Goal: Task Accomplishment & Management: Complete application form

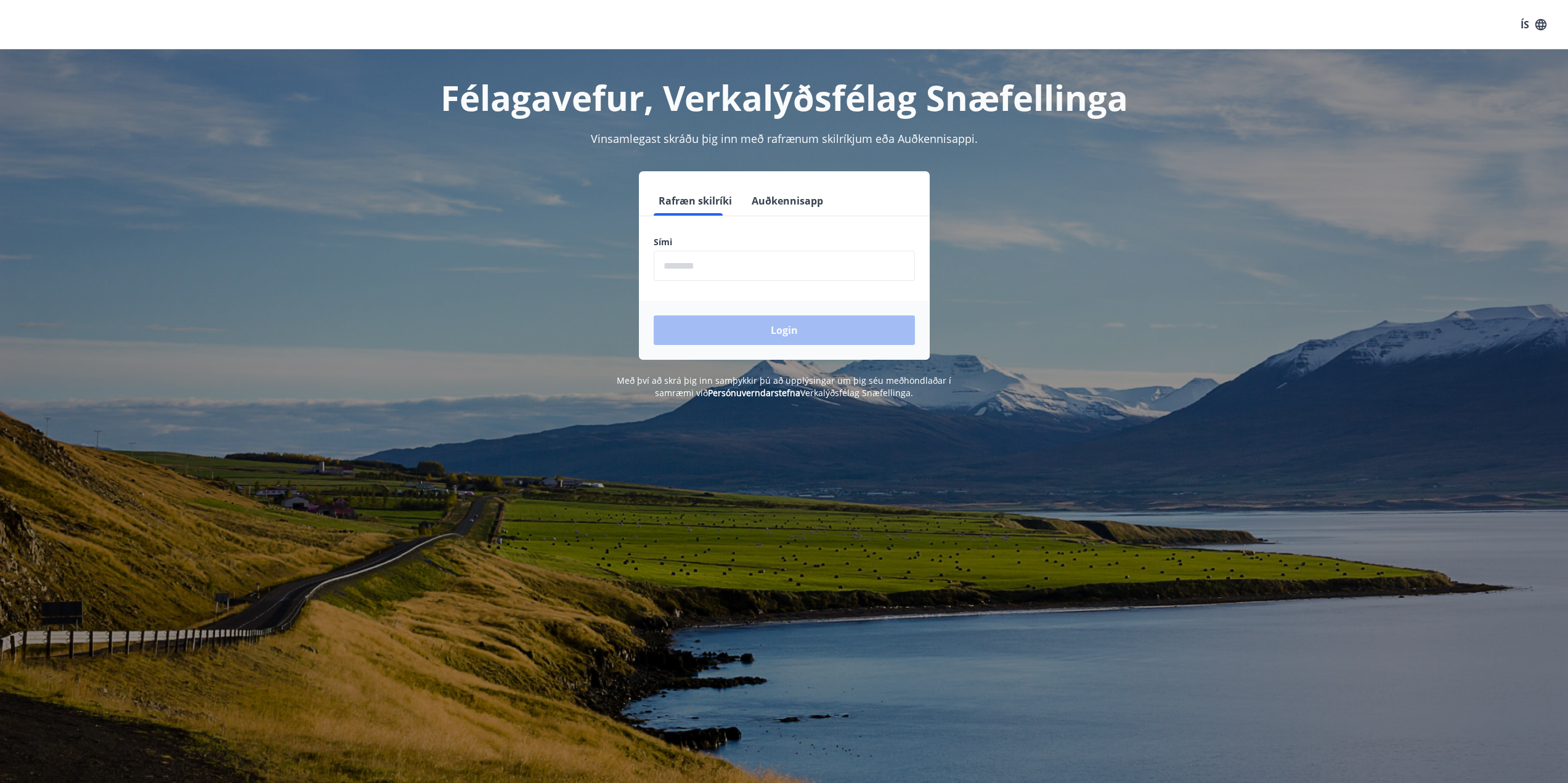
click at [748, 271] on input "phone" at bounding box center [784, 265] width 261 height 30
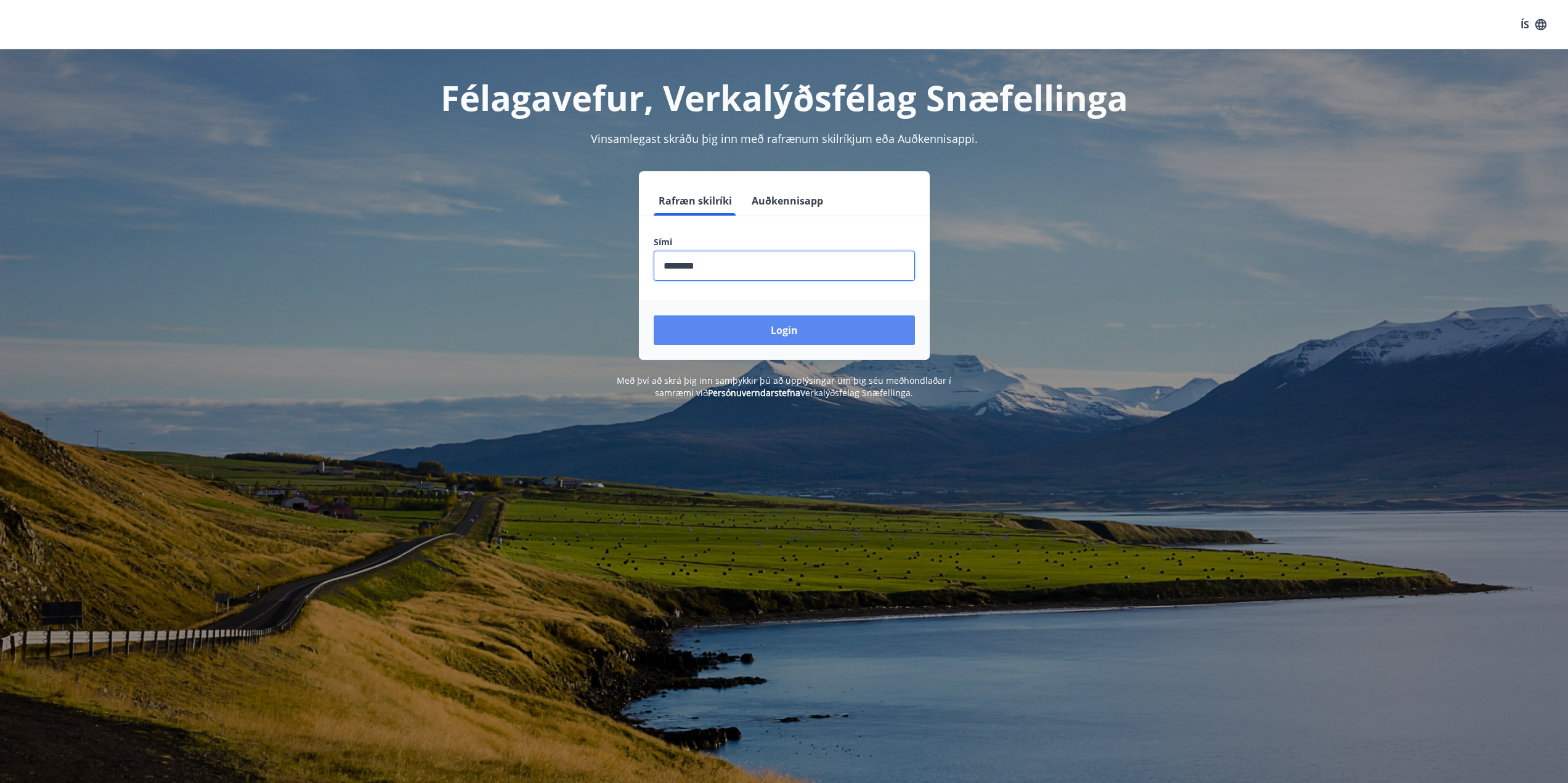
type input "********"
click at [811, 320] on button "Login" at bounding box center [784, 330] width 261 height 29
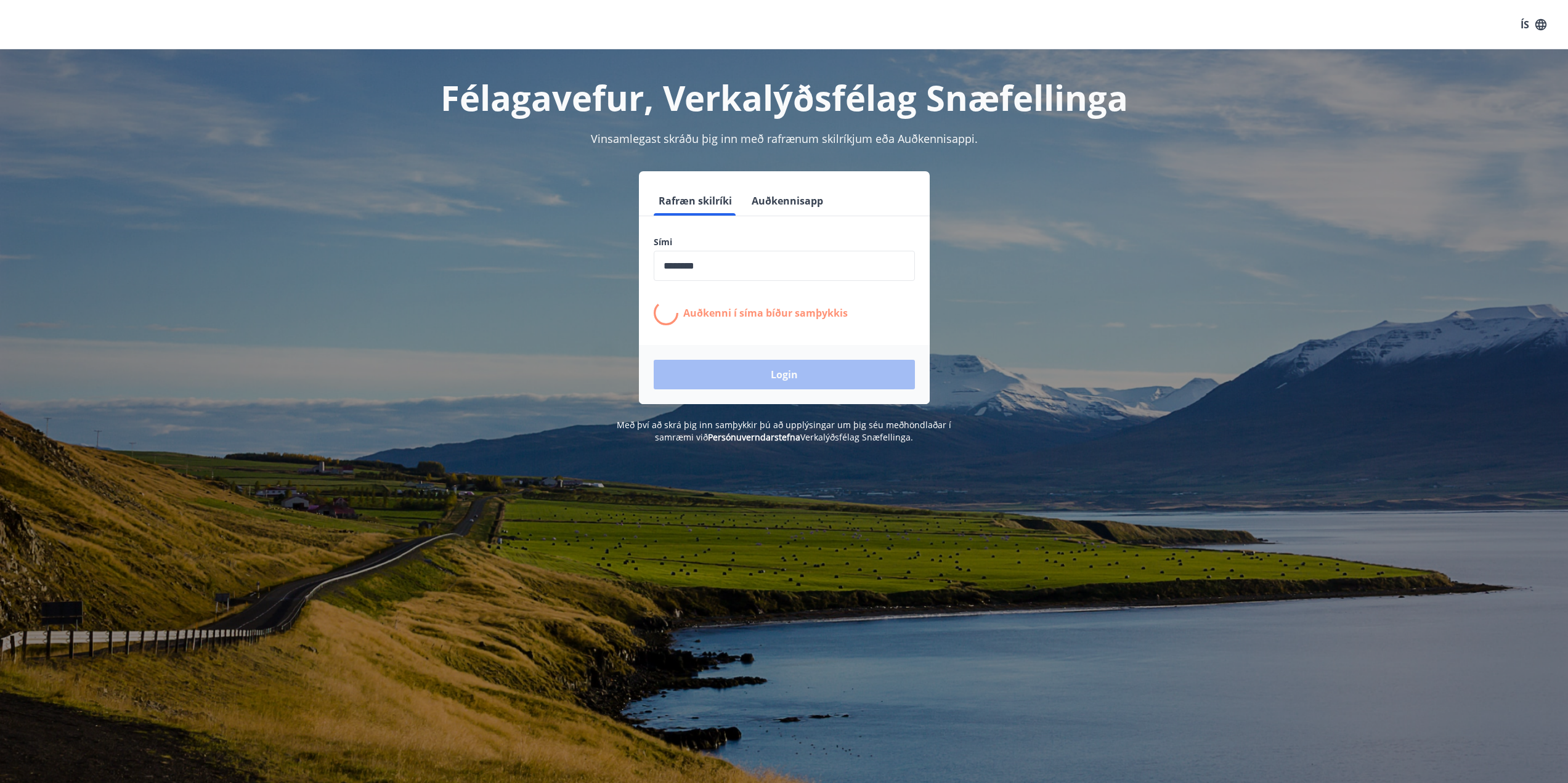
click at [754, 247] on label "Sími" at bounding box center [784, 242] width 261 height 12
click at [764, 260] on input "phone" at bounding box center [784, 265] width 261 height 30
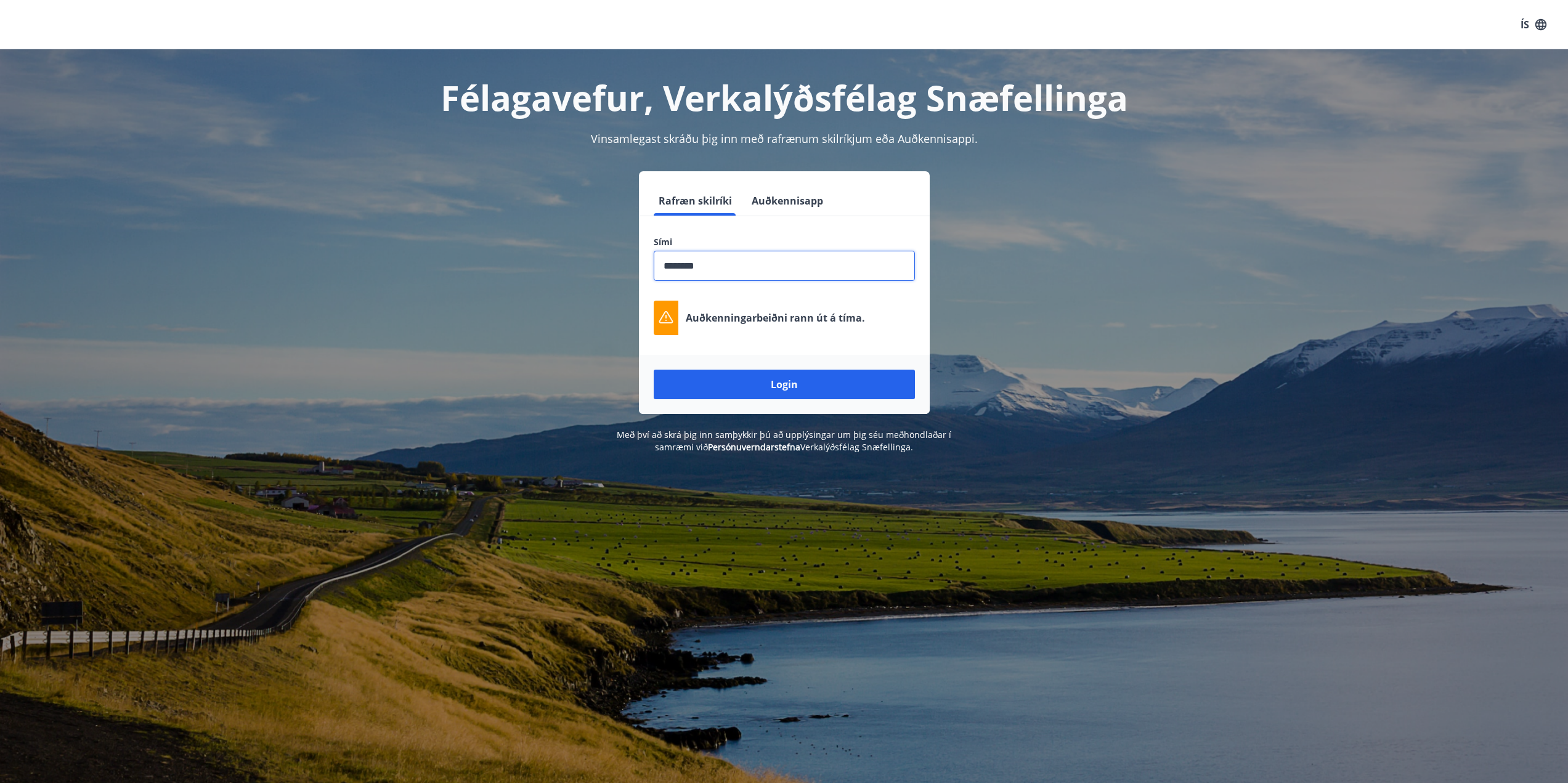
click at [819, 318] on p "Auðkenningarbeiðni rann út á tíma." at bounding box center [775, 318] width 180 height 14
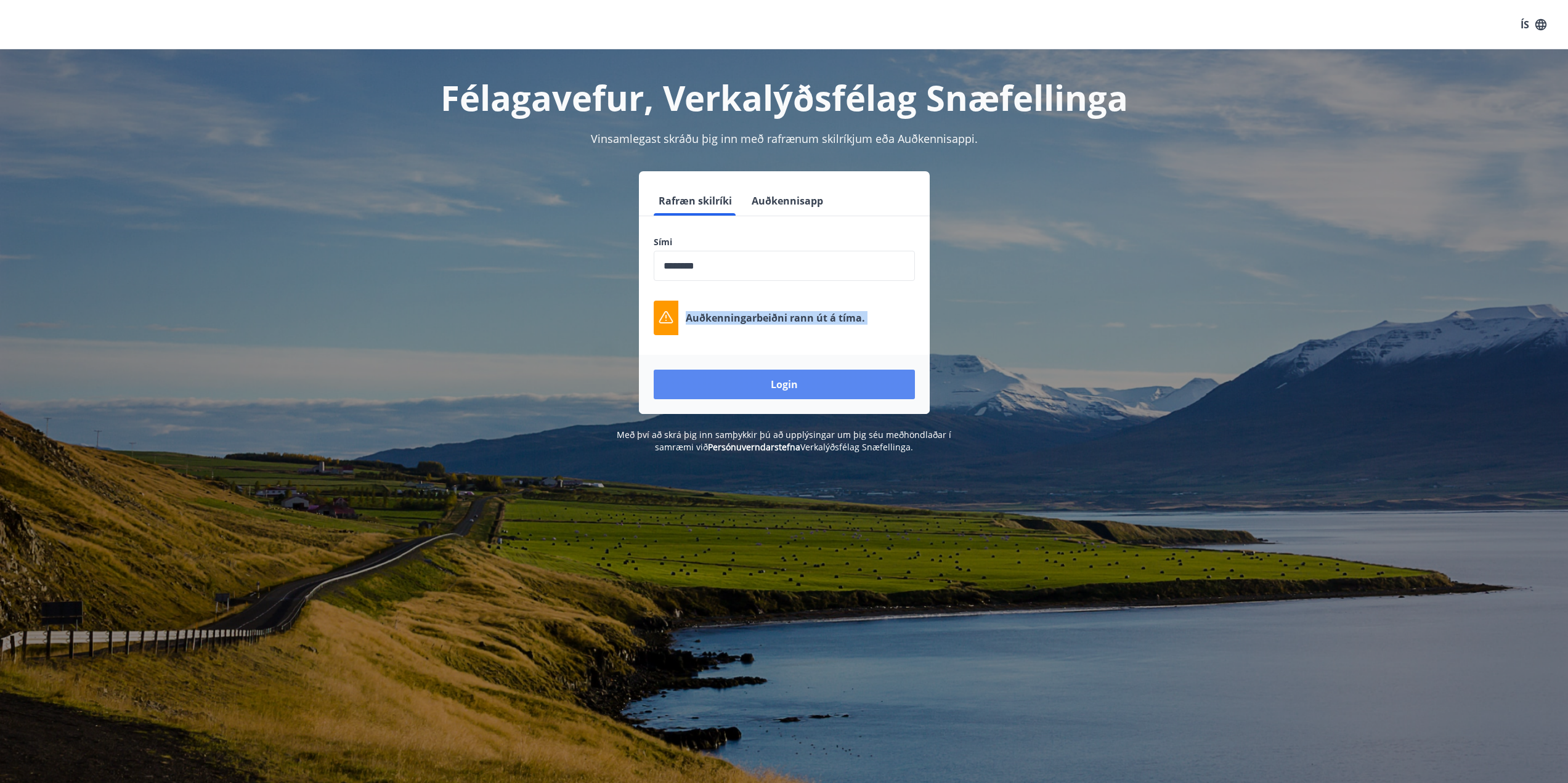
click at [808, 388] on button "Login" at bounding box center [784, 385] width 261 height 29
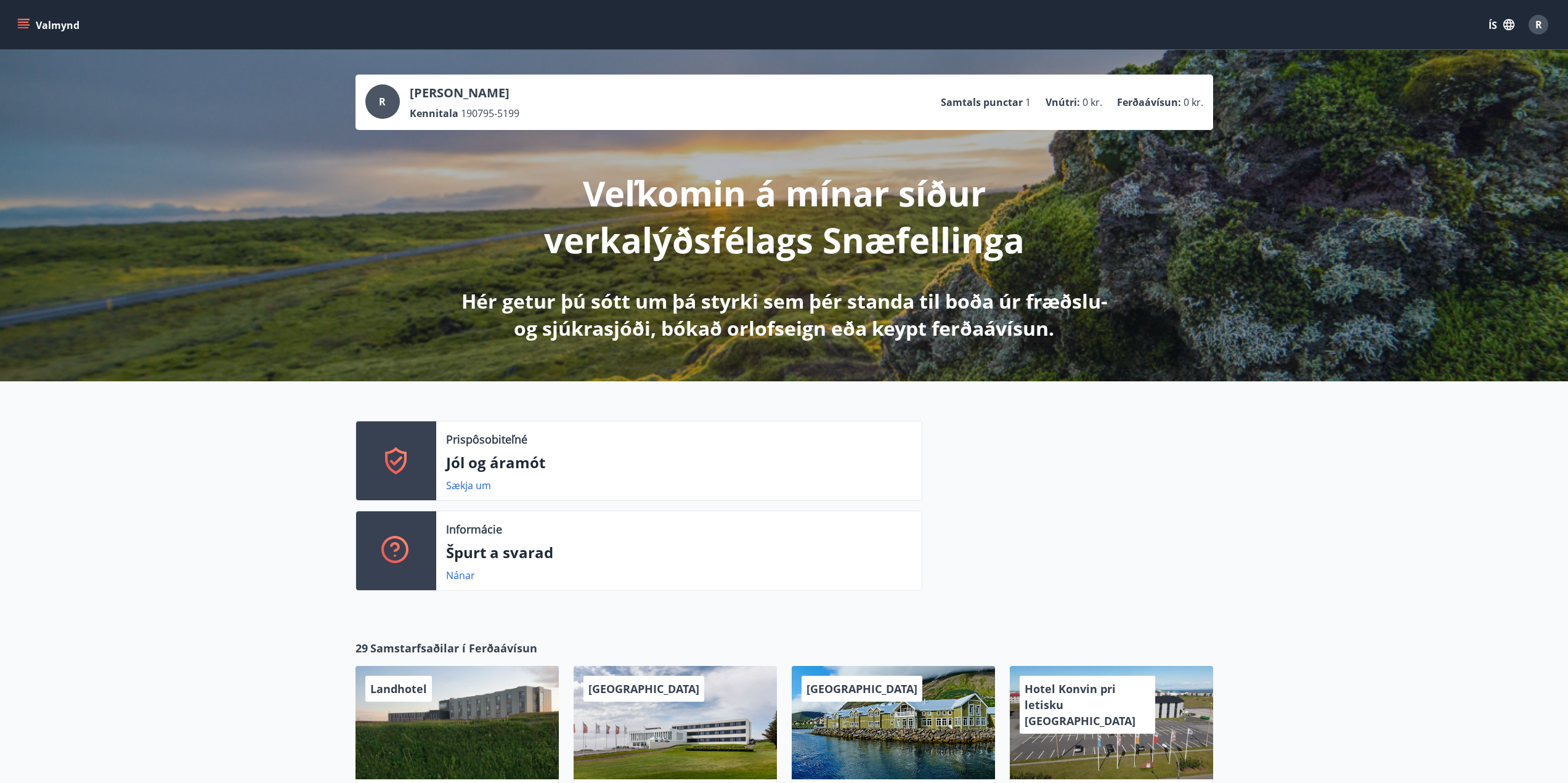
click at [1499, 24] on button "ÍS" at bounding box center [1501, 24] width 39 height 24
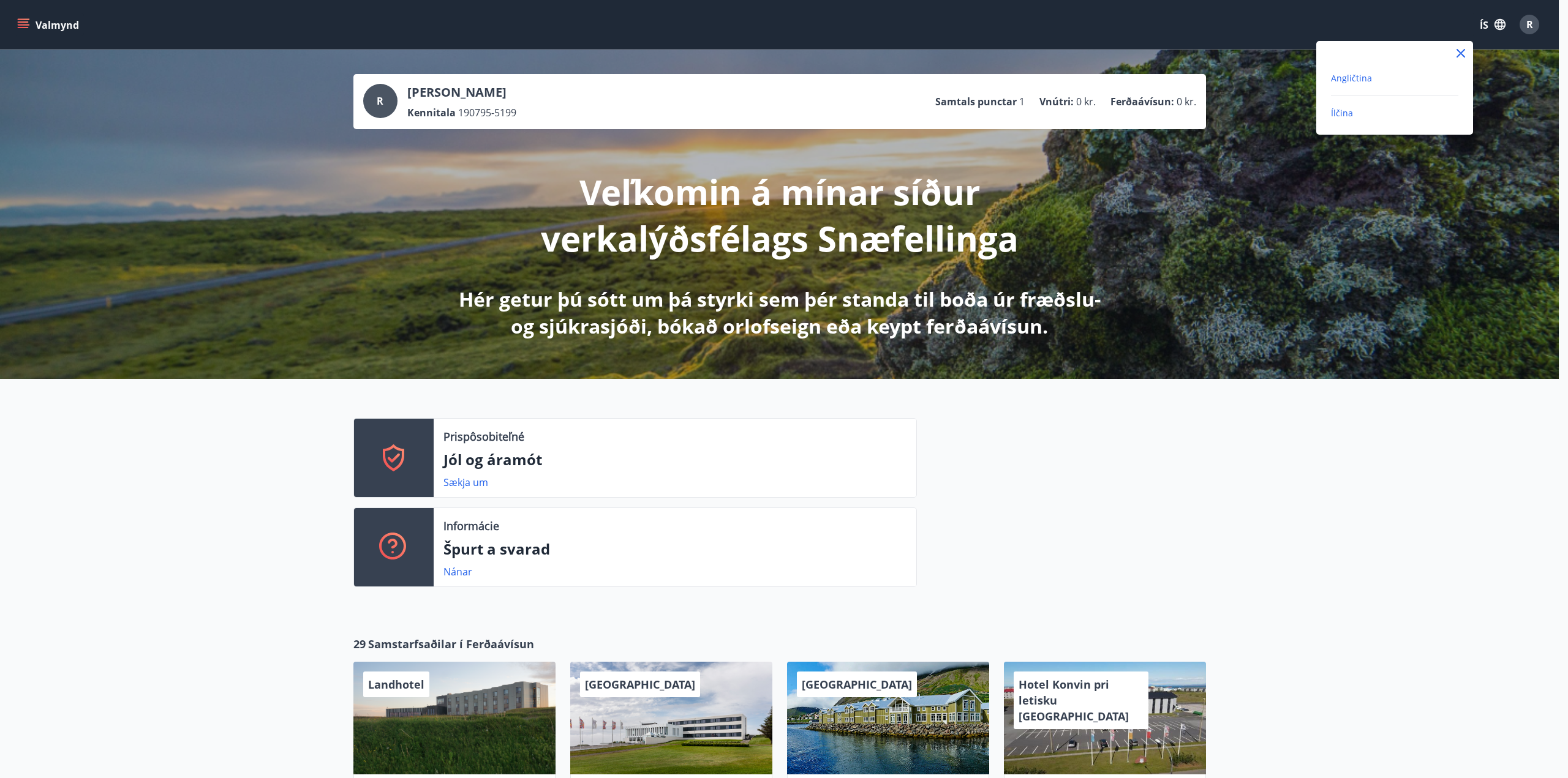
click at [1358, 76] on font "Angličtina" at bounding box center [1351, 78] width 41 height 11
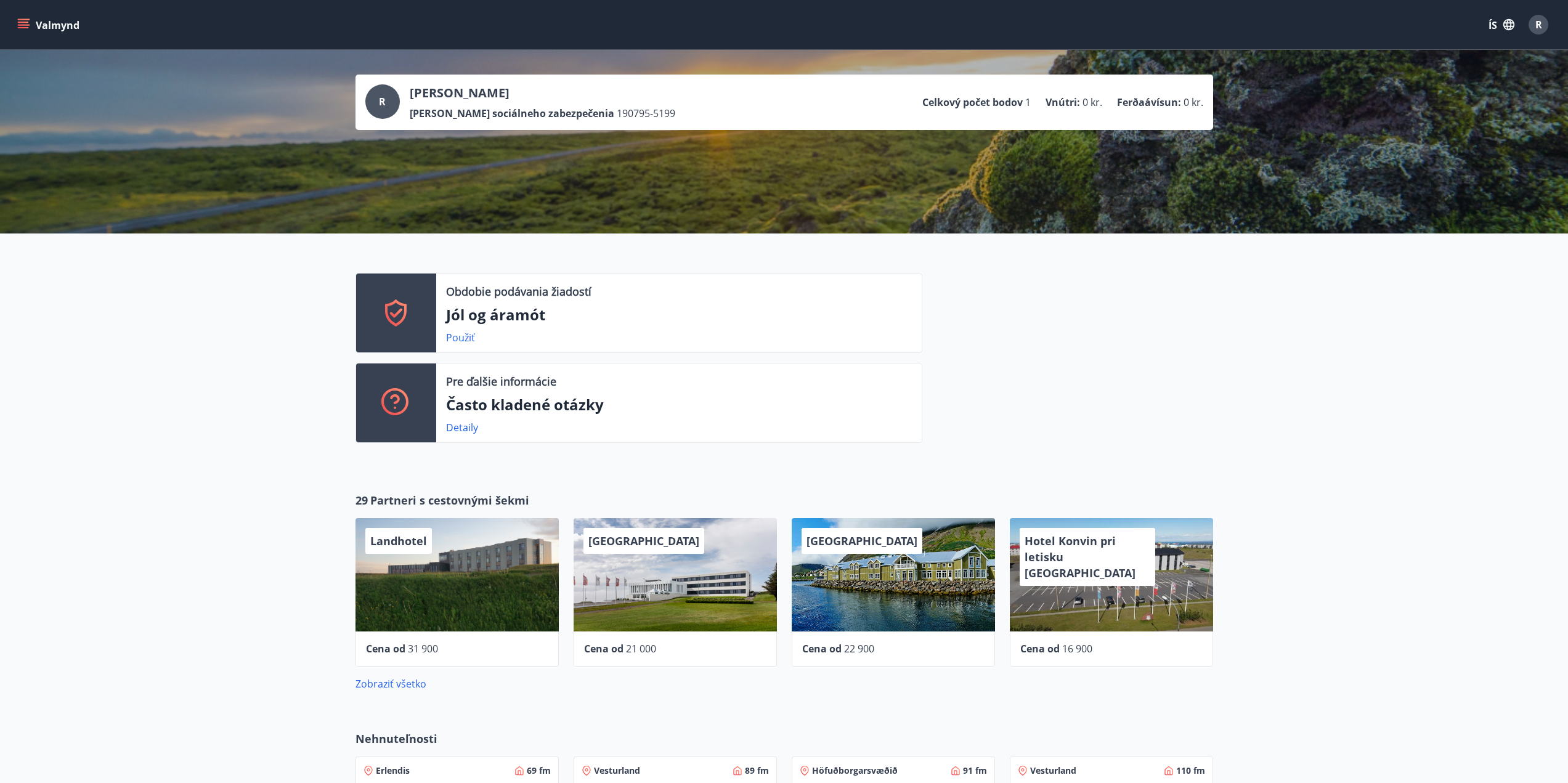
click at [485, 317] on font "Jól og áramót" at bounding box center [495, 314] width 100 height 20
click at [459, 339] on font "Použiť" at bounding box center [460, 337] width 29 height 14
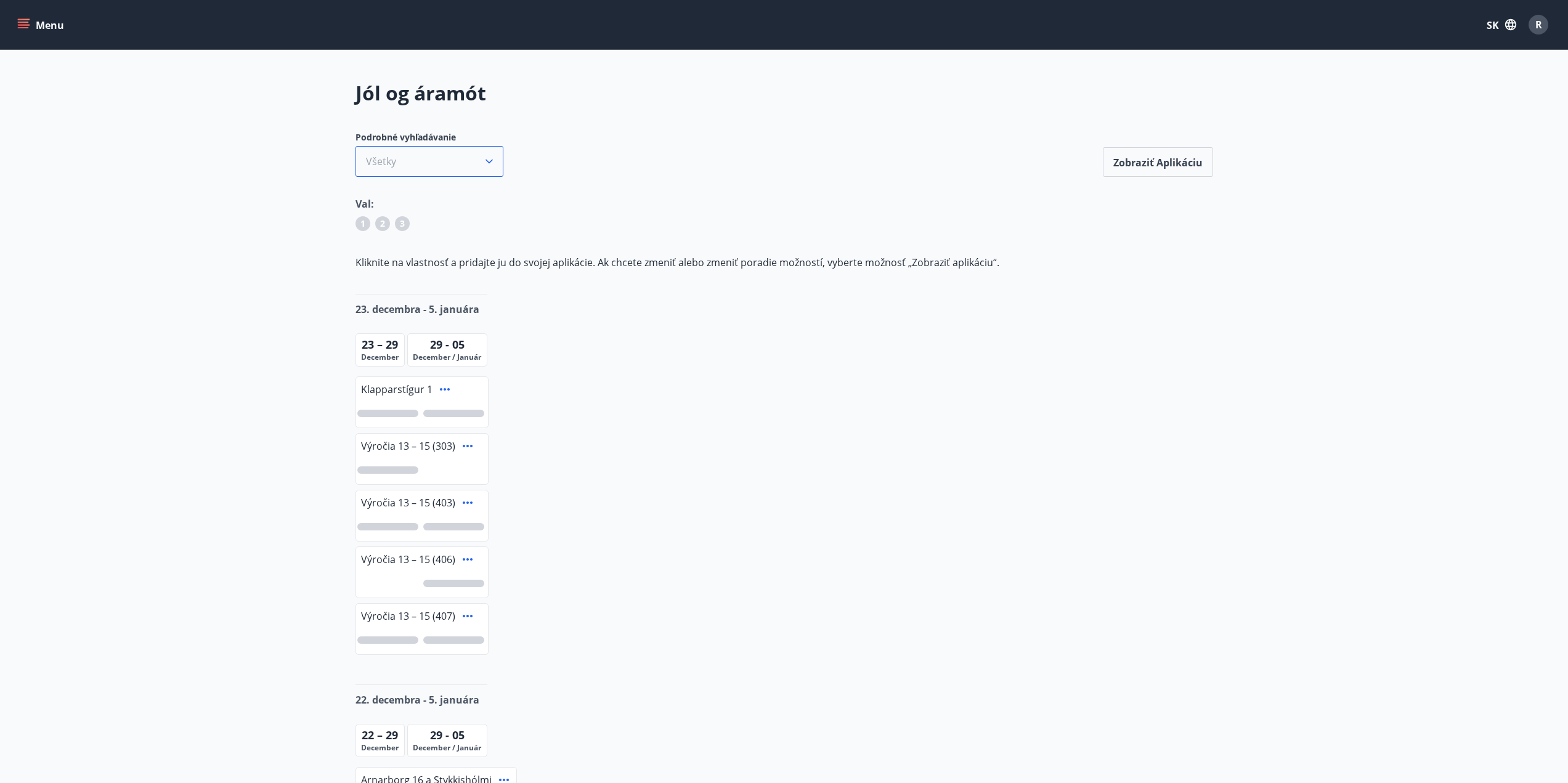
click at [417, 162] on button "Všetky" at bounding box center [429, 162] width 148 height 31
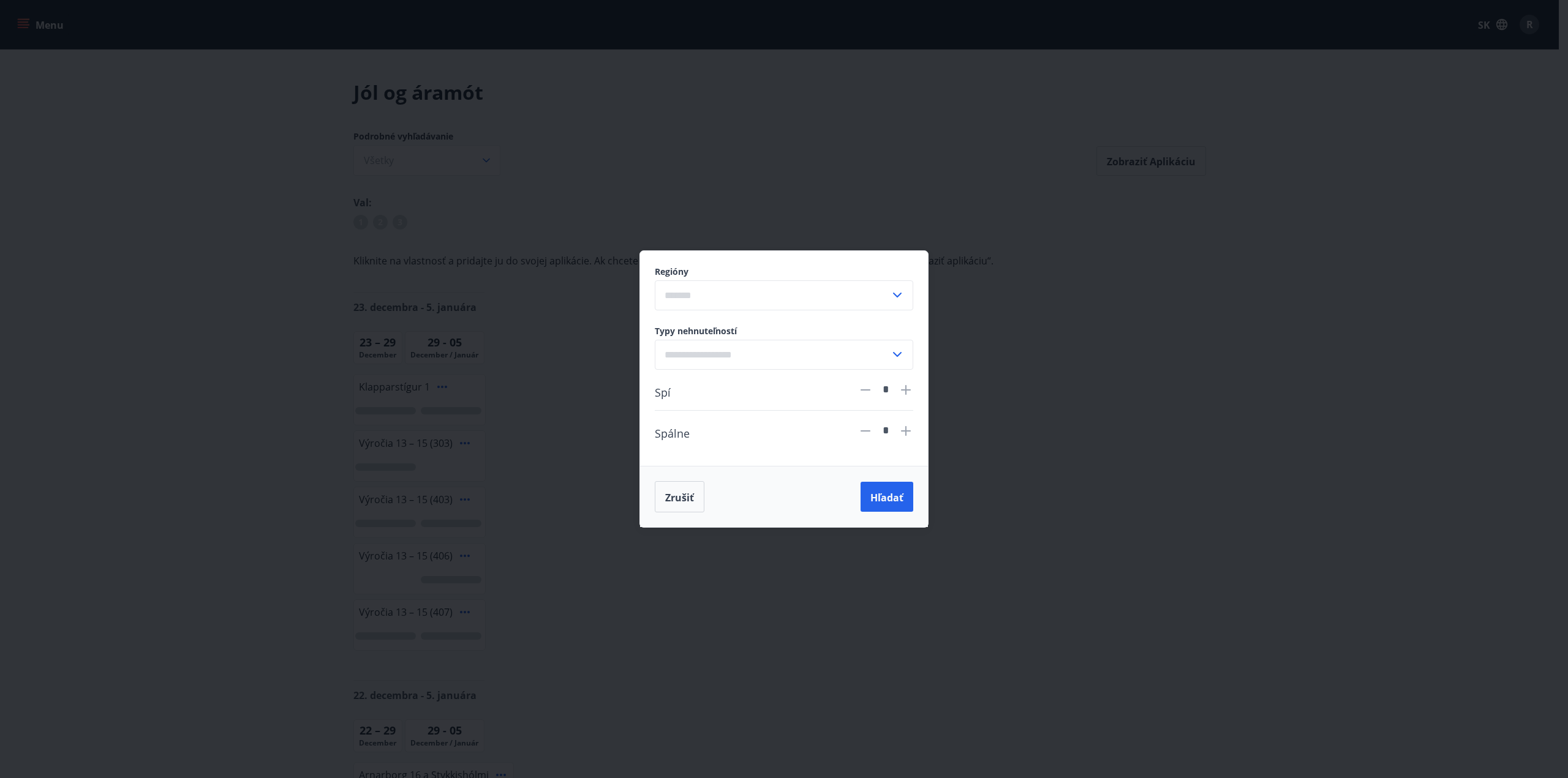
click at [907, 214] on div "Regióny ​ Typy nehnuteľností ​ Spí * Spálne * Zrušiť Hľadať" at bounding box center [784, 389] width 1568 height 778
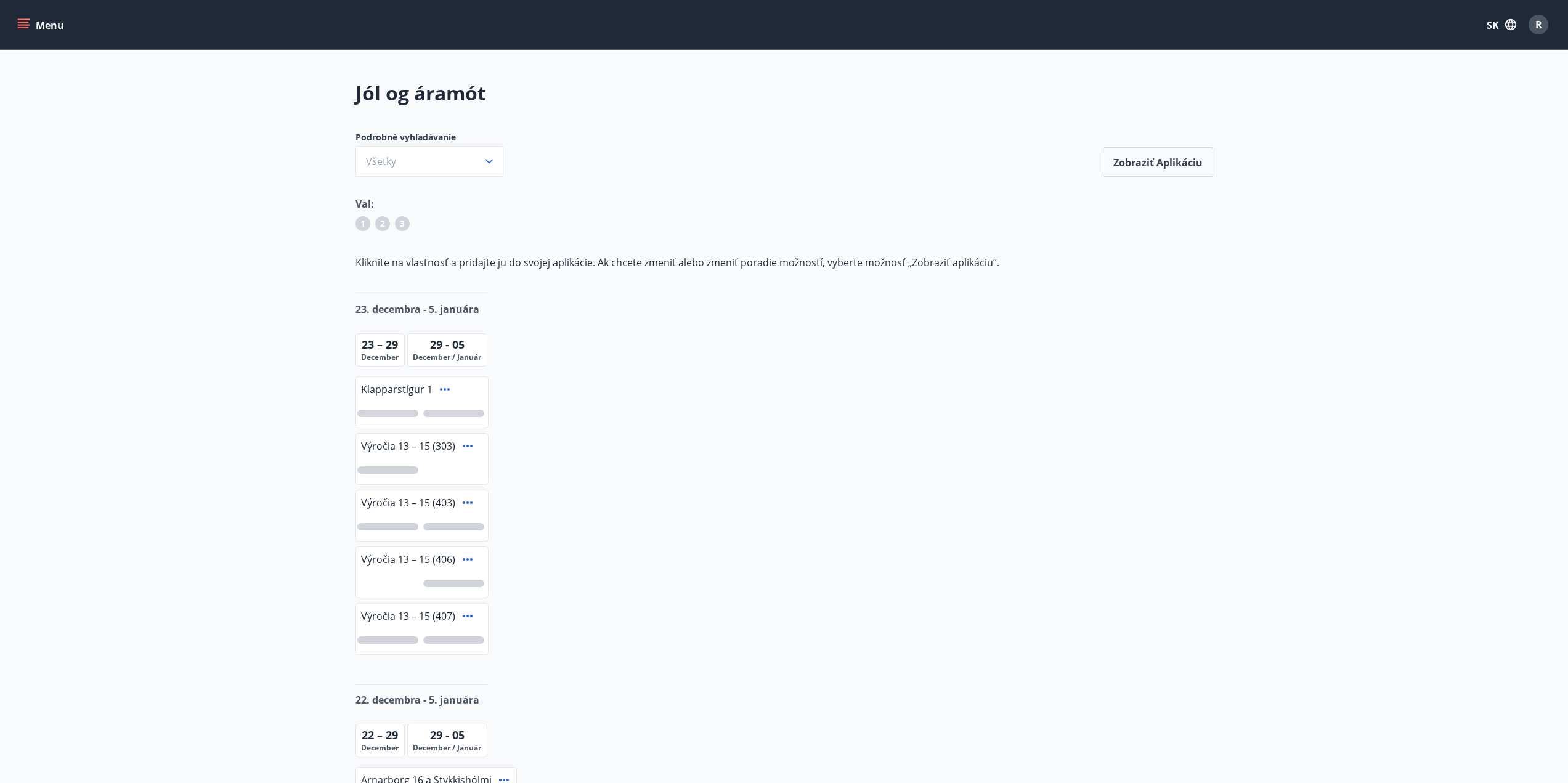
click at [1508, 29] on icon "button" at bounding box center [1511, 24] width 11 height 11
click at [1375, 79] on font "Angličtina" at bounding box center [1359, 78] width 42 height 11
click at [1446, 145] on main "Jól og áramót Detailed search All View application View application Val: 1 2 3 …" at bounding box center [784, 536] width 1568 height 914
click at [421, 169] on button "All" at bounding box center [429, 162] width 148 height 31
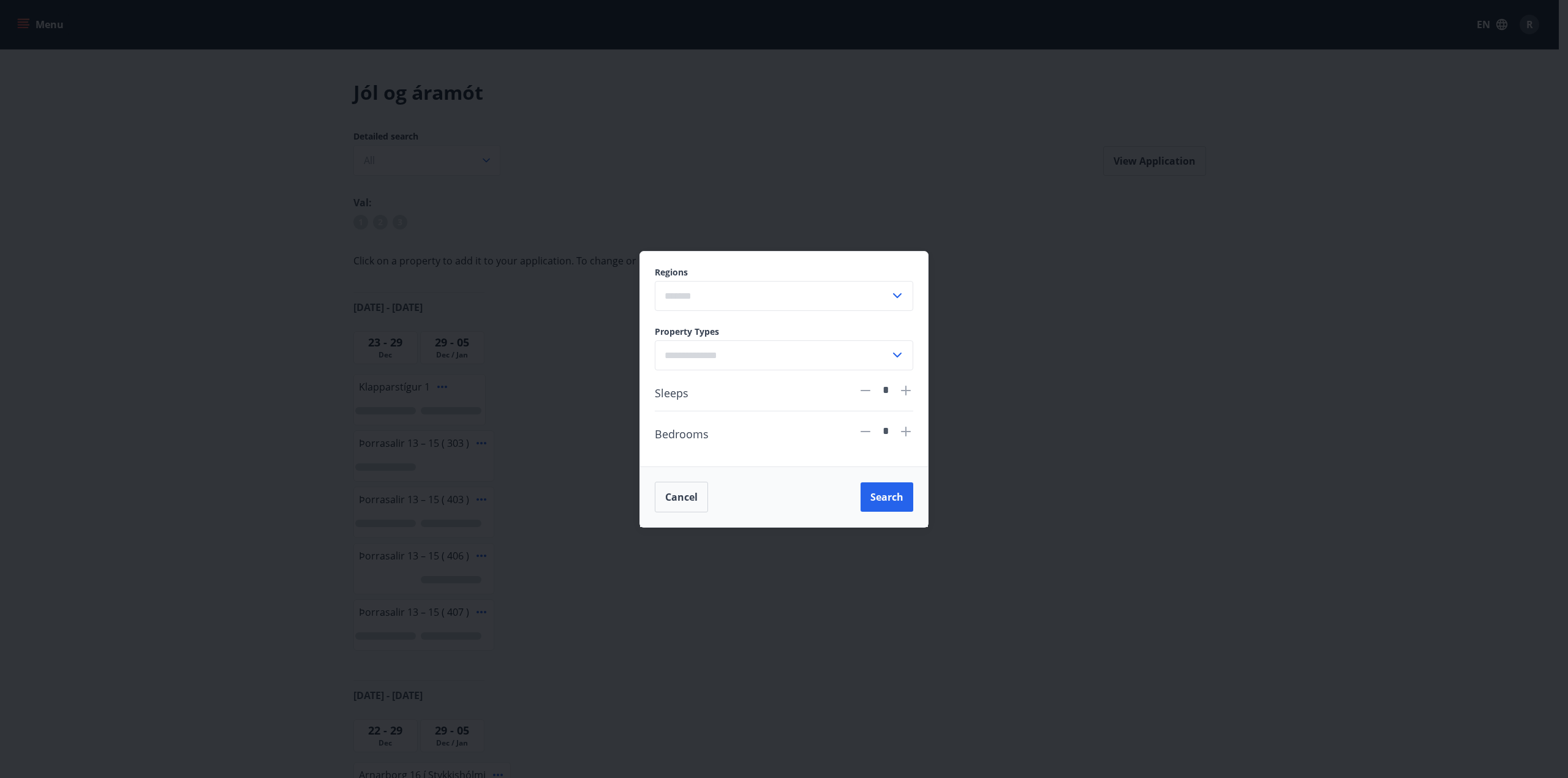
click at [996, 247] on div "Regions ​ Property Types ​ Sleeps * Bedrooms * Cancel Search" at bounding box center [784, 389] width 1568 height 778
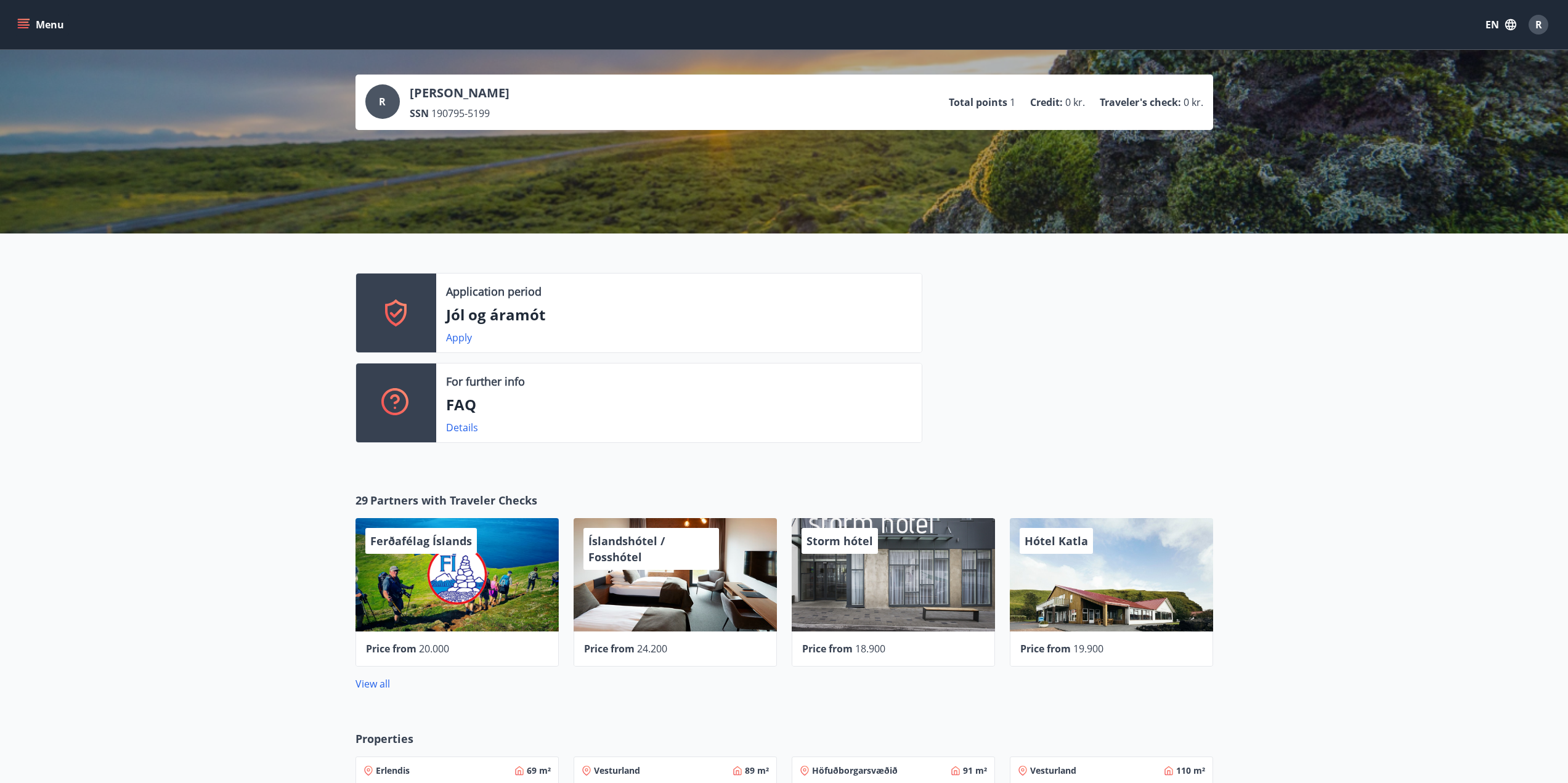
click at [431, 117] on span "190795-5199" at bounding box center [460, 113] width 59 height 14
click at [415, 87] on p "[PERSON_NAME]" at bounding box center [460, 92] width 100 height 17
click at [380, 97] on span "R" at bounding box center [382, 101] width 7 height 14
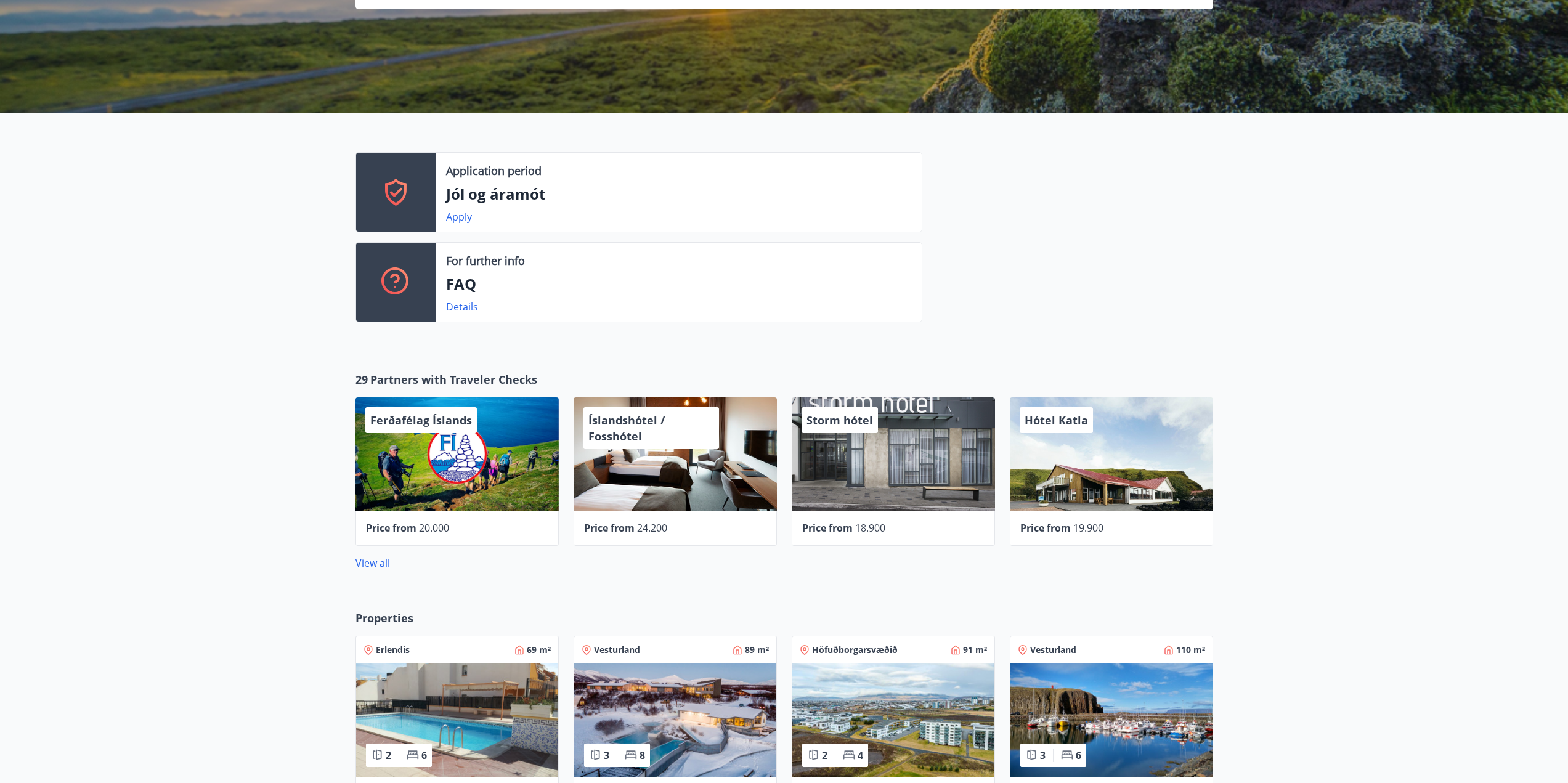
scroll to position [123, 0]
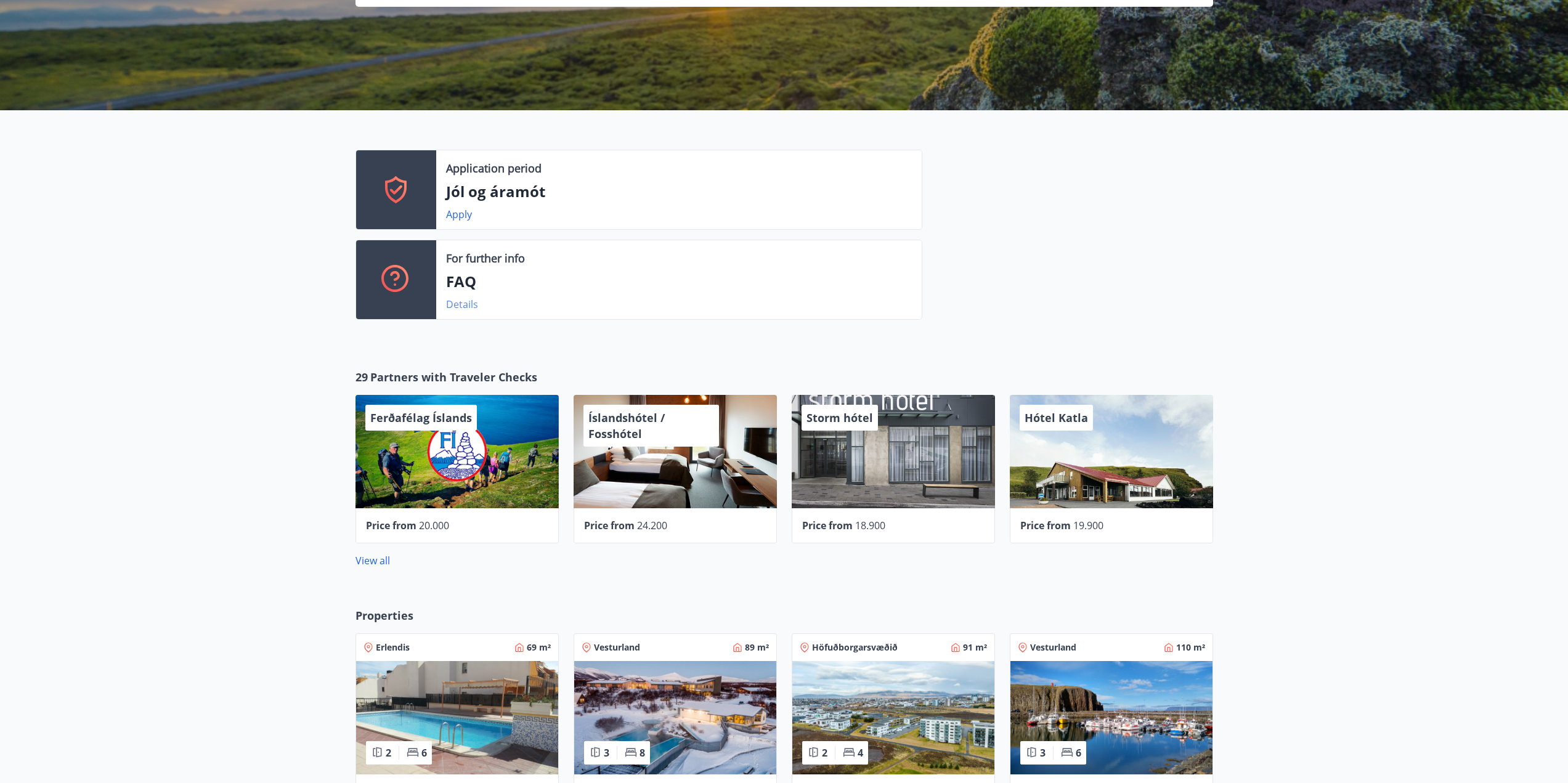
click at [471, 306] on link "Details" at bounding box center [461, 305] width 32 height 14
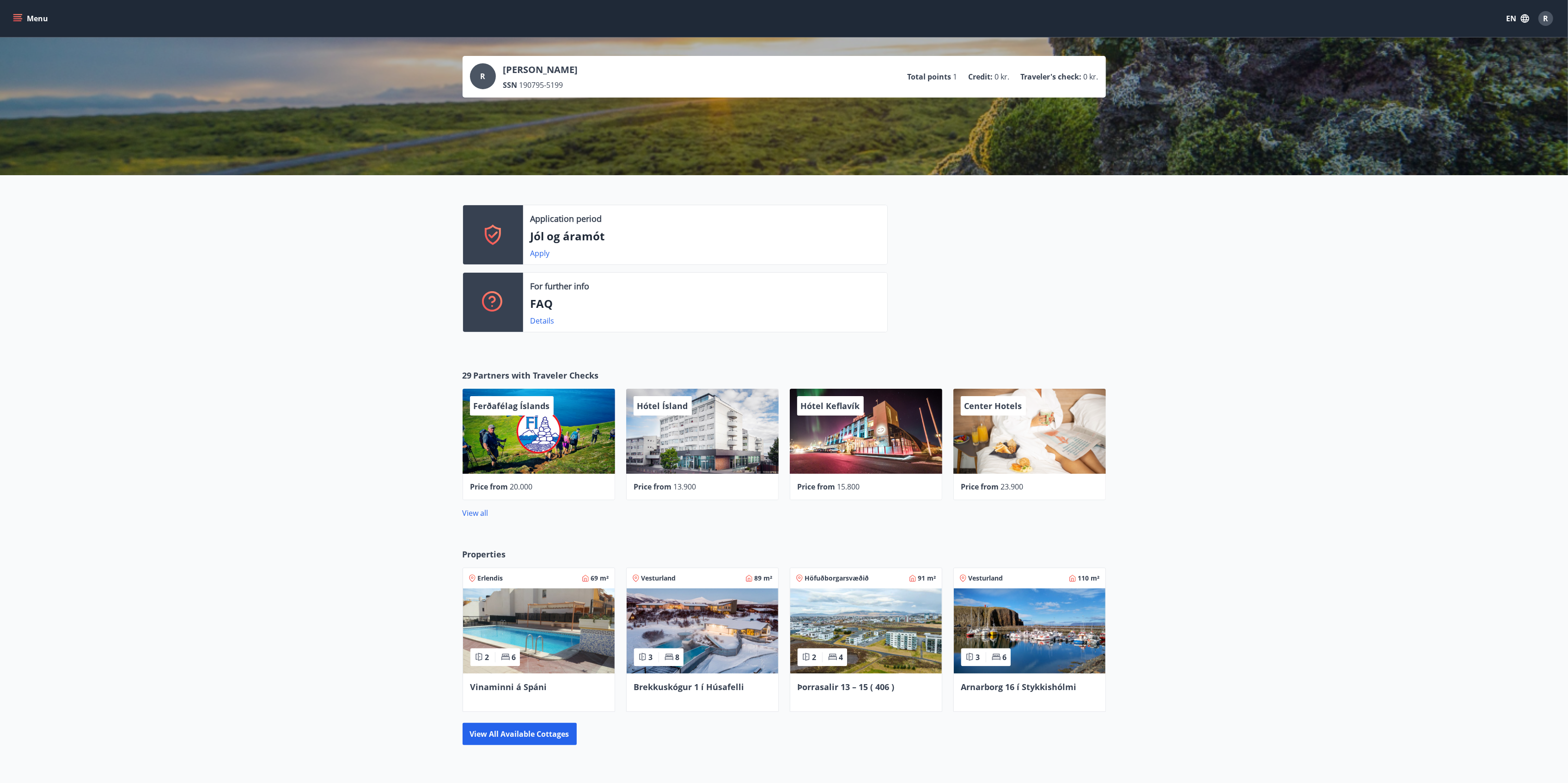
click at [536, 380] on div "Ferðafélag Íslands Price from 20.000" at bounding box center [533, 439] width 163 height 122
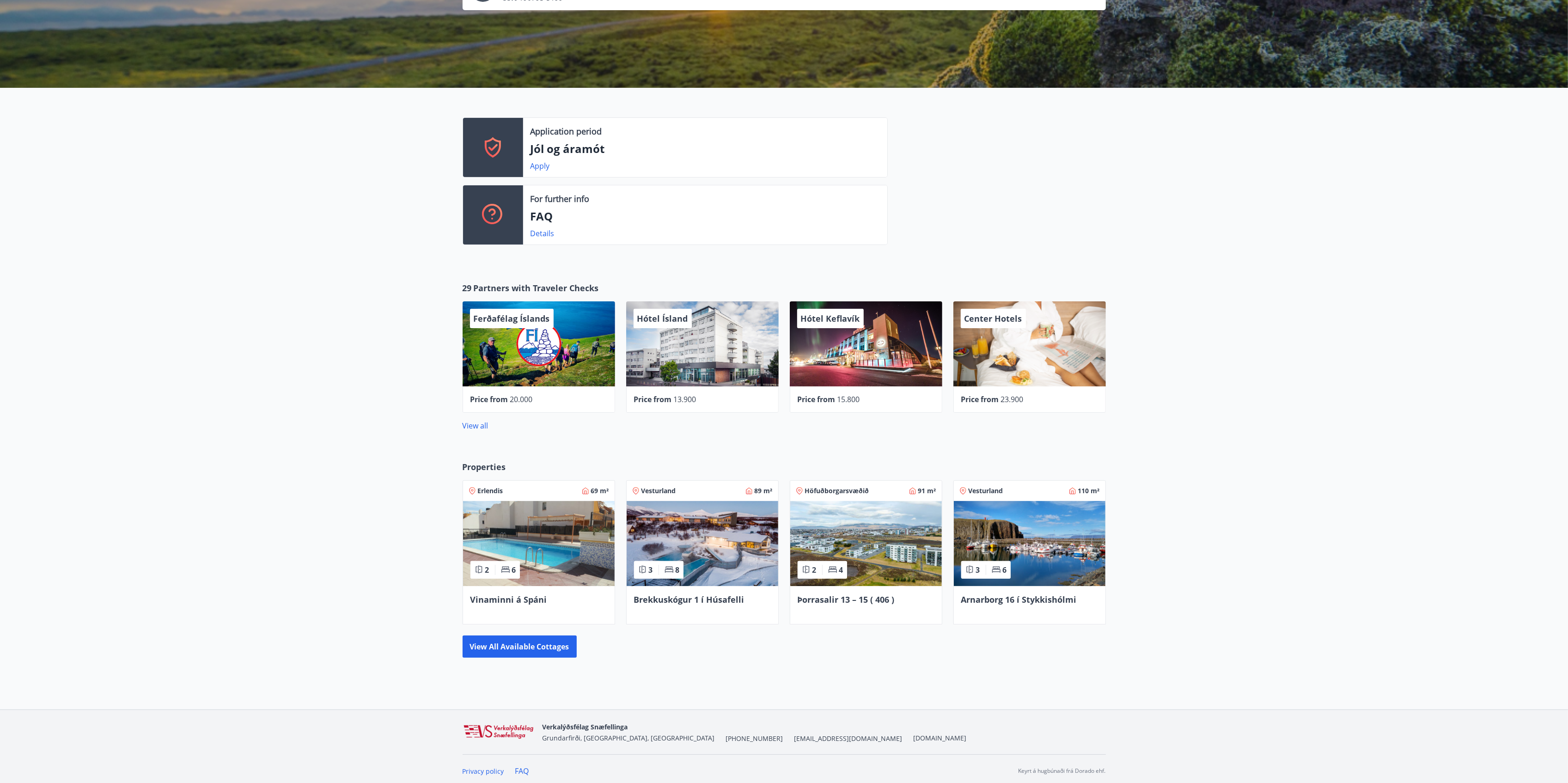
scroll to position [92, 0]
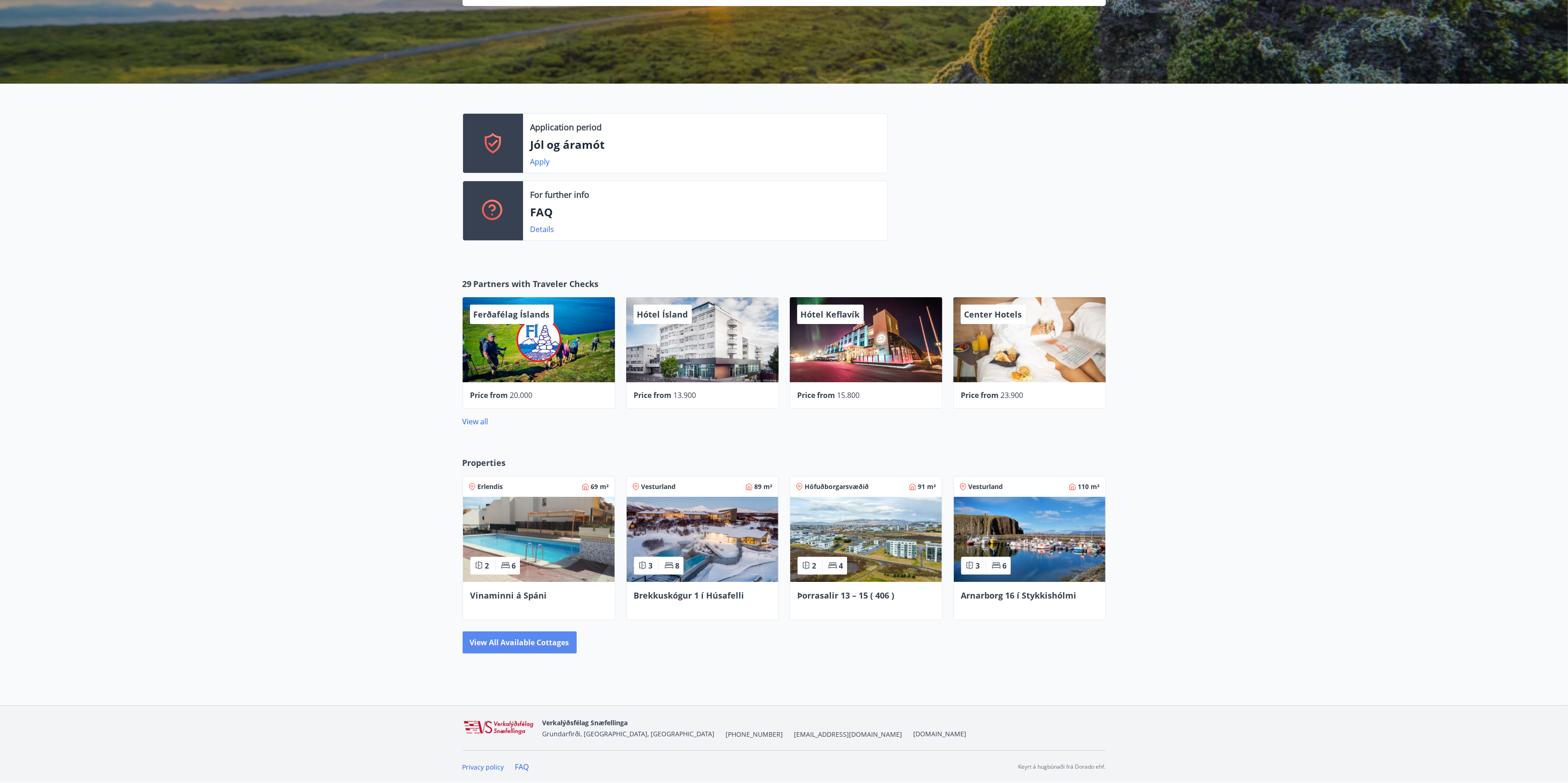
click at [536, 587] on button "View all available cottages" at bounding box center [520, 642] width 114 height 22
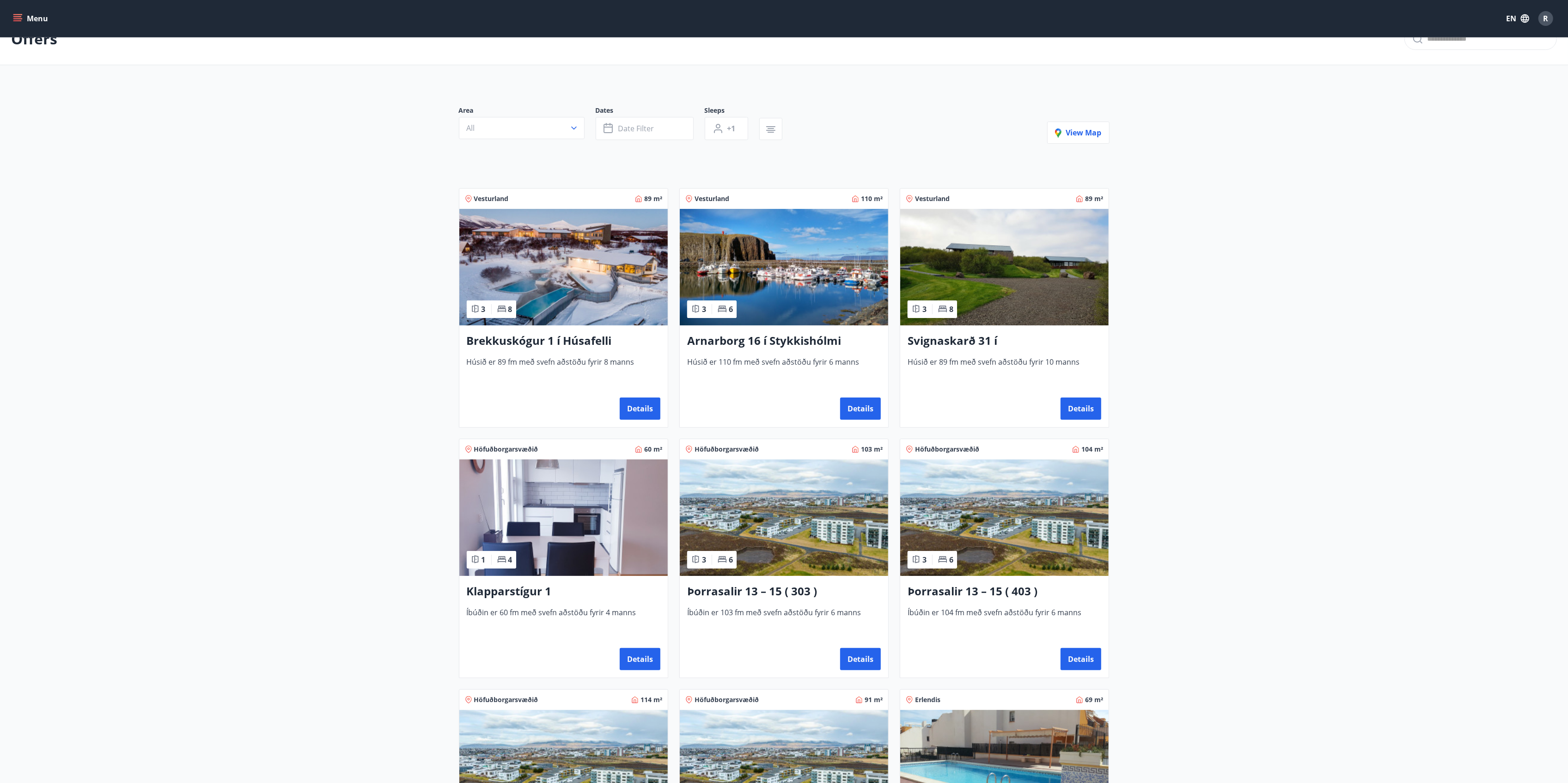
scroll to position [292, 0]
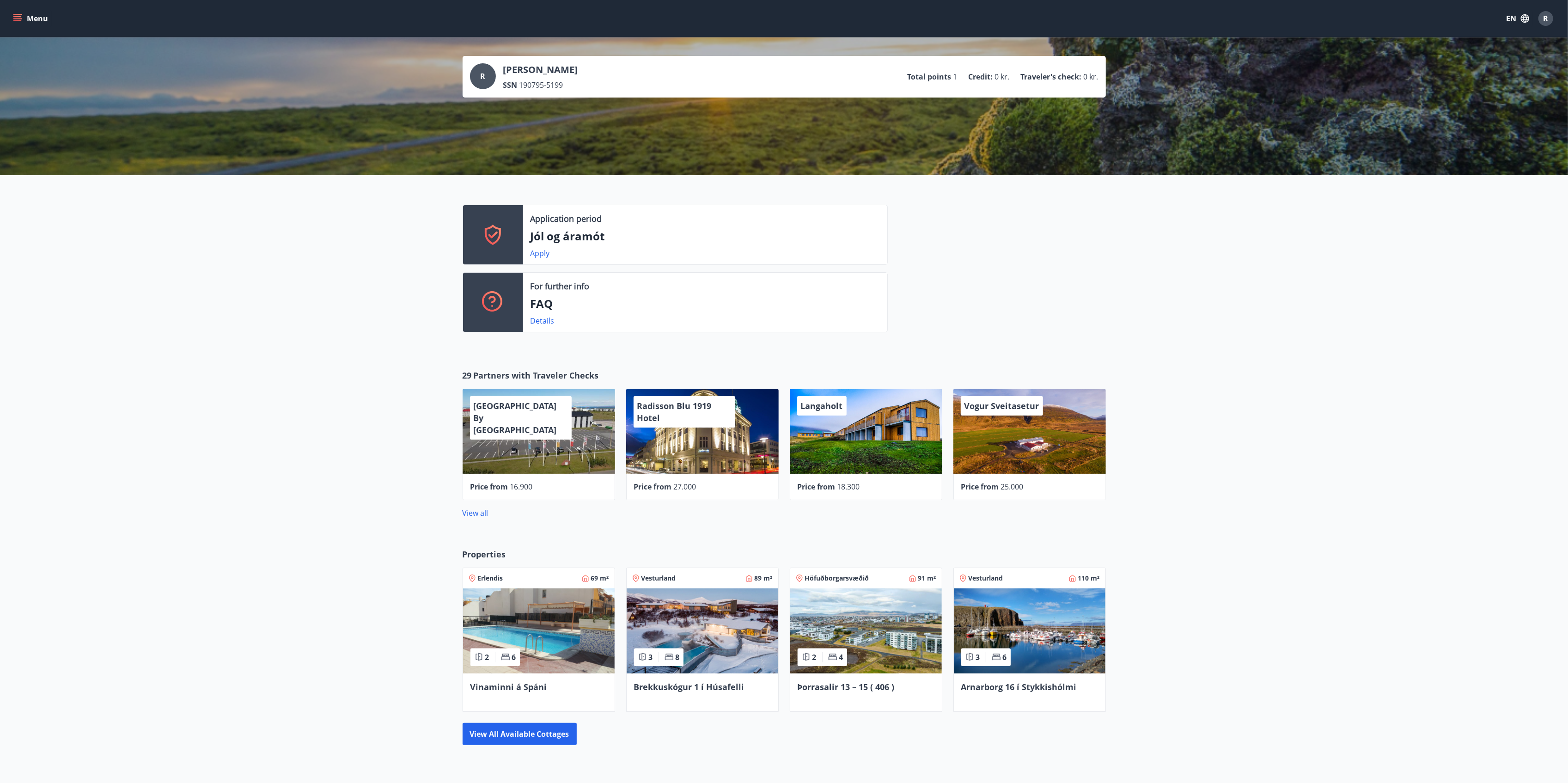
click at [497, 74] on div "R [PERSON_NAME] SSN 190795-5199" at bounding box center [524, 77] width 108 height 27
click at [1182, 13] on span "R" at bounding box center [1546, 18] width 5 height 10
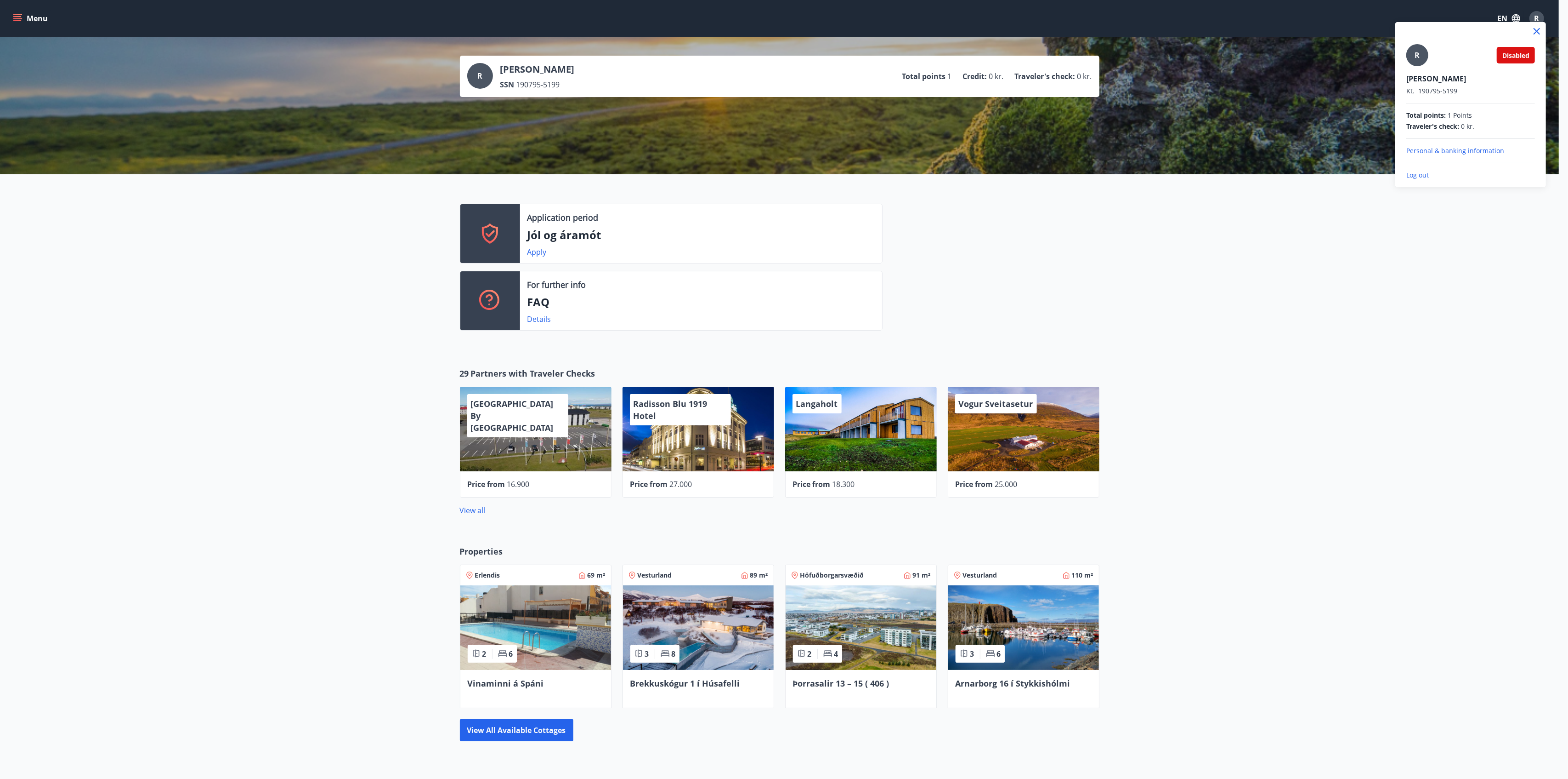
click at [1175, 13] on div at bounding box center [784, 389] width 1568 height 779
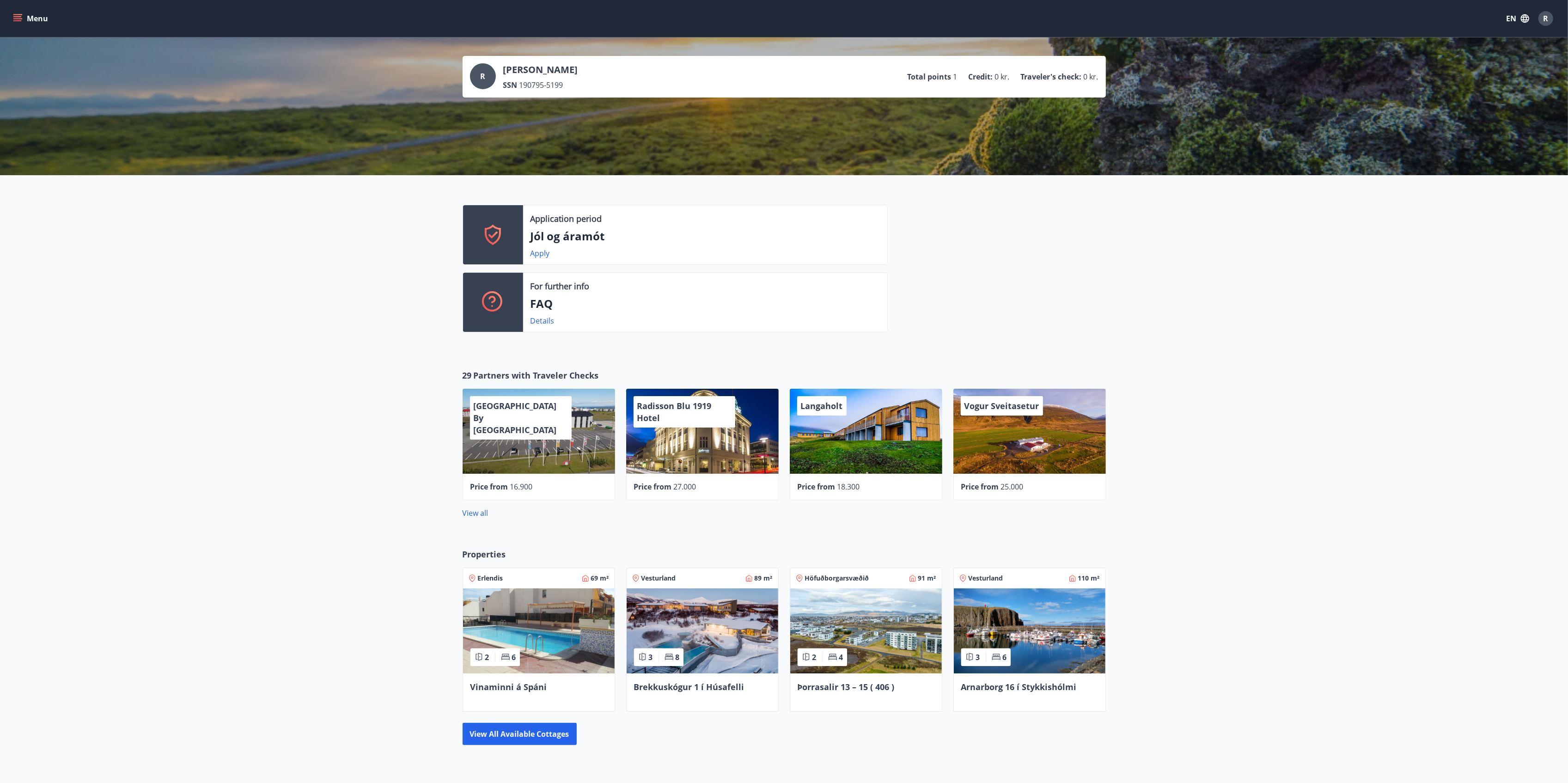
click at [22, 11] on button "Menu" at bounding box center [31, 18] width 40 height 17
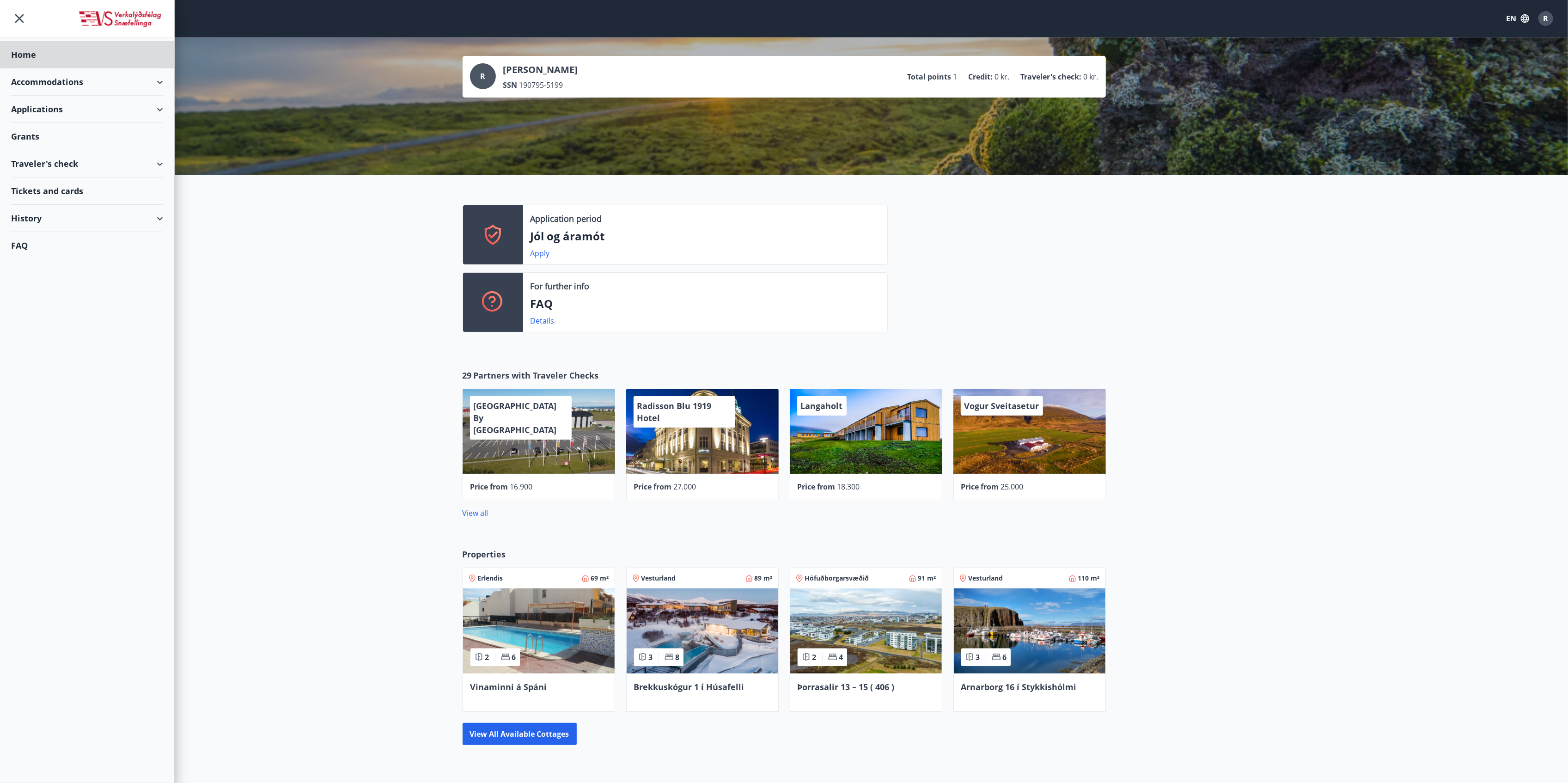
click at [94, 140] on div "Grants" at bounding box center [87, 137] width 152 height 28
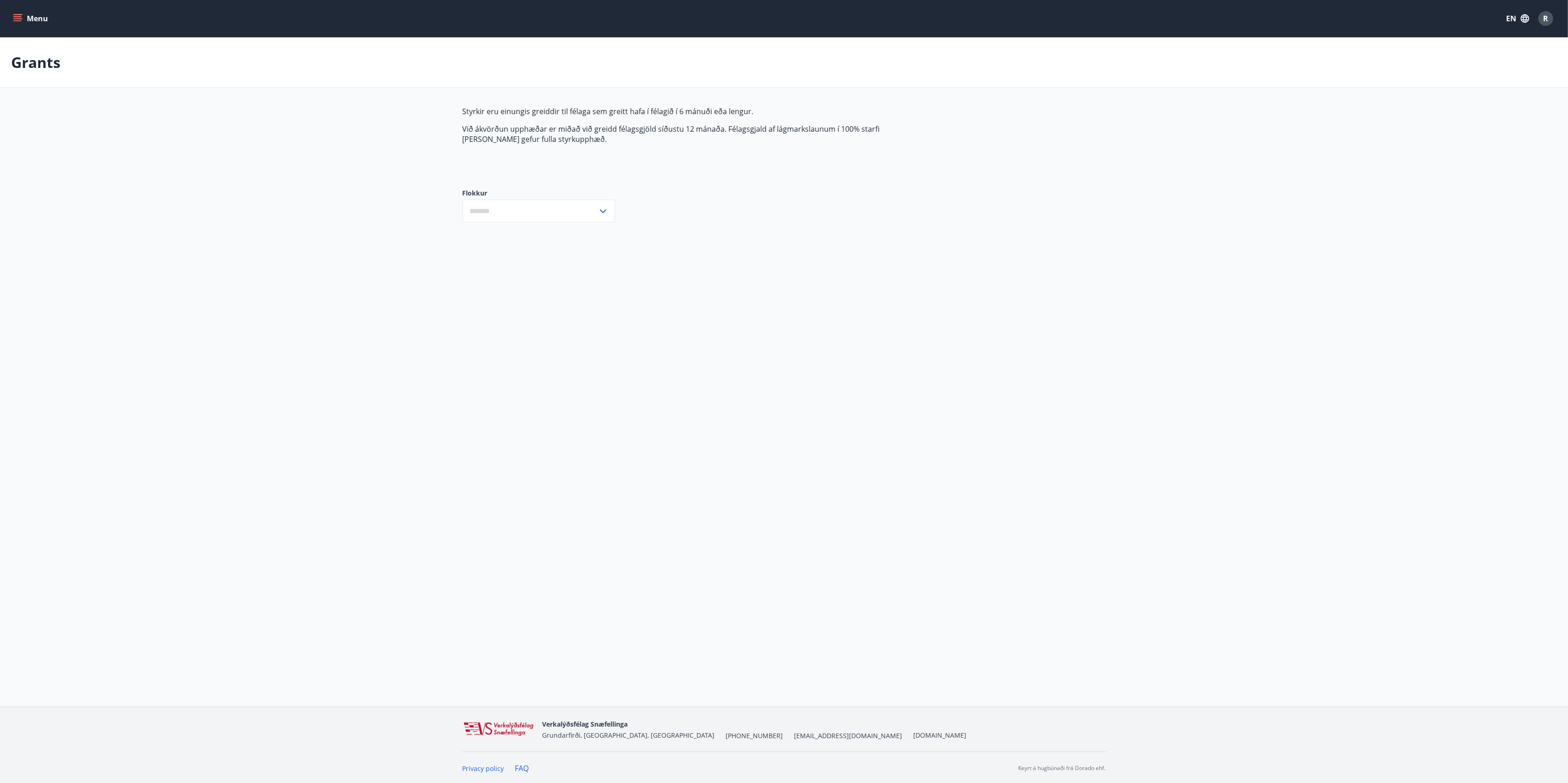
type input "***"
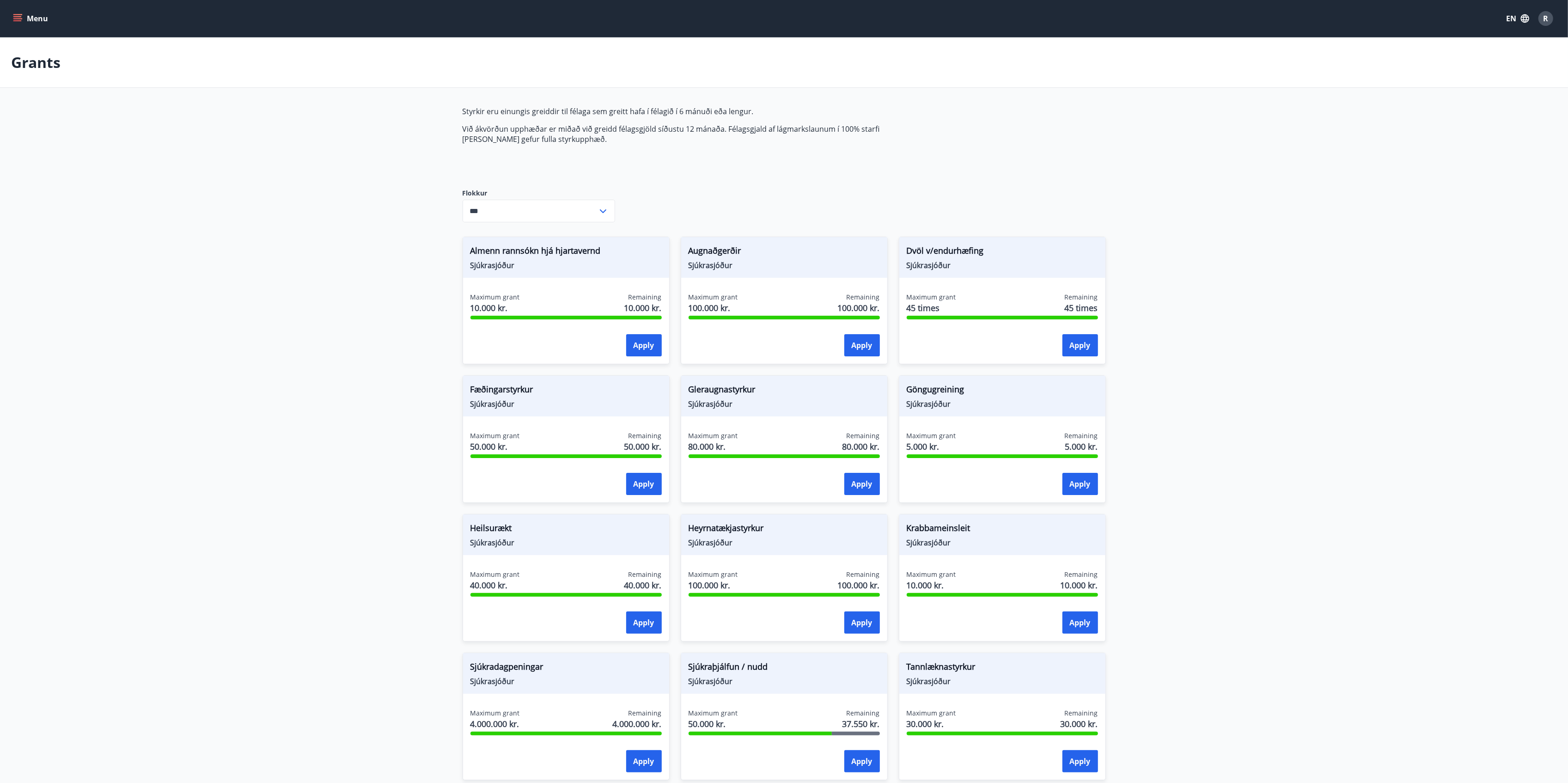
click at [514, 199] on div "Flokkur *** ​" at bounding box center [539, 205] width 152 height 33
click at [516, 209] on input "***" at bounding box center [530, 211] width 135 height 23
click at [705, 263] on font "Sjúkrasjóður" at bounding box center [711, 265] width 44 height 10
click at [710, 252] on font "Augnaðgerðir" at bounding box center [715, 250] width 53 height 11
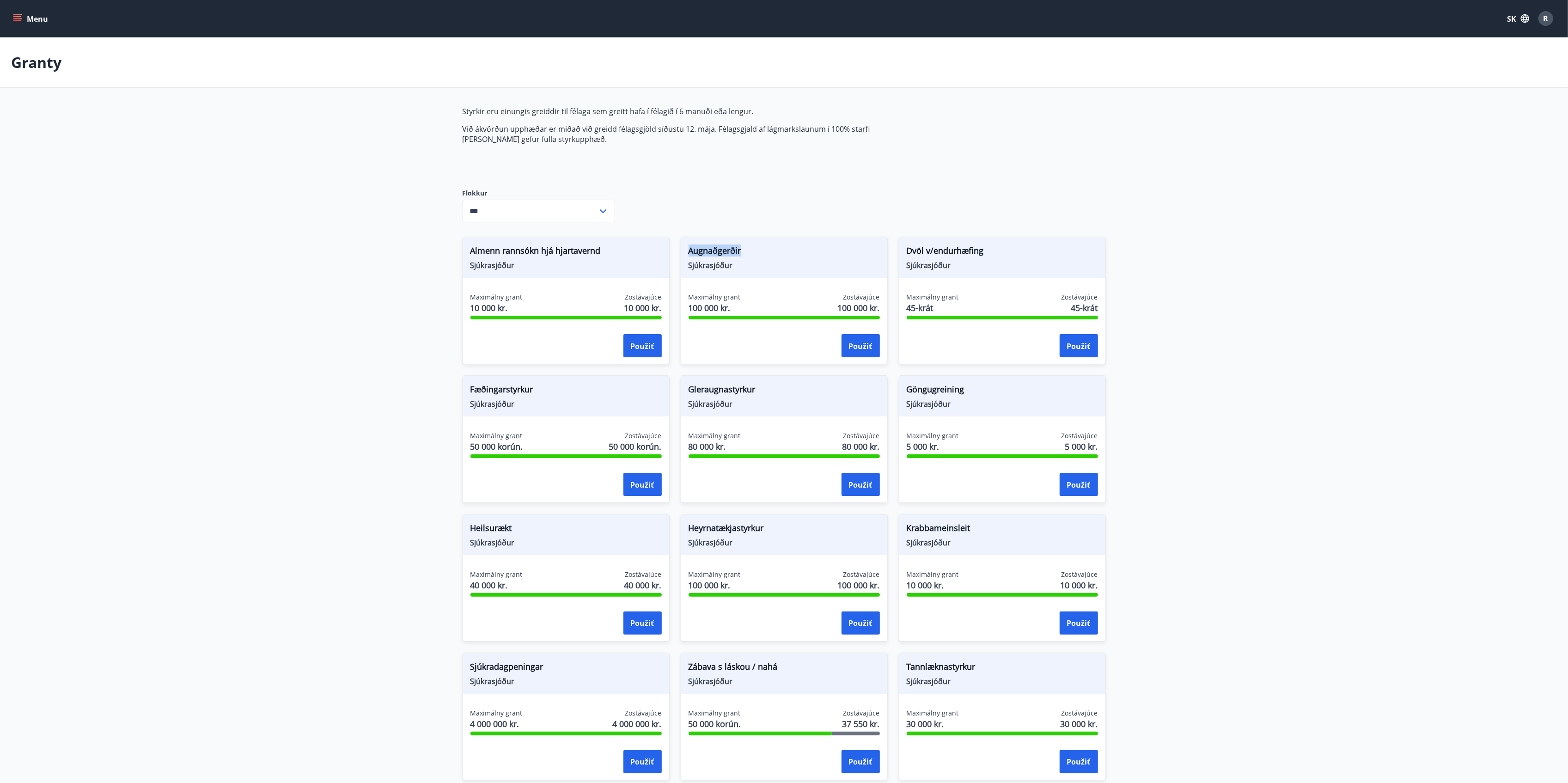
click at [710, 252] on font "Augnaðgerðir" at bounding box center [715, 250] width 53 height 11
click at [526, 247] on font "Almenn rannsókn hjá hjartavernd" at bounding box center [535, 250] width 130 height 11
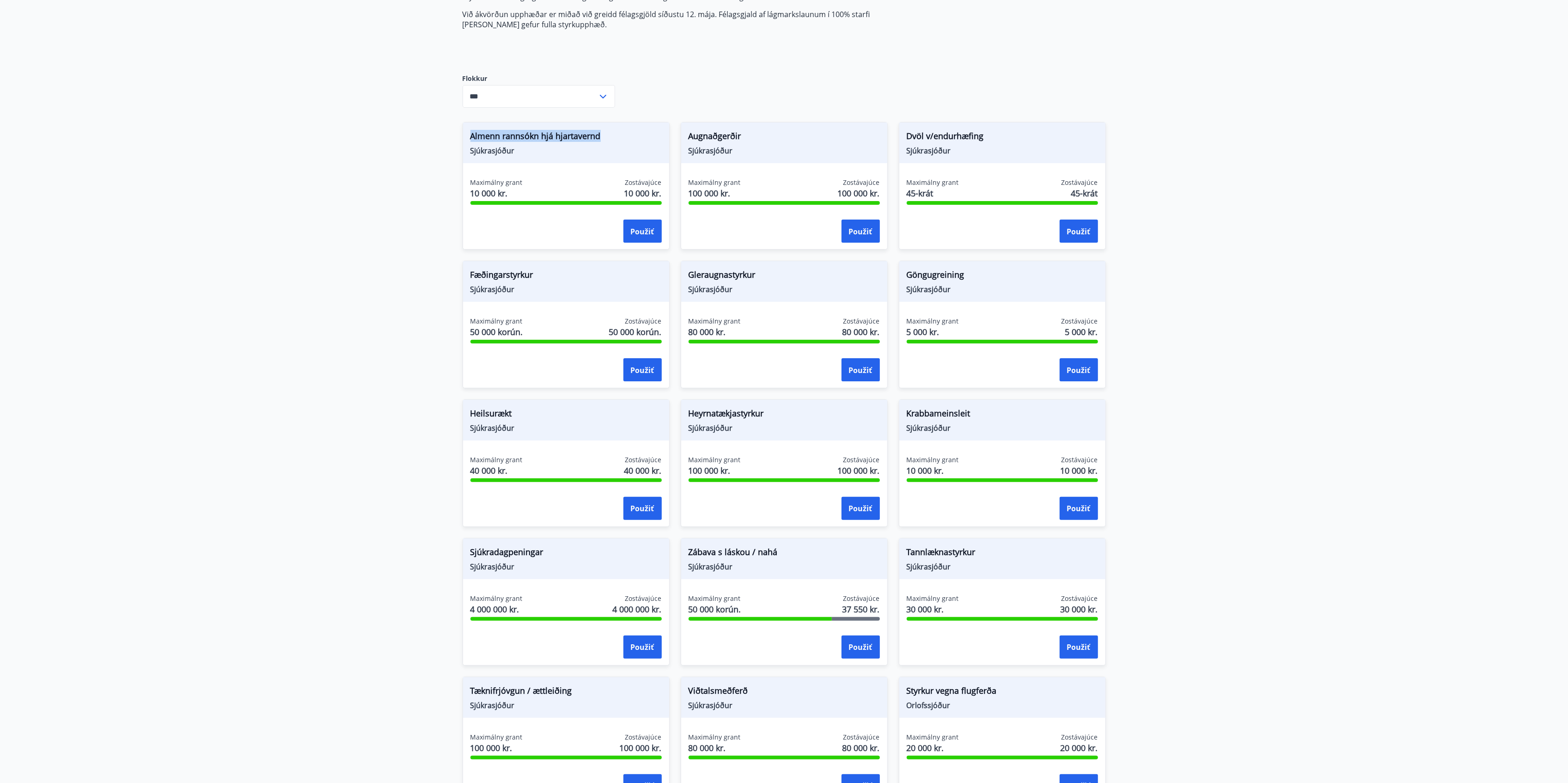
scroll to position [123, 0]
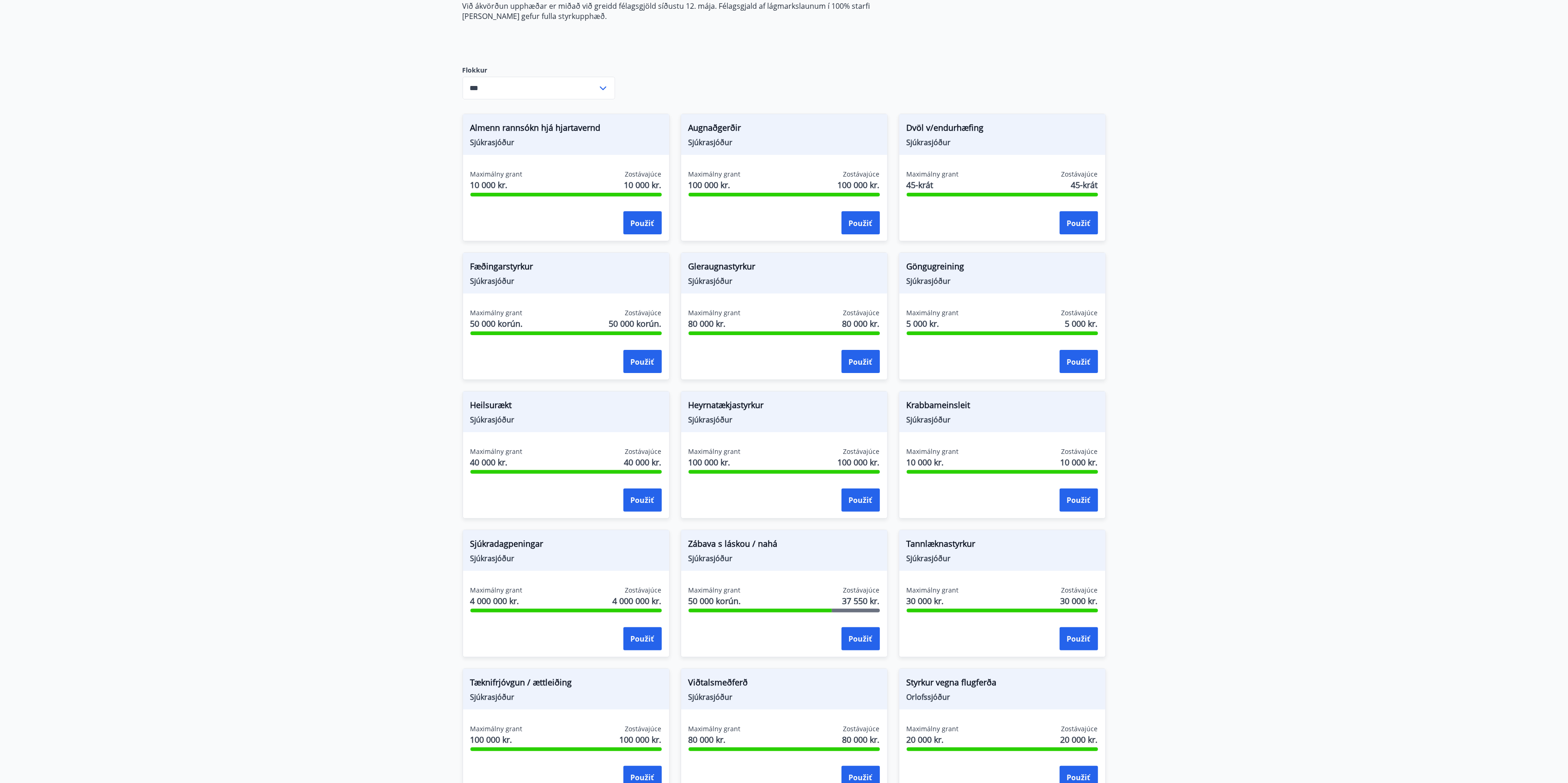
click at [1177, 274] on main "Granty Styrkir eru einungis greiddir til félaga sem greitt hafa í félagið í 6 m…" at bounding box center [784, 430] width 1568 height 1031
click at [943, 263] on font "Göngugreining" at bounding box center [936, 266] width 58 height 11
click at [743, 264] on font "Gleraugnastyrkur" at bounding box center [722, 266] width 67 height 11
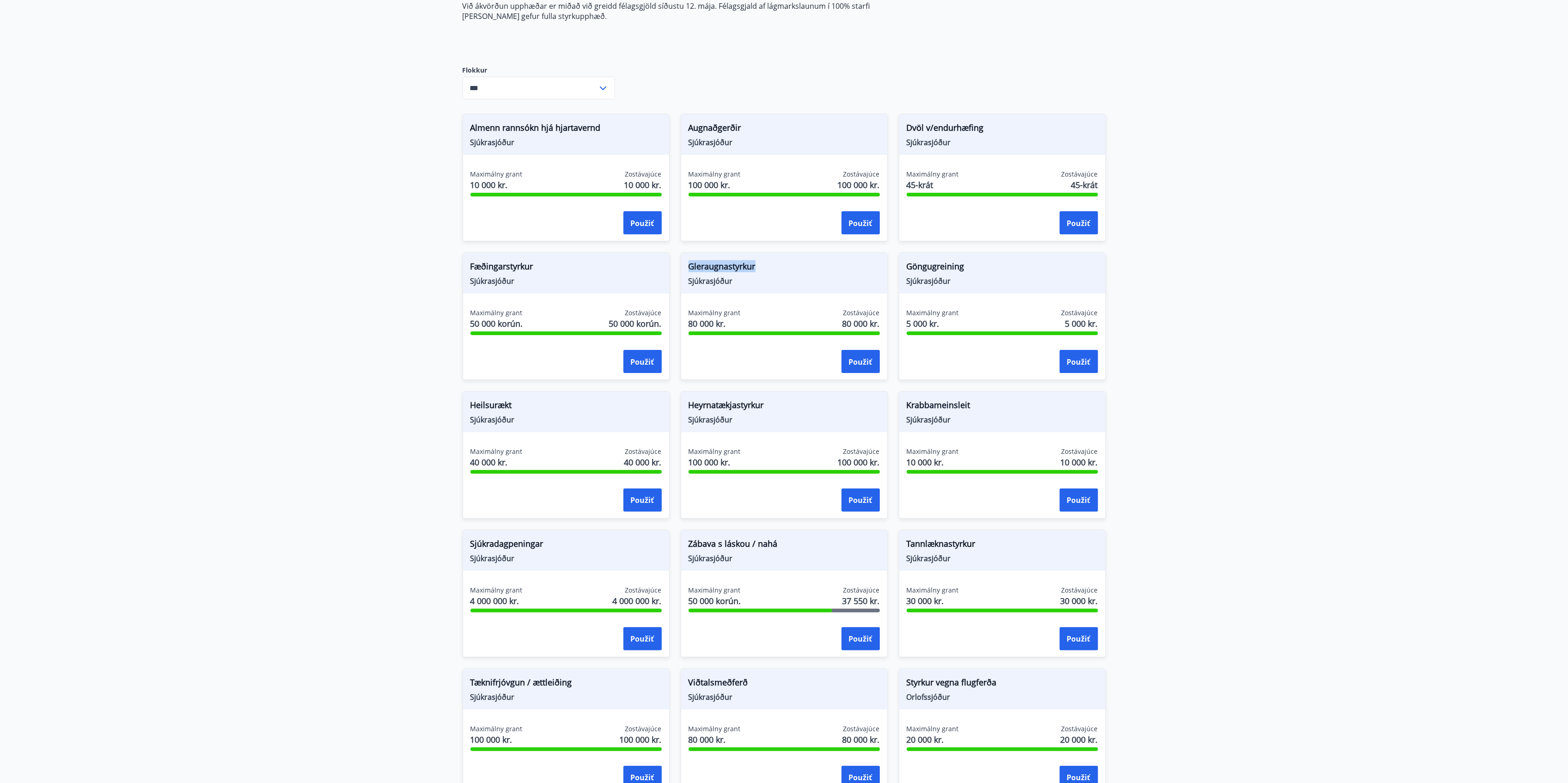
click at [743, 264] on font "Gleraugnastyrkur" at bounding box center [722, 266] width 67 height 11
click at [493, 266] on font "Fæðingarstyrkur" at bounding box center [501, 266] width 63 height 11
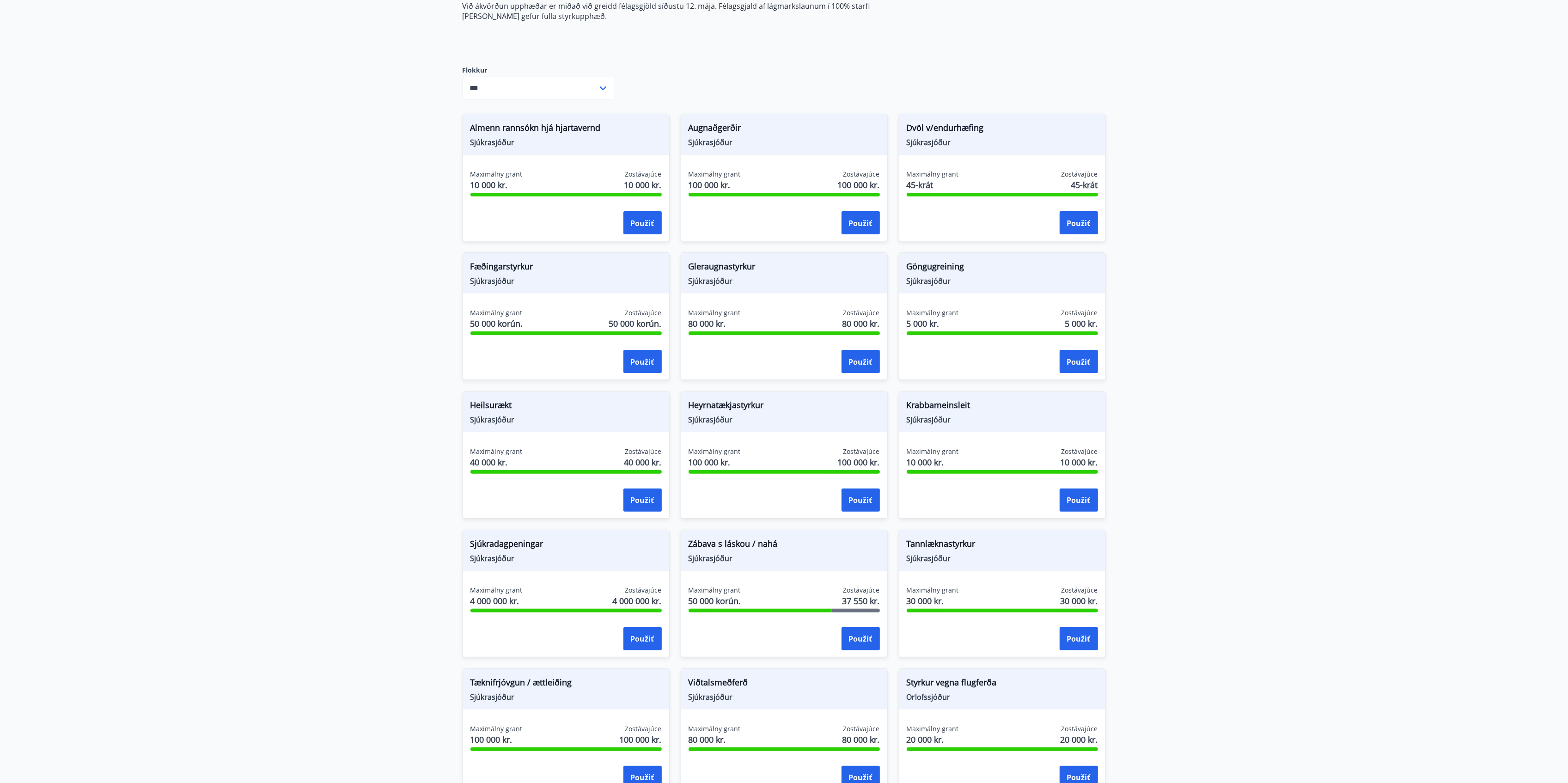
click at [313, 312] on main "Granty Styrkir eru einungis greiddir til félaga sem greitt hafa í félagið í 6 m…" at bounding box center [784, 430] width 1568 height 1031
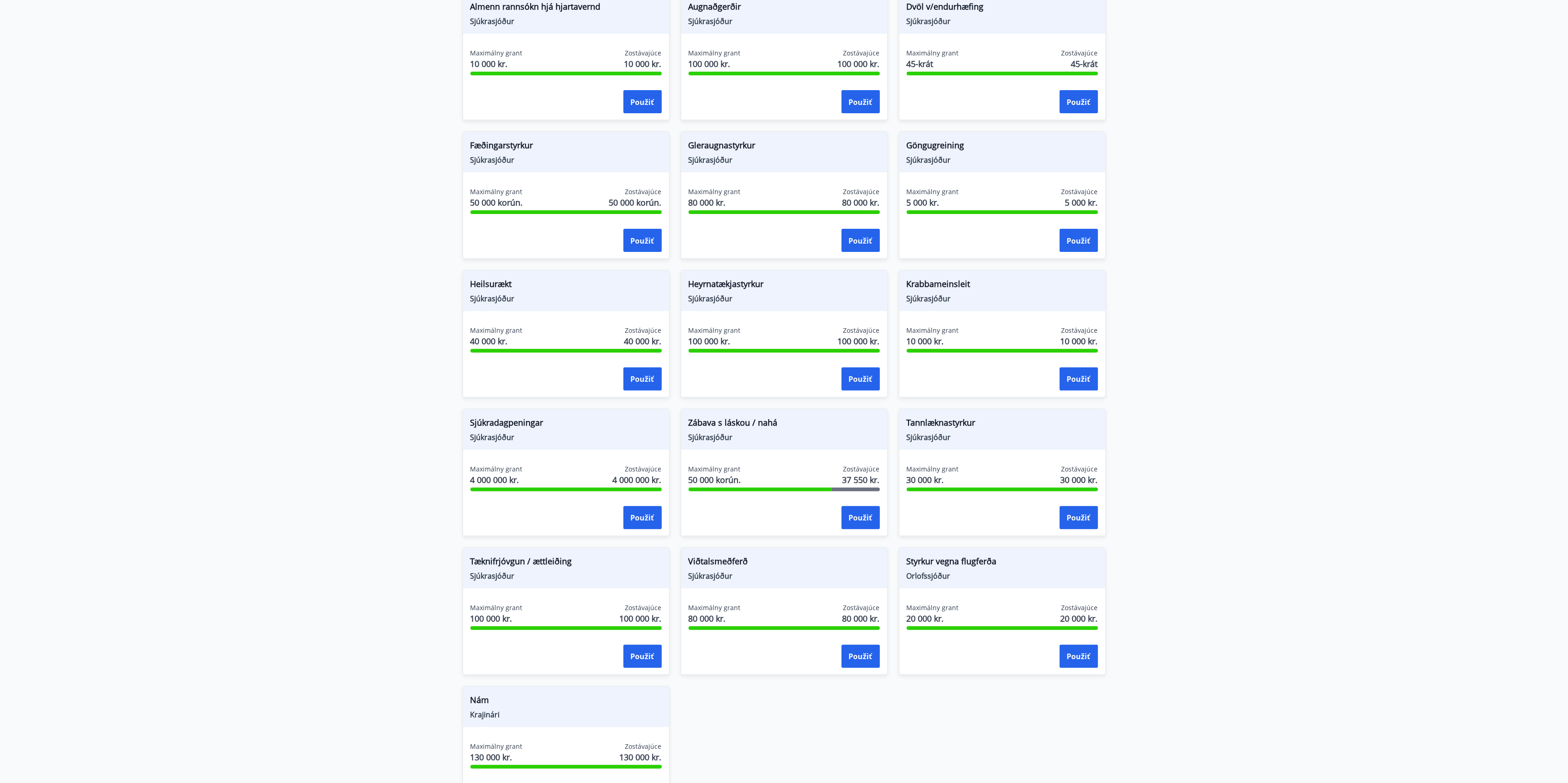
scroll to position [246, 0]
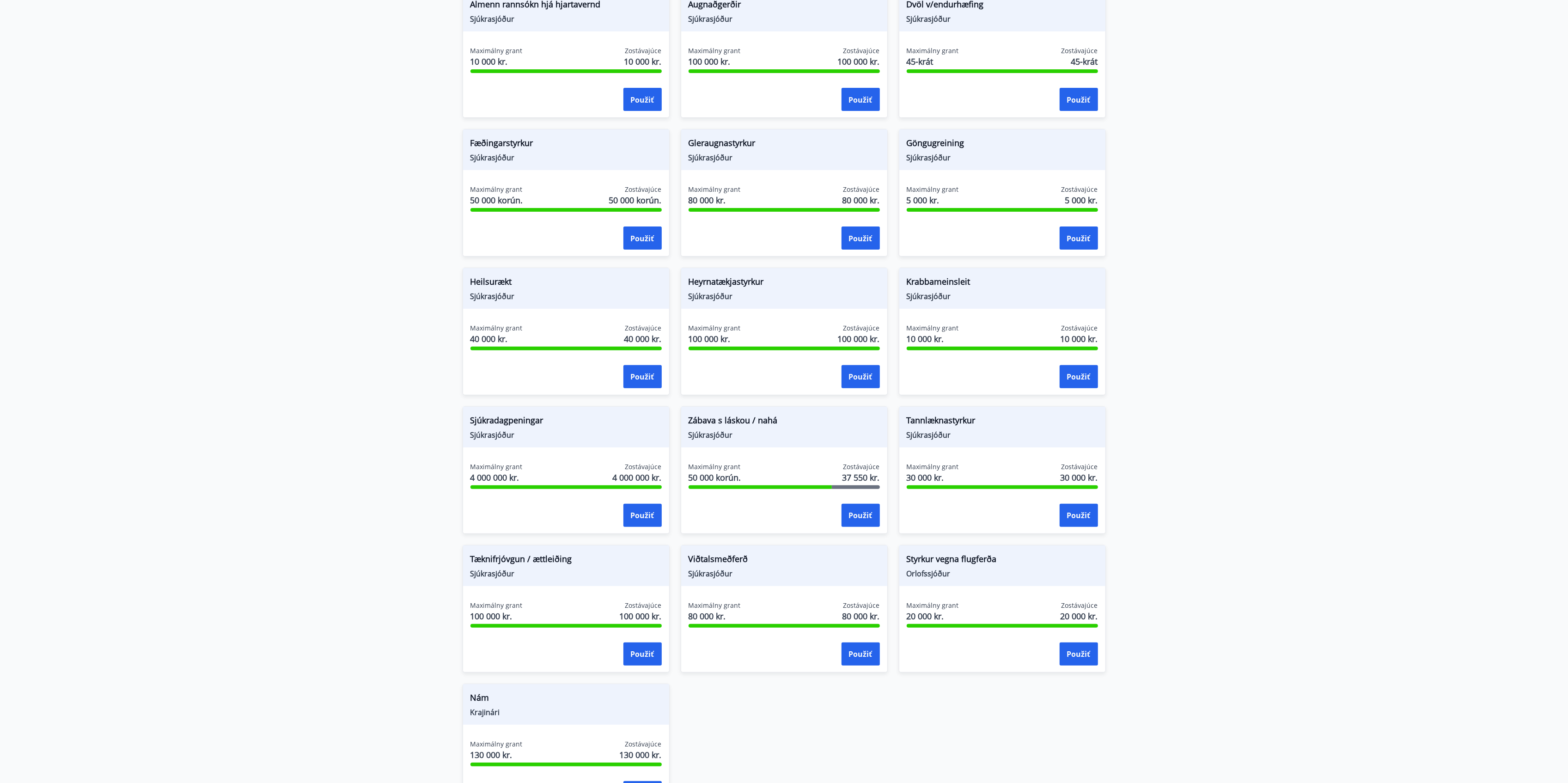
click at [481, 283] on font "Heilsurækt" at bounding box center [491, 282] width 42 height 11
click at [381, 306] on main "Granty Styrkir eru einungis greiddir til félaga sem greitt hafa í félagið í 6 m…" at bounding box center [784, 307] width 1568 height 1031
click at [722, 280] on font "Heyrnatækjastyrkur" at bounding box center [726, 282] width 75 height 11
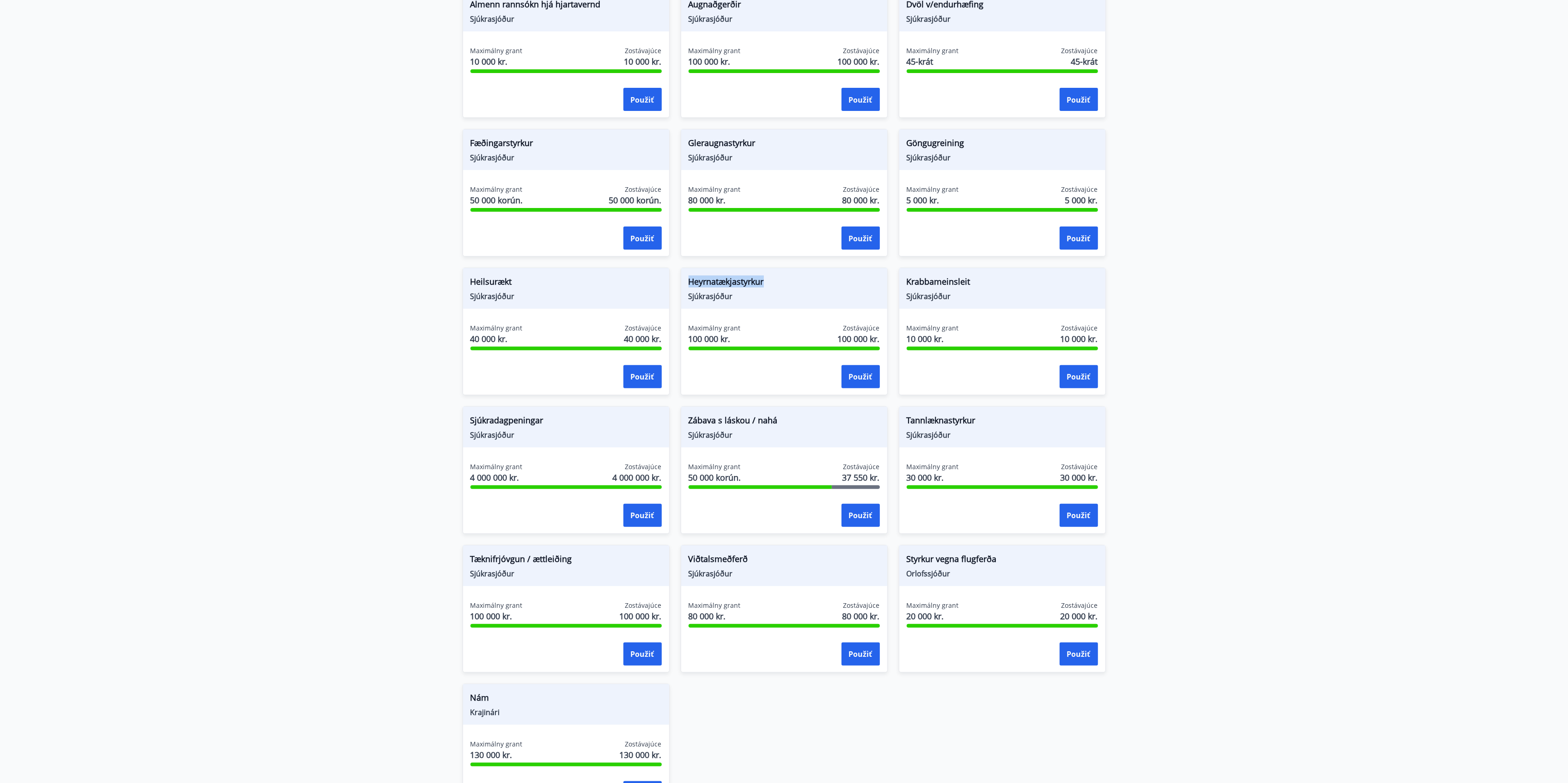
click at [722, 280] on font "Heyrnatækjastyrkur" at bounding box center [726, 282] width 75 height 11
click at [953, 287] on font "Krabbameinsleit" at bounding box center [939, 282] width 64 height 11
click at [974, 424] on font "Tannlæknastyrkur" at bounding box center [941, 420] width 69 height 11
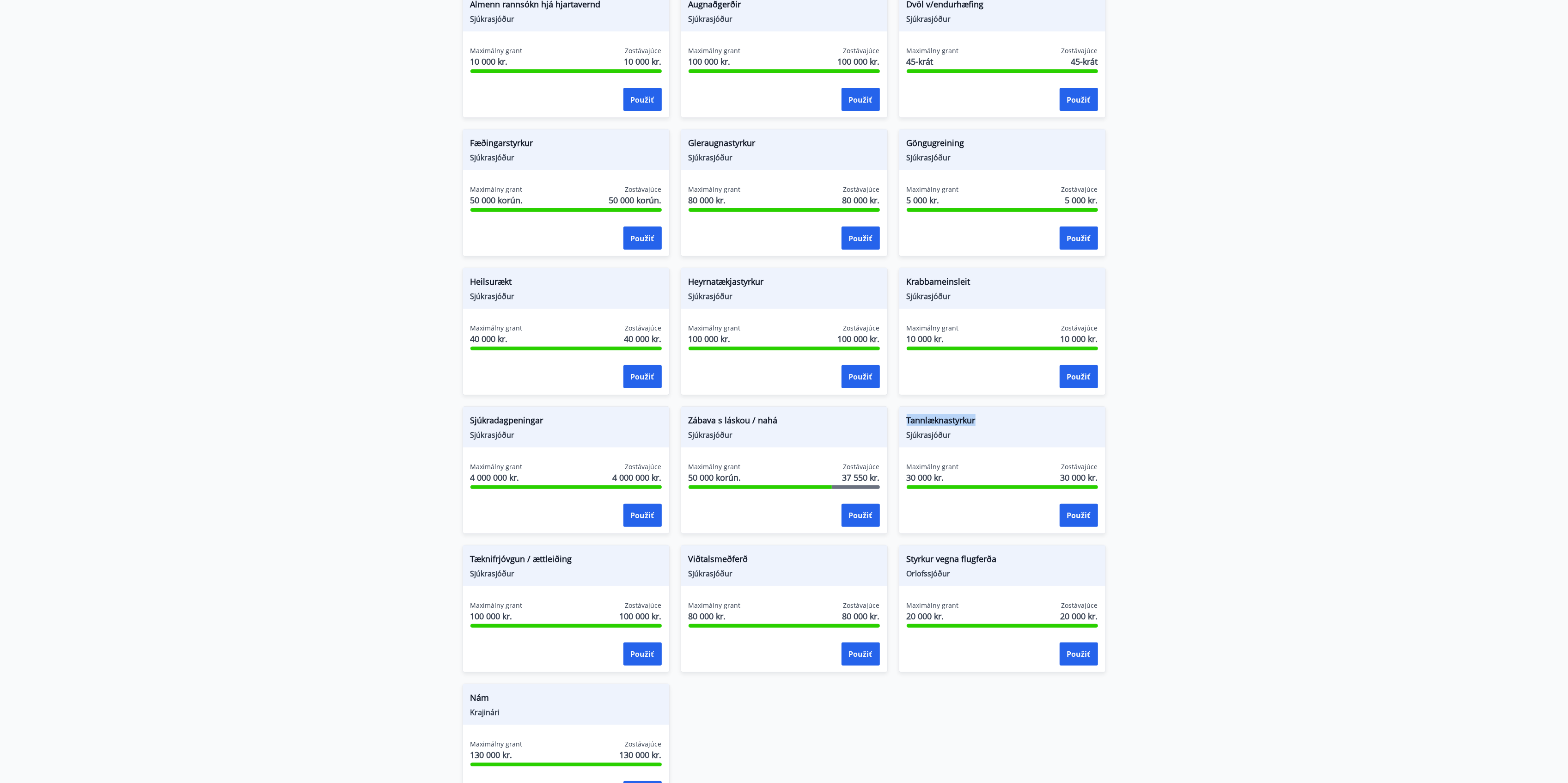
click at [974, 424] on font "Tannlæknastyrkur" at bounding box center [941, 420] width 69 height 11
click at [749, 419] on font "Zábava s láskou / nahá" at bounding box center [733, 420] width 89 height 11
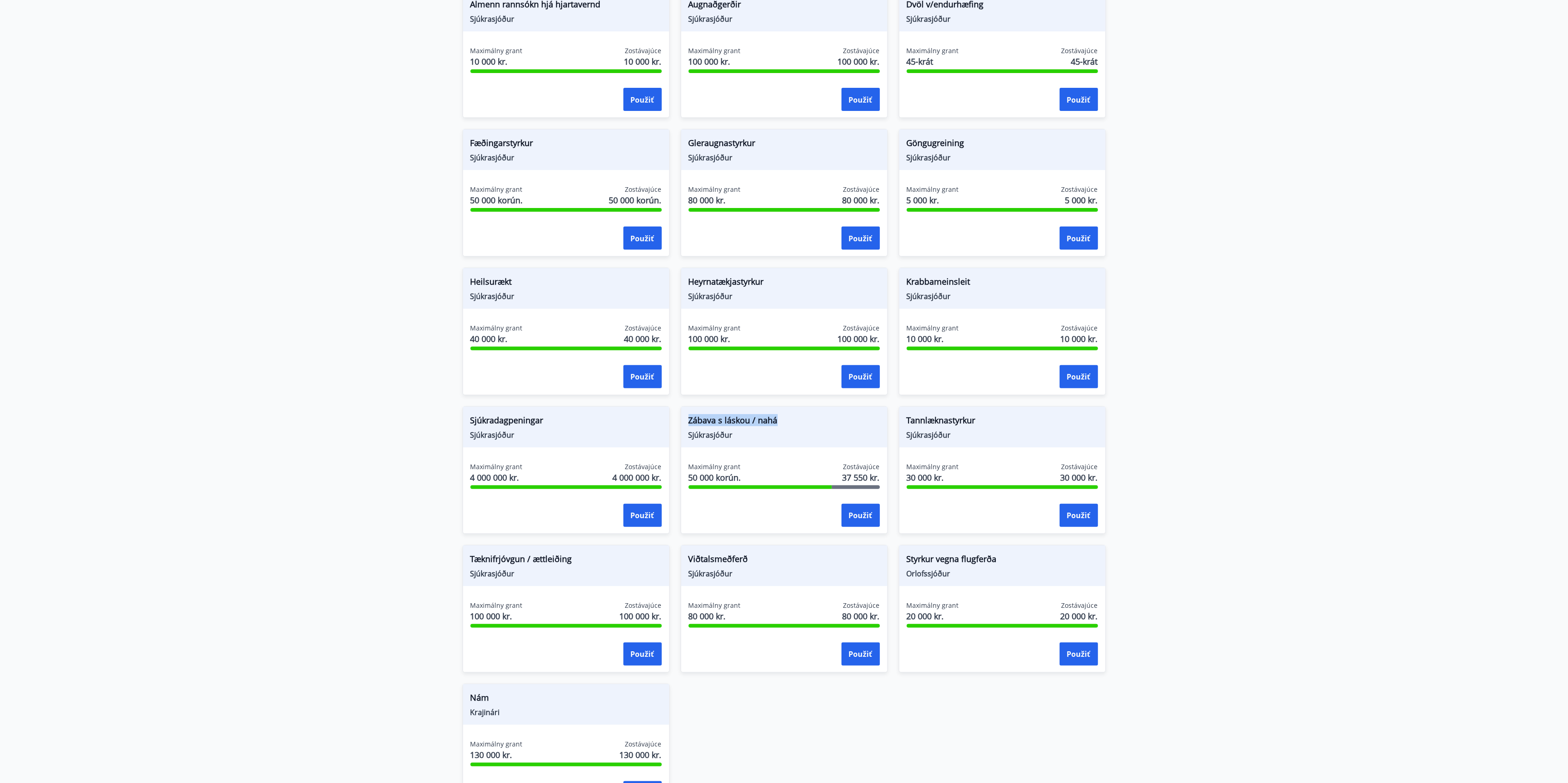
click at [746, 428] on span "Zábava s láskou / nahá" at bounding box center [784, 422] width 191 height 16
click at [538, 416] on font "Sjúkradagpeningar" at bounding box center [506, 420] width 73 height 11
click at [937, 428] on span "Tannlæknastyrkur" at bounding box center [1002, 422] width 191 height 16
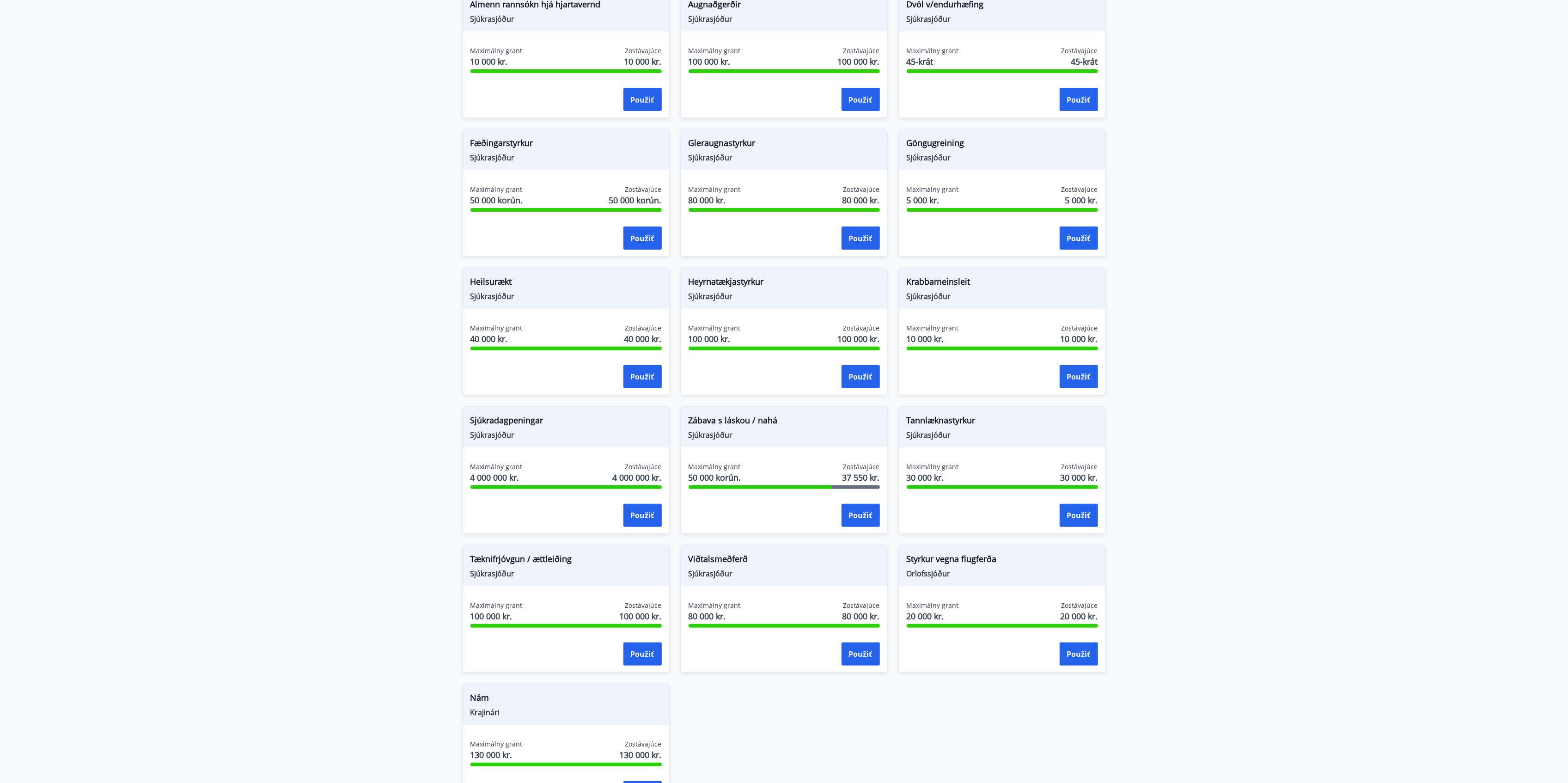
click at [939, 423] on font "Tannlæknastyrkur" at bounding box center [941, 420] width 69 height 11
click at [1182, 387] on main "Granty Styrkir eru einungis greiddir til félaga sem greitt hafa í félagið í 6 m…" at bounding box center [784, 307] width 1568 height 1031
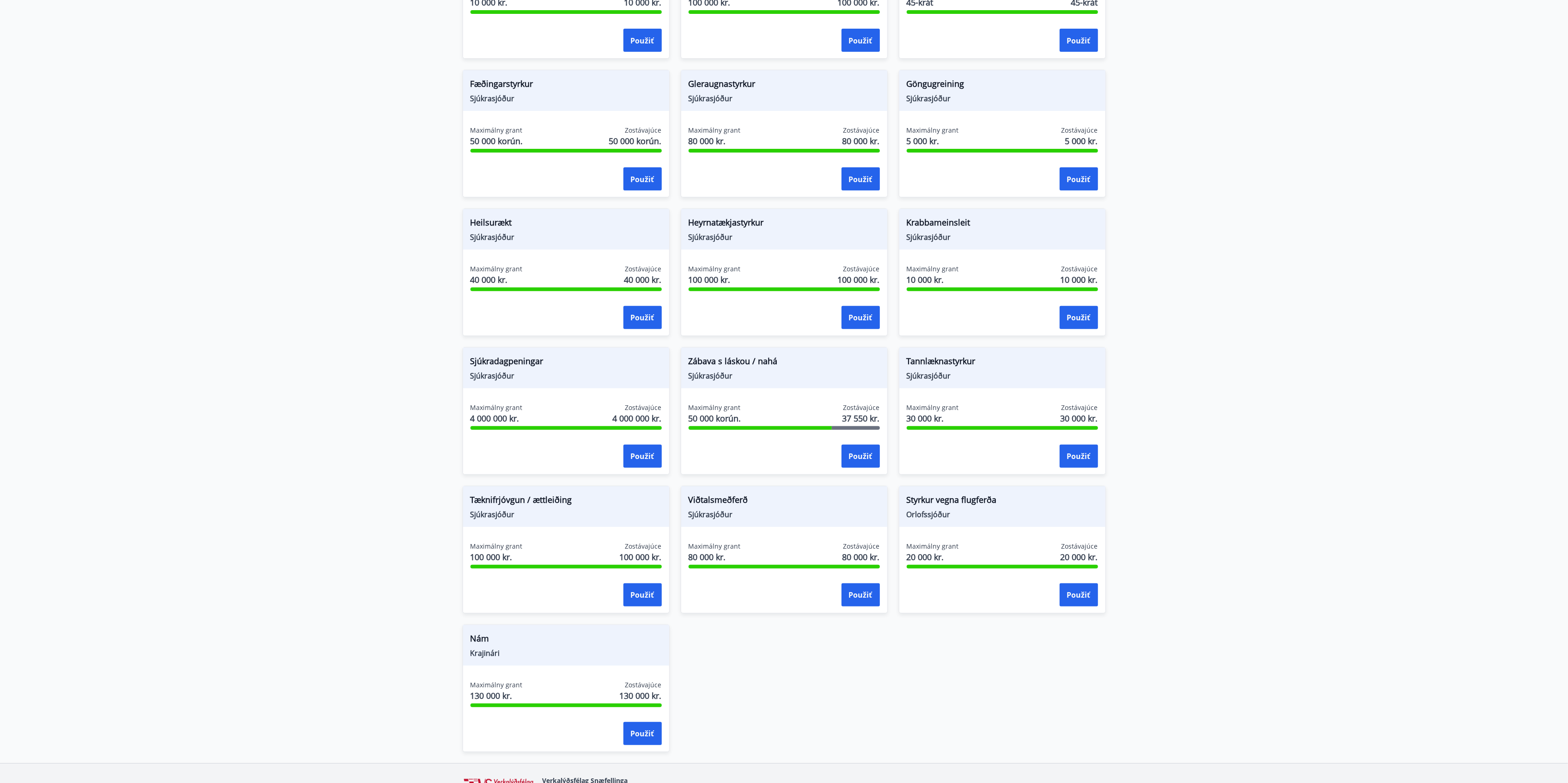
scroll to position [308, 0]
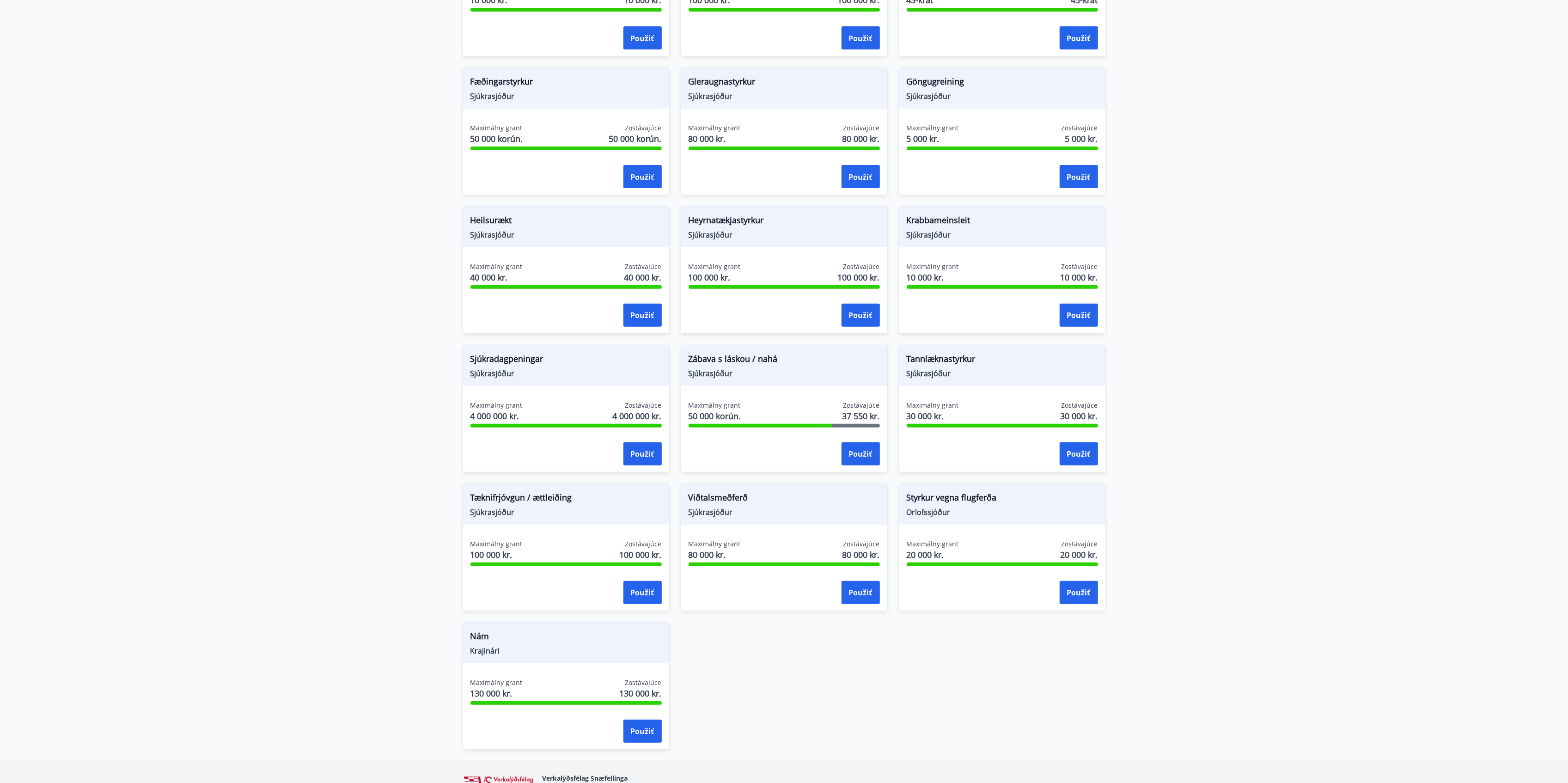
click at [964, 502] on font "Styrkur vegna flugferða" at bounding box center [951, 497] width 90 height 11
click at [1182, 334] on main "Granty Styrkir eru einungis greiddir til félaga sem greitt hafa í félagið í 6 m…" at bounding box center [784, 245] width 1568 height 1031
click at [731, 499] on font "Viðtalsmeðferð" at bounding box center [718, 497] width 59 height 11
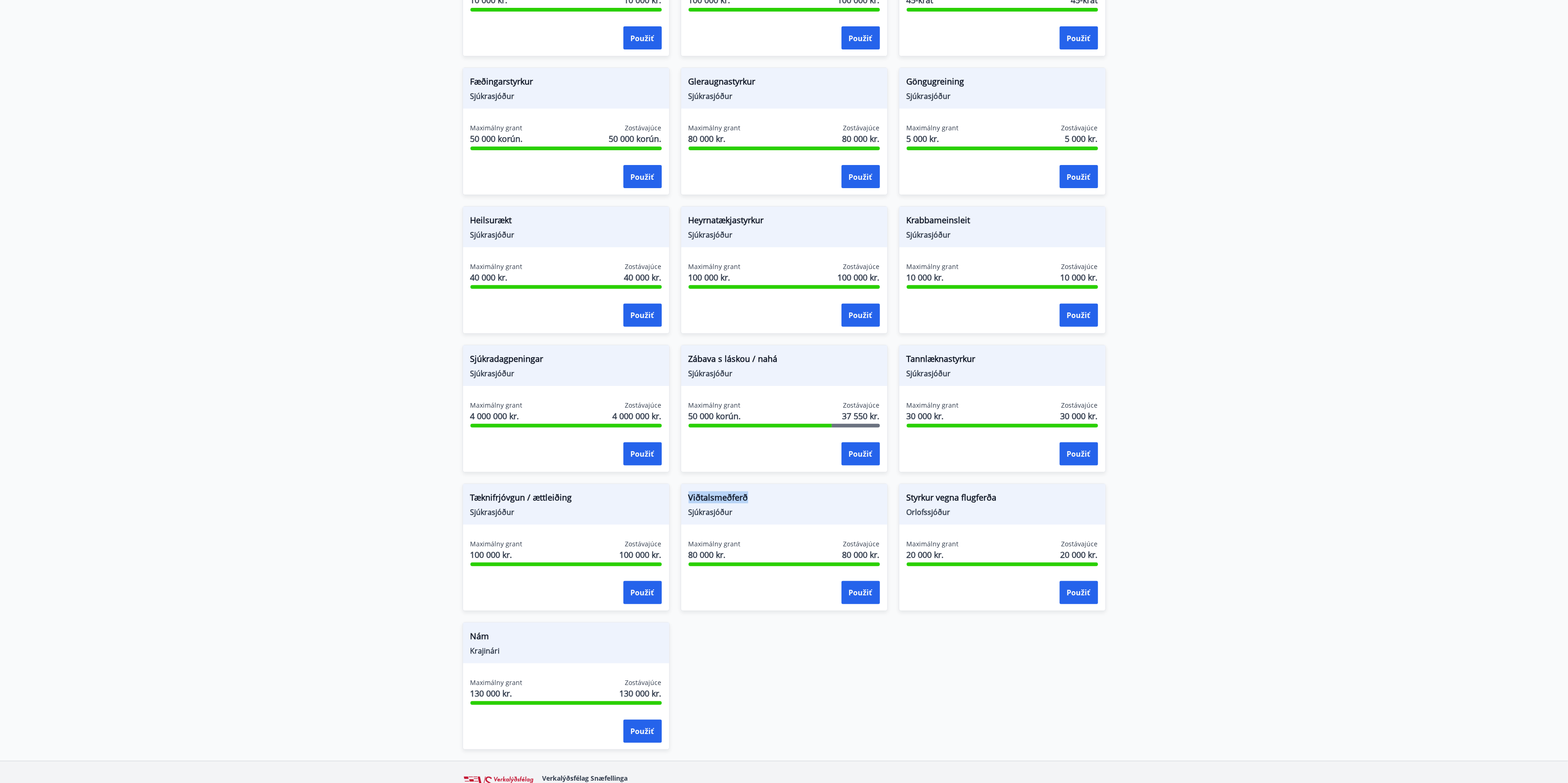
click at [731, 499] on font "Viðtalsmeðferð" at bounding box center [718, 497] width 59 height 11
click at [1005, 496] on span "Styrkur vegna flugferða" at bounding box center [1002, 499] width 191 height 16
click at [983, 497] on font "Styrkur vegna flugferða" at bounding box center [951, 497] width 90 height 11
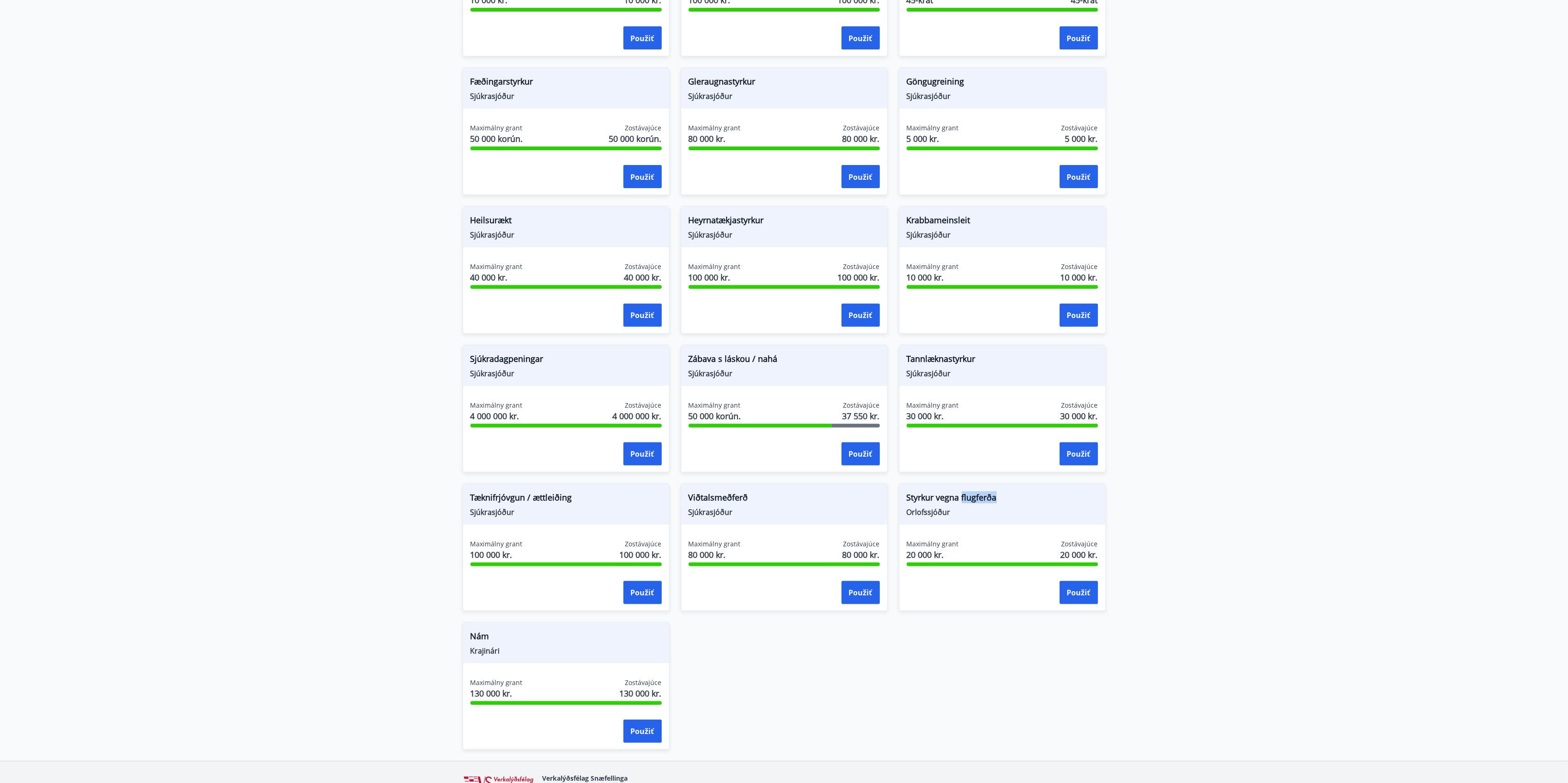
click at [983, 497] on font "Styrkur vegna flugferða" at bounding box center [951, 497] width 90 height 11
click at [1078, 587] on button "Použiť" at bounding box center [1079, 593] width 39 height 23
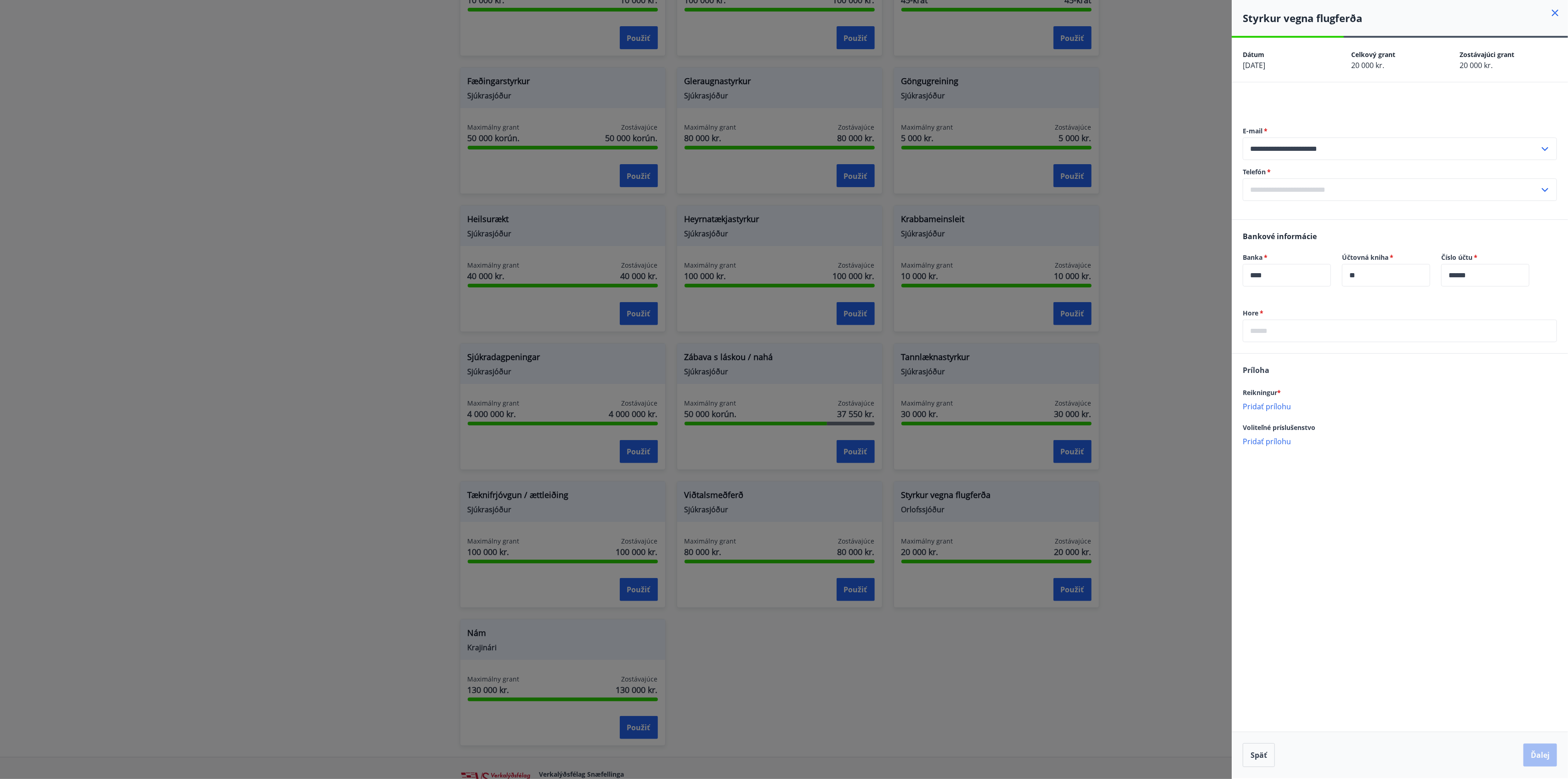
click at [1175, 334] on input "text" at bounding box center [1400, 331] width 314 height 23
click at [236, 111] on div at bounding box center [784, 389] width 1568 height 779
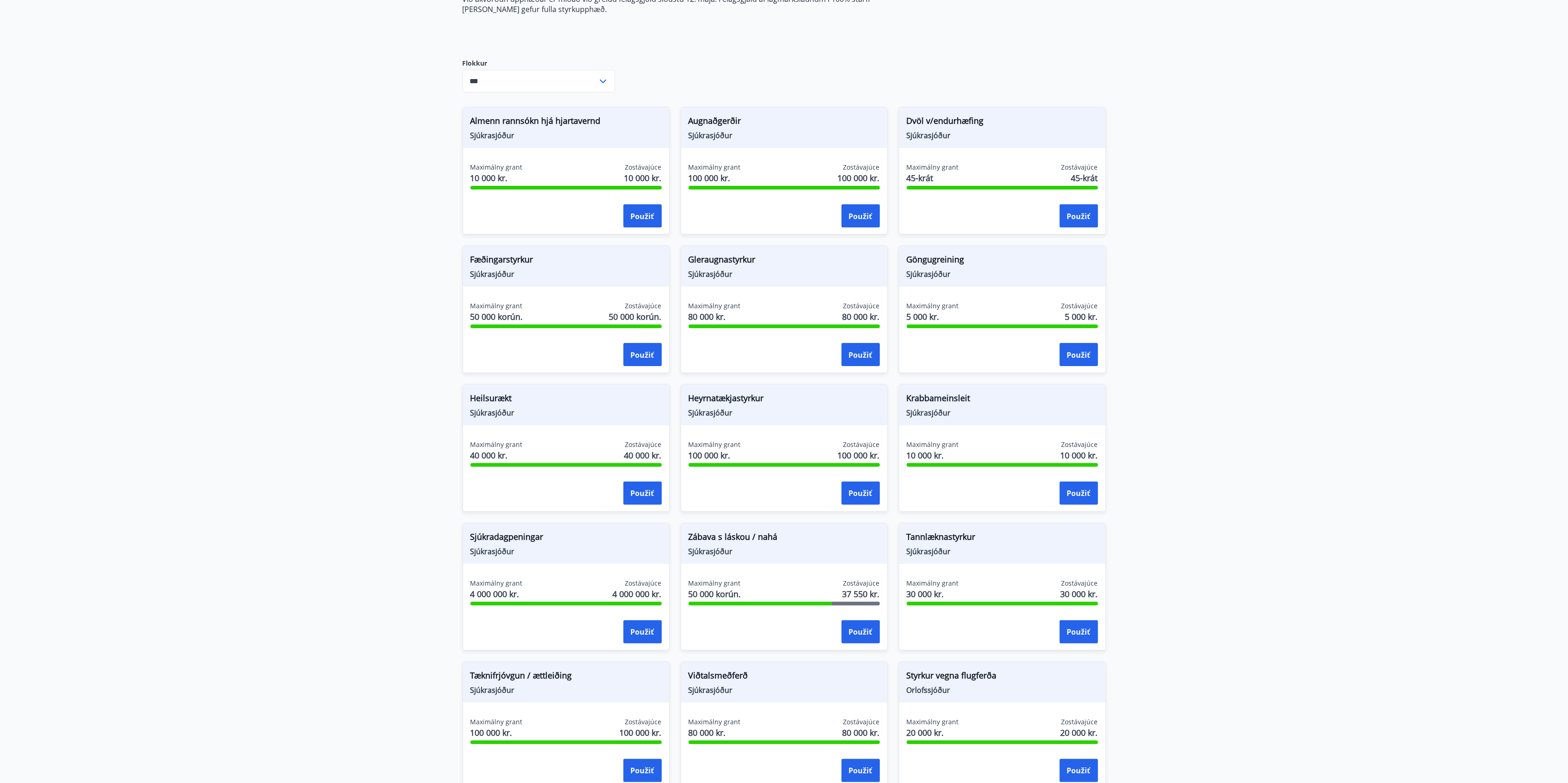
scroll to position [0, 0]
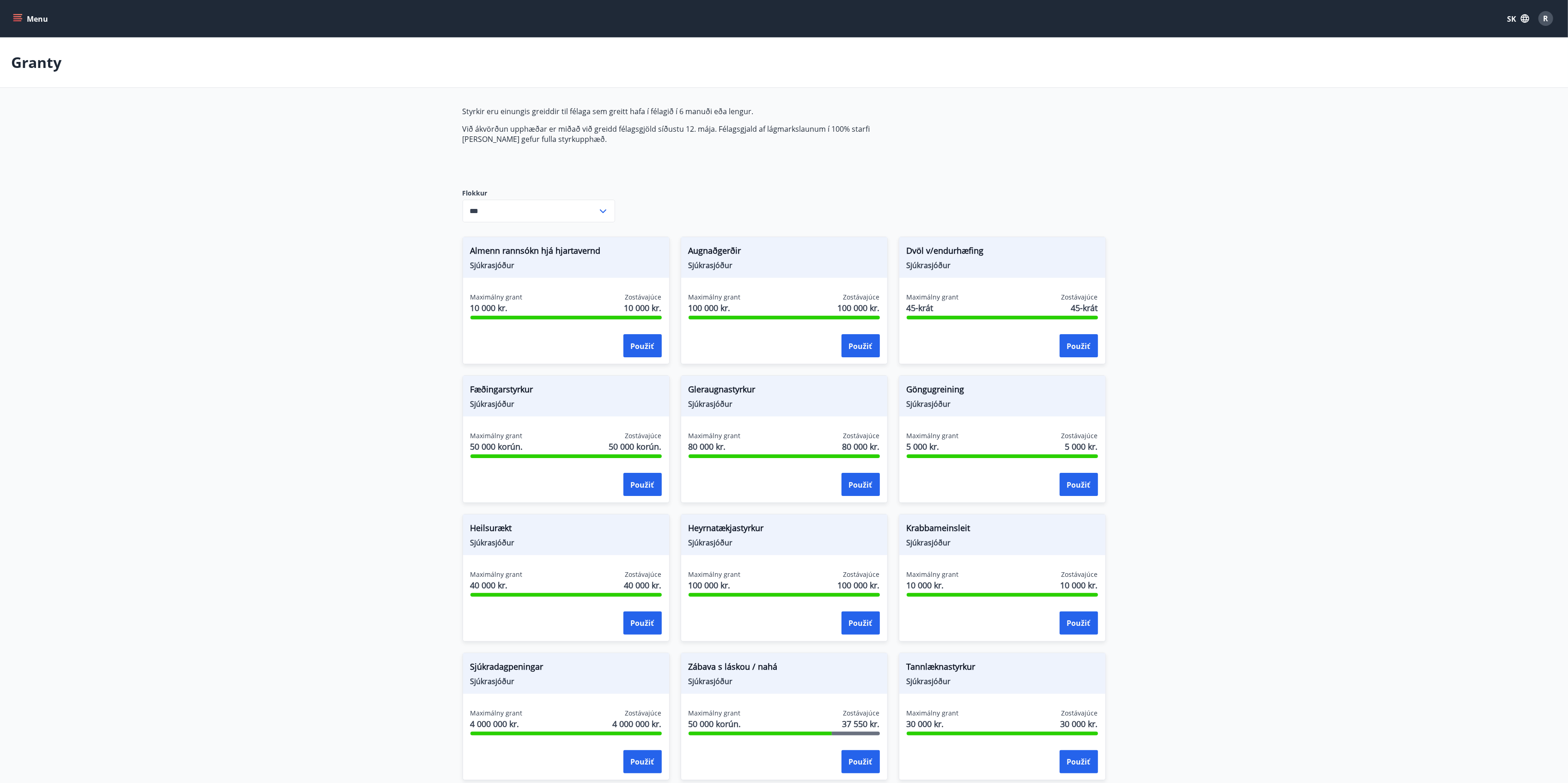
click at [34, 15] on font "Menu" at bounding box center [37, 19] width 21 height 10
click at [264, 102] on main "Granty Styrkir eru einungis greiddir til félaga sem greitt hafa í félagið í 6 m…" at bounding box center [784, 553] width 1568 height 1031
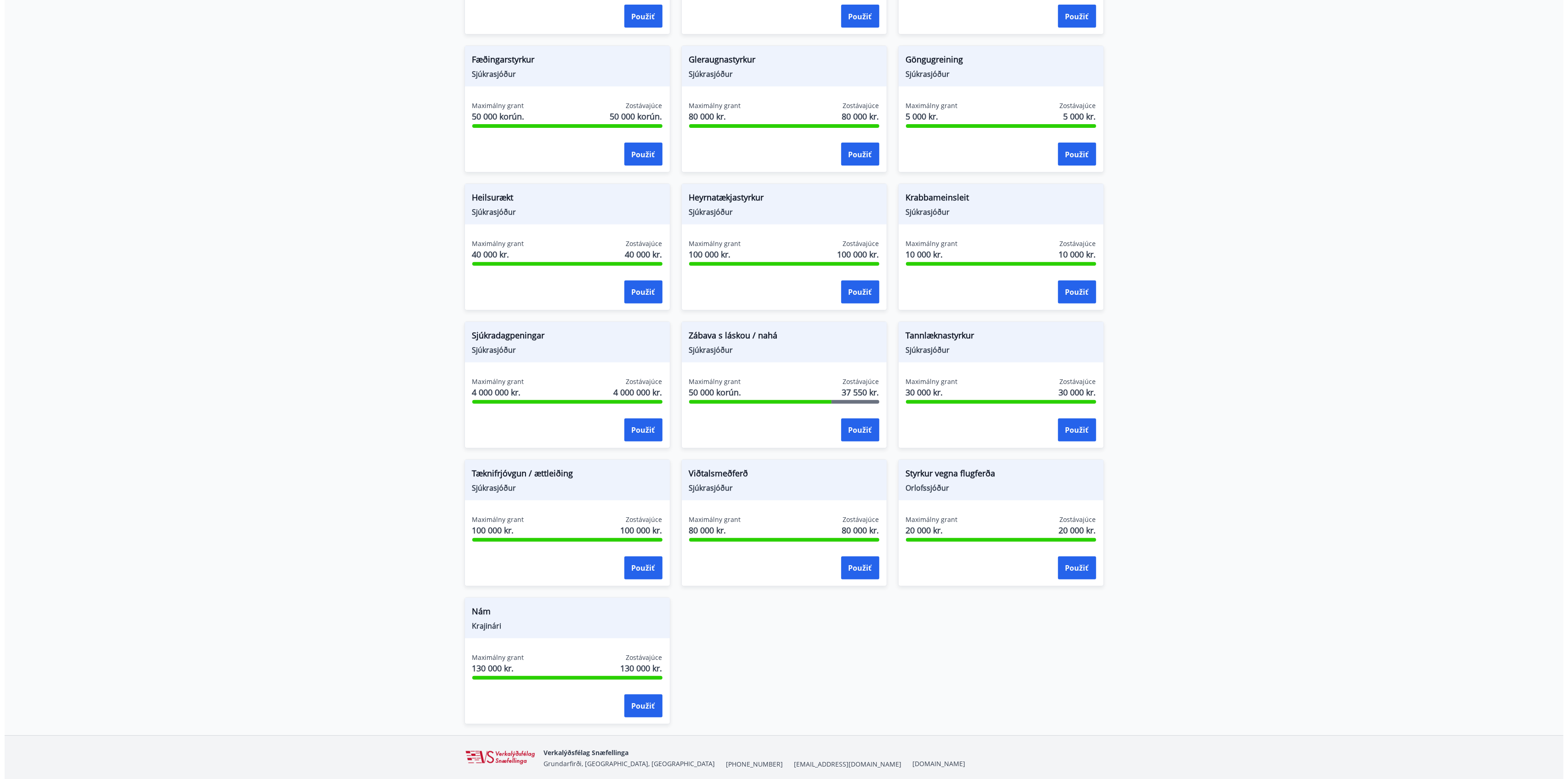
scroll to position [302, 0]
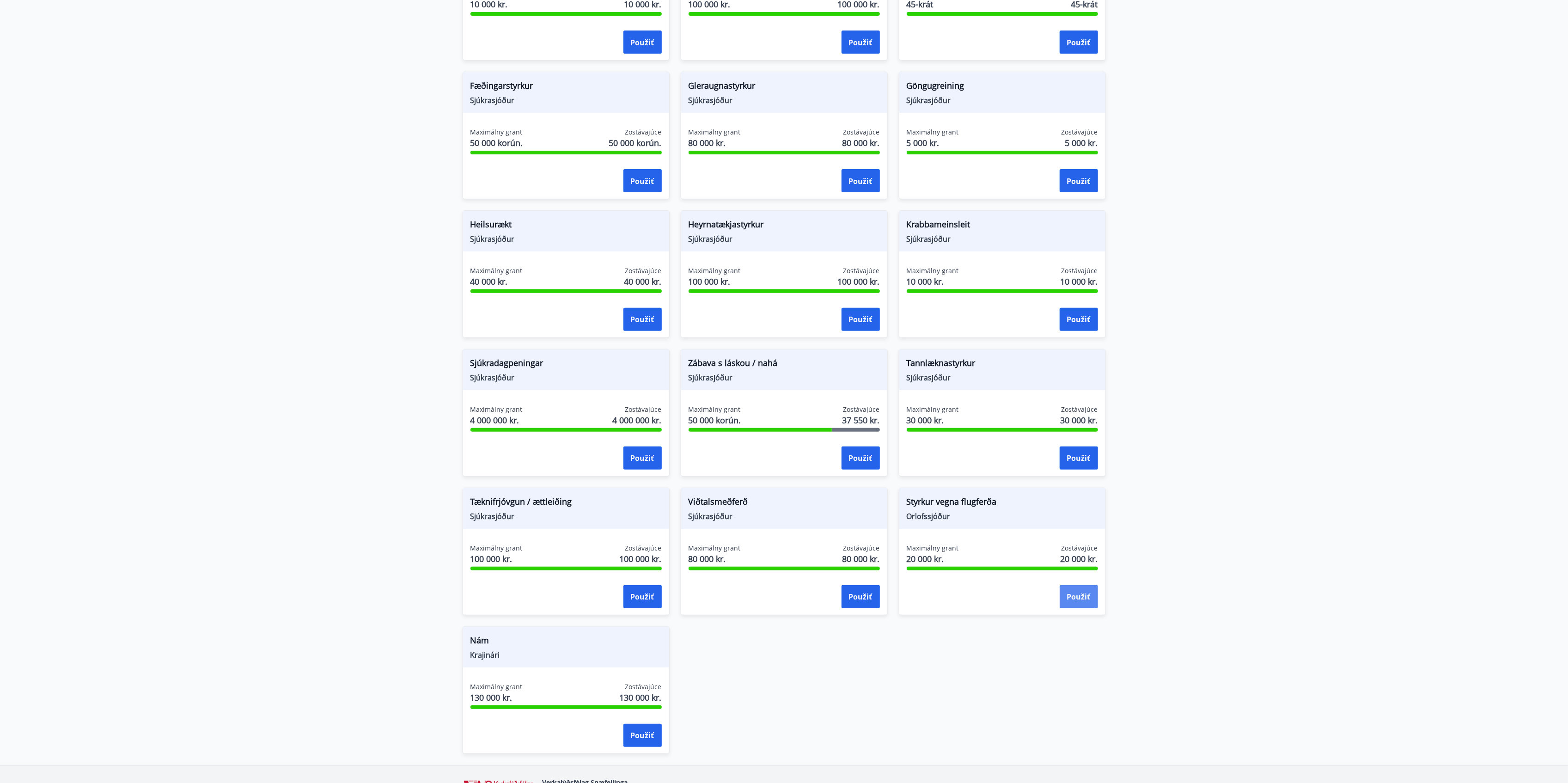
click at [1084, 587] on font "Použiť" at bounding box center [1079, 597] width 23 height 10
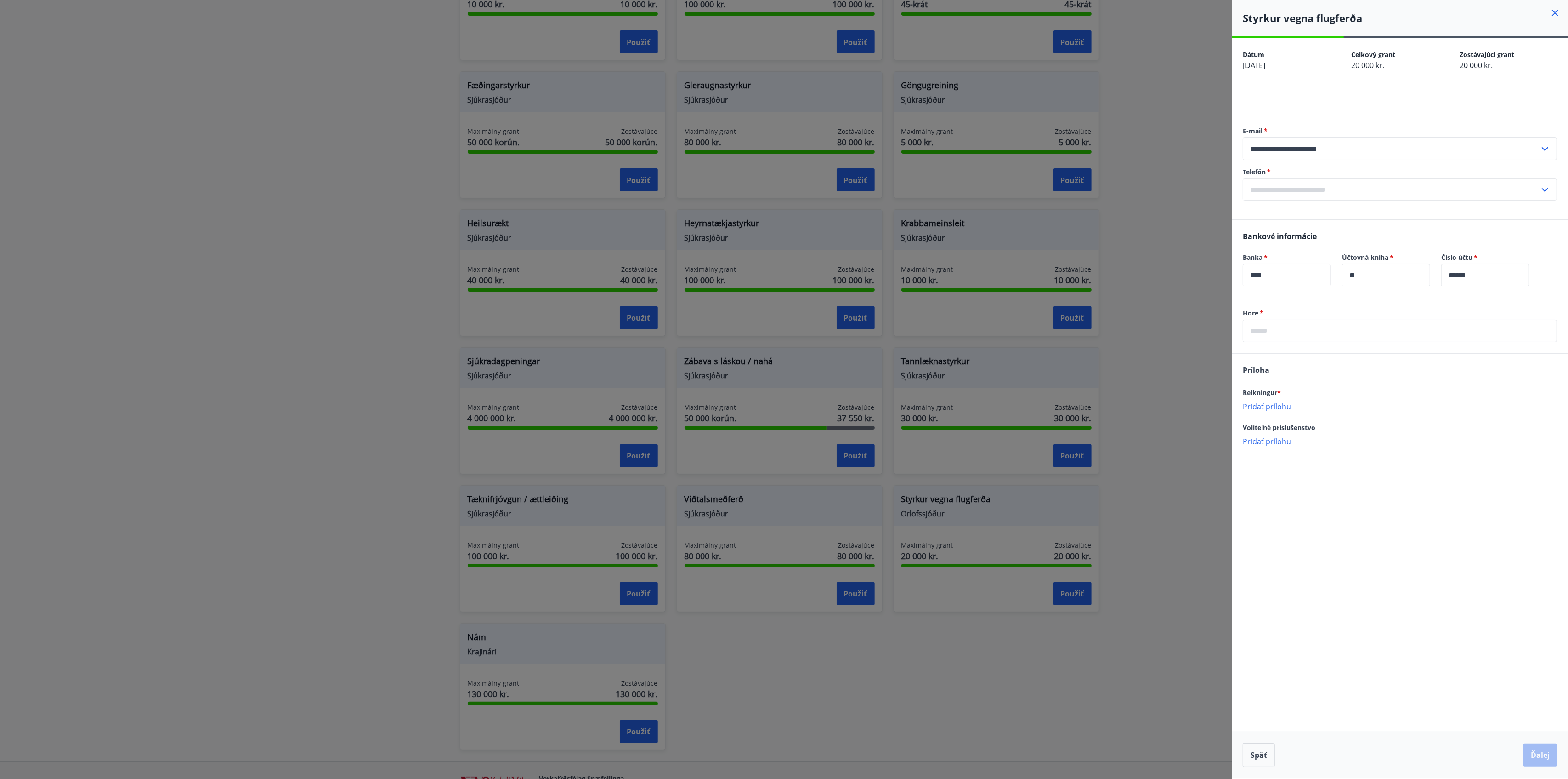
click at [1175, 194] on input "text" at bounding box center [1391, 189] width 297 height 23
click at [1175, 193] on input "text" at bounding box center [1391, 189] width 297 height 23
click at [1175, 183] on input "text" at bounding box center [1391, 189] width 297 height 23
click at [1175, 207] on font "Pridať nové telefónne [PERSON_NAME]" at bounding box center [1317, 210] width 134 height 10
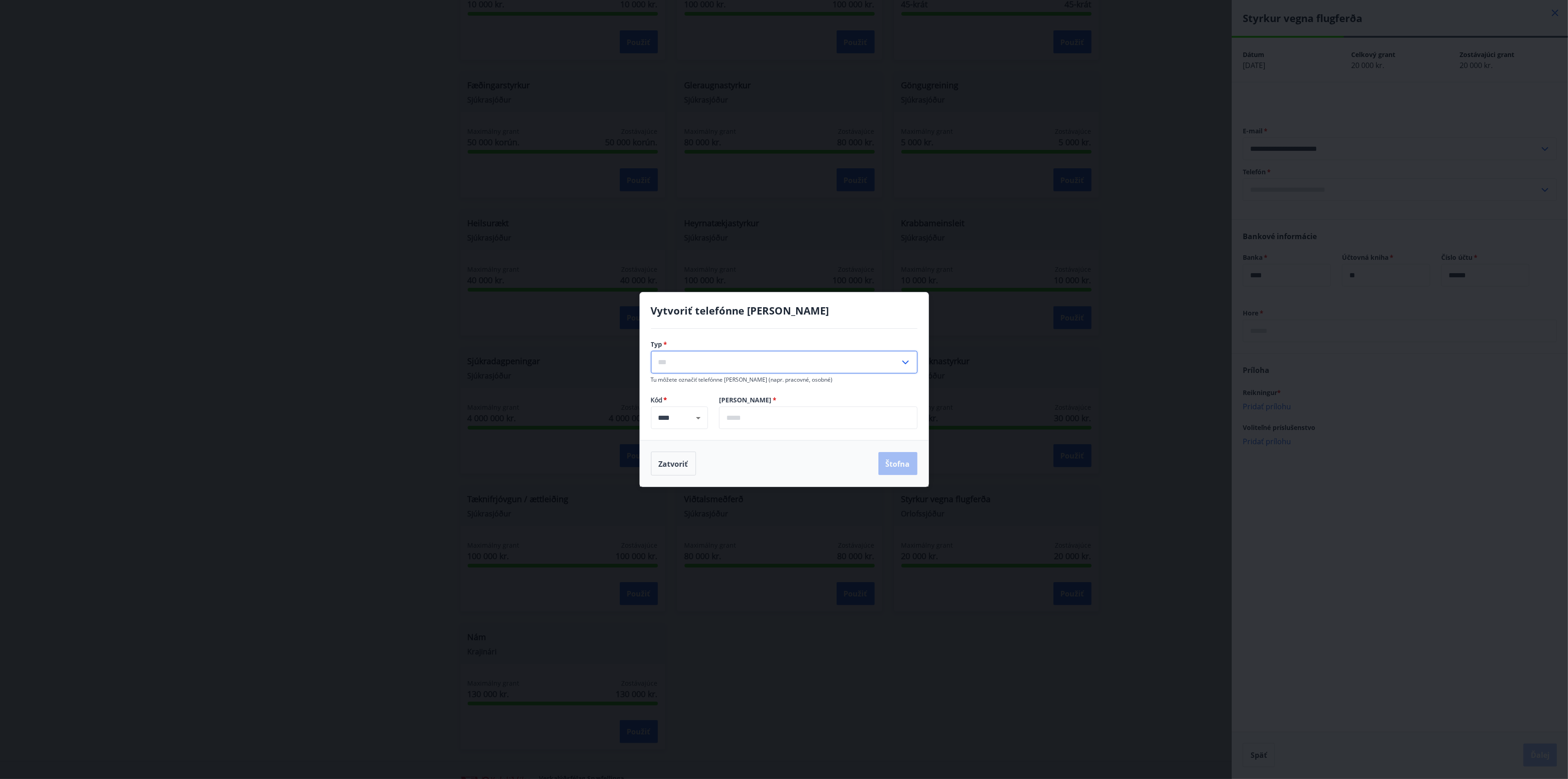
click at [698, 358] on input "text" at bounding box center [775, 362] width 249 height 23
click at [690, 376] on li "Mobilné" at bounding box center [784, 382] width 265 height 18
type input "******"
click at [763, 414] on input "text" at bounding box center [818, 417] width 198 height 23
type input "*******"
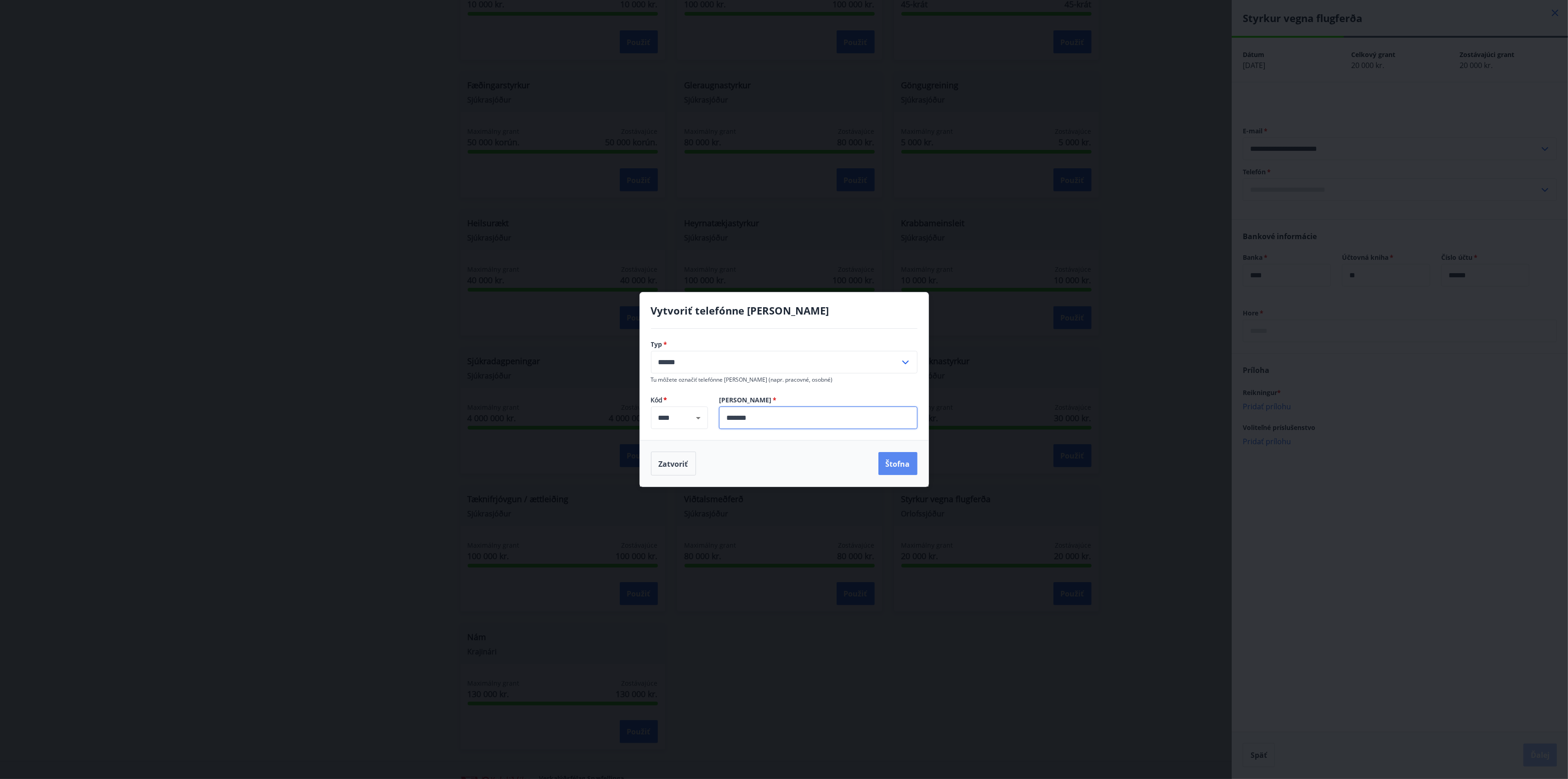
click at [889, 466] on font "Štofna" at bounding box center [898, 464] width 24 height 10
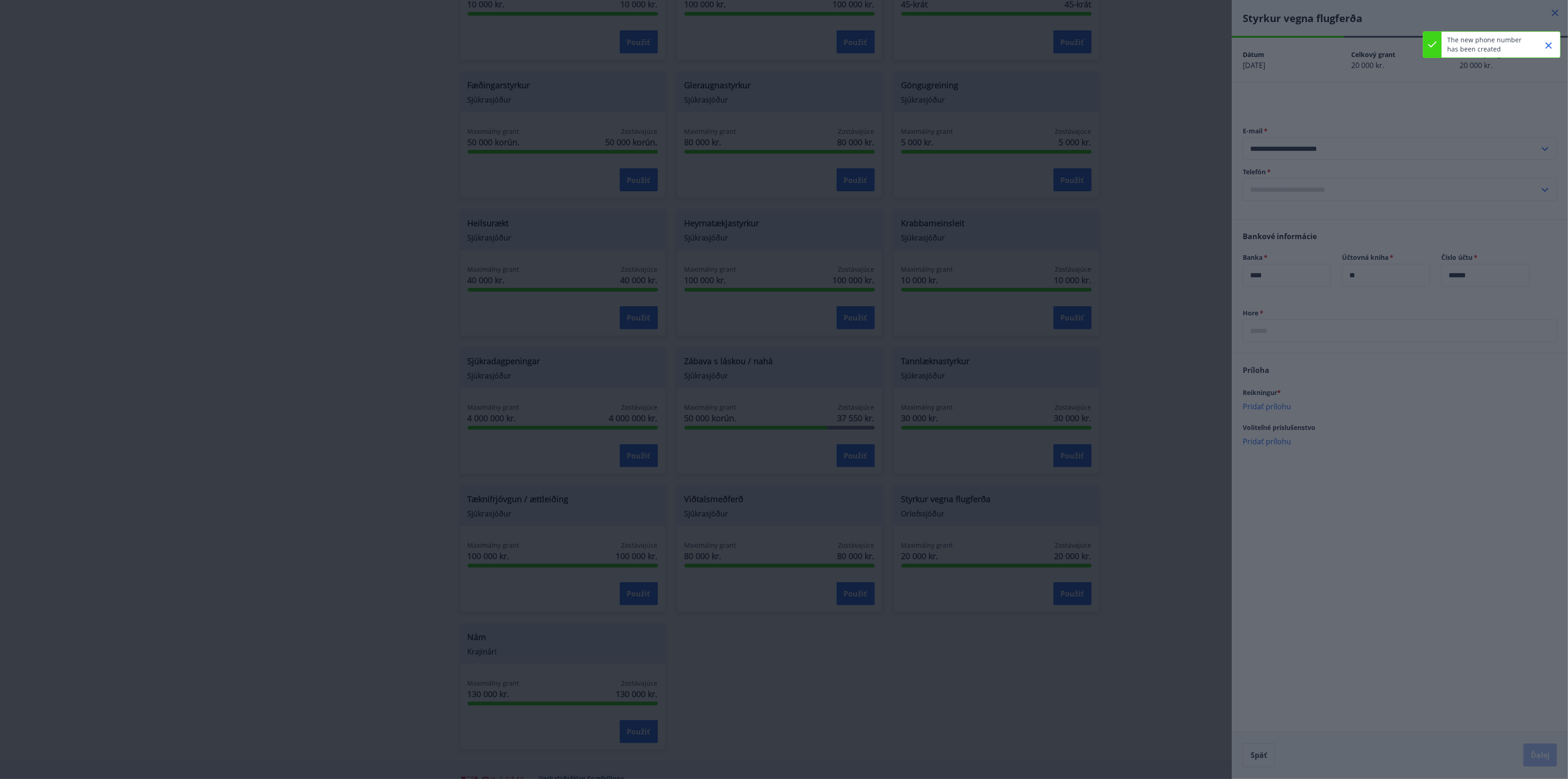
type input "**********"
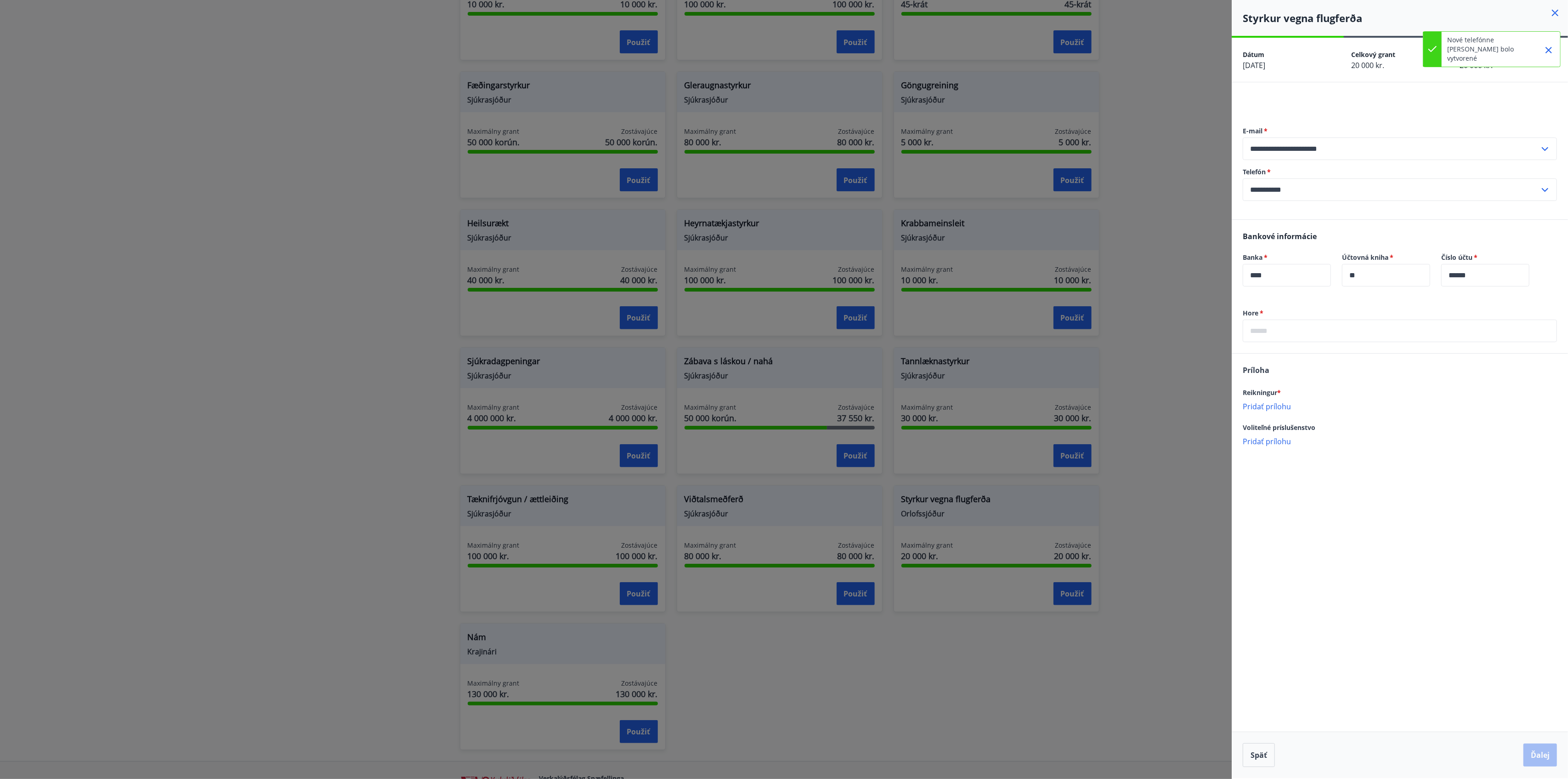
click at [1175, 180] on input "**********" at bounding box center [1391, 189] width 297 height 23
click at [1175, 227] on font "Pridať nové telefónne [PERSON_NAME]" at bounding box center [1317, 227] width 134 height 10
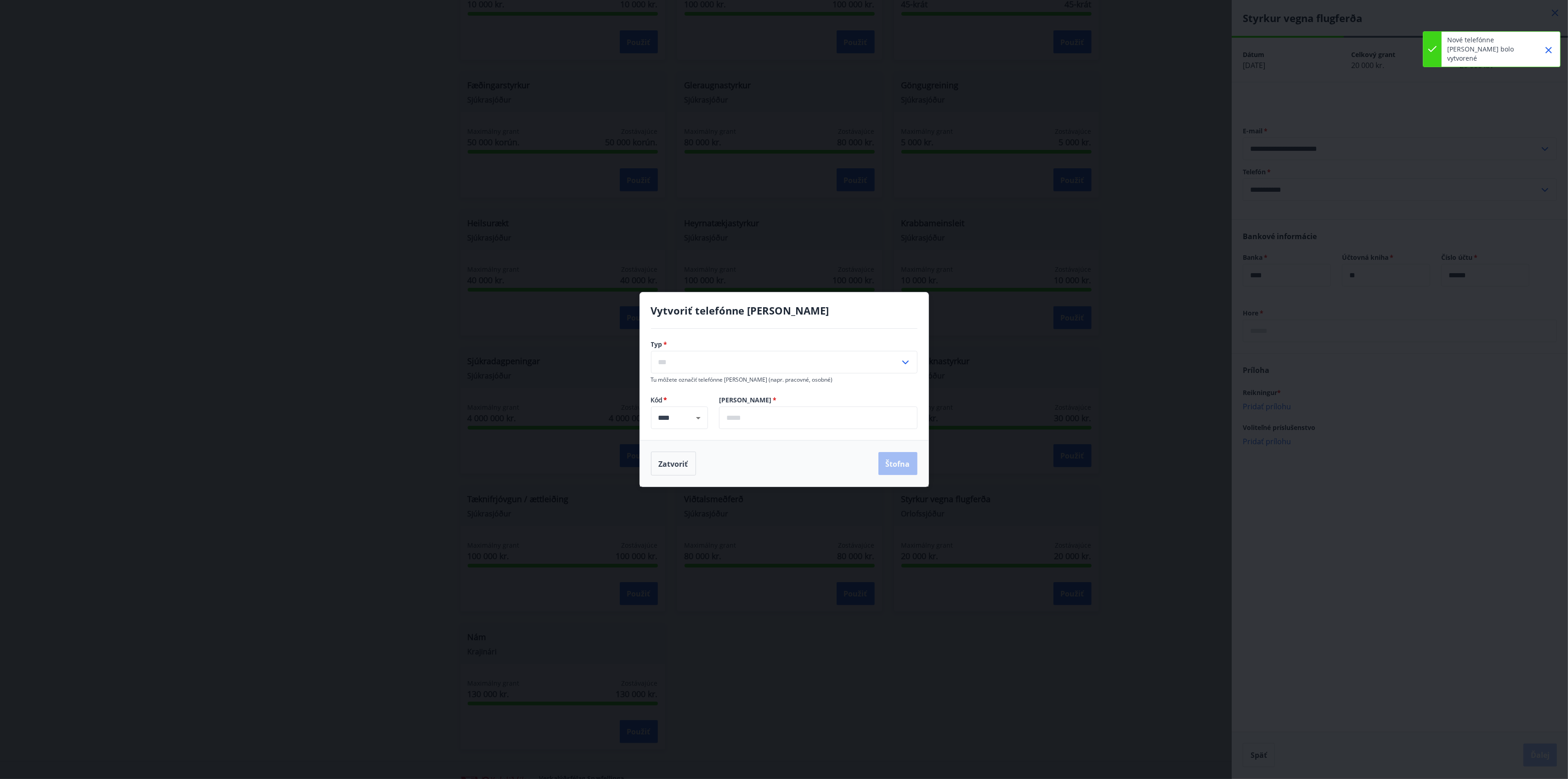
click at [682, 372] on input "text" at bounding box center [775, 362] width 249 height 23
click at [692, 389] on li "Domov" at bounding box center [784, 382] width 265 height 18
type input "*********"
click at [692, 408] on div "**** ​" at bounding box center [679, 417] width 57 height 23
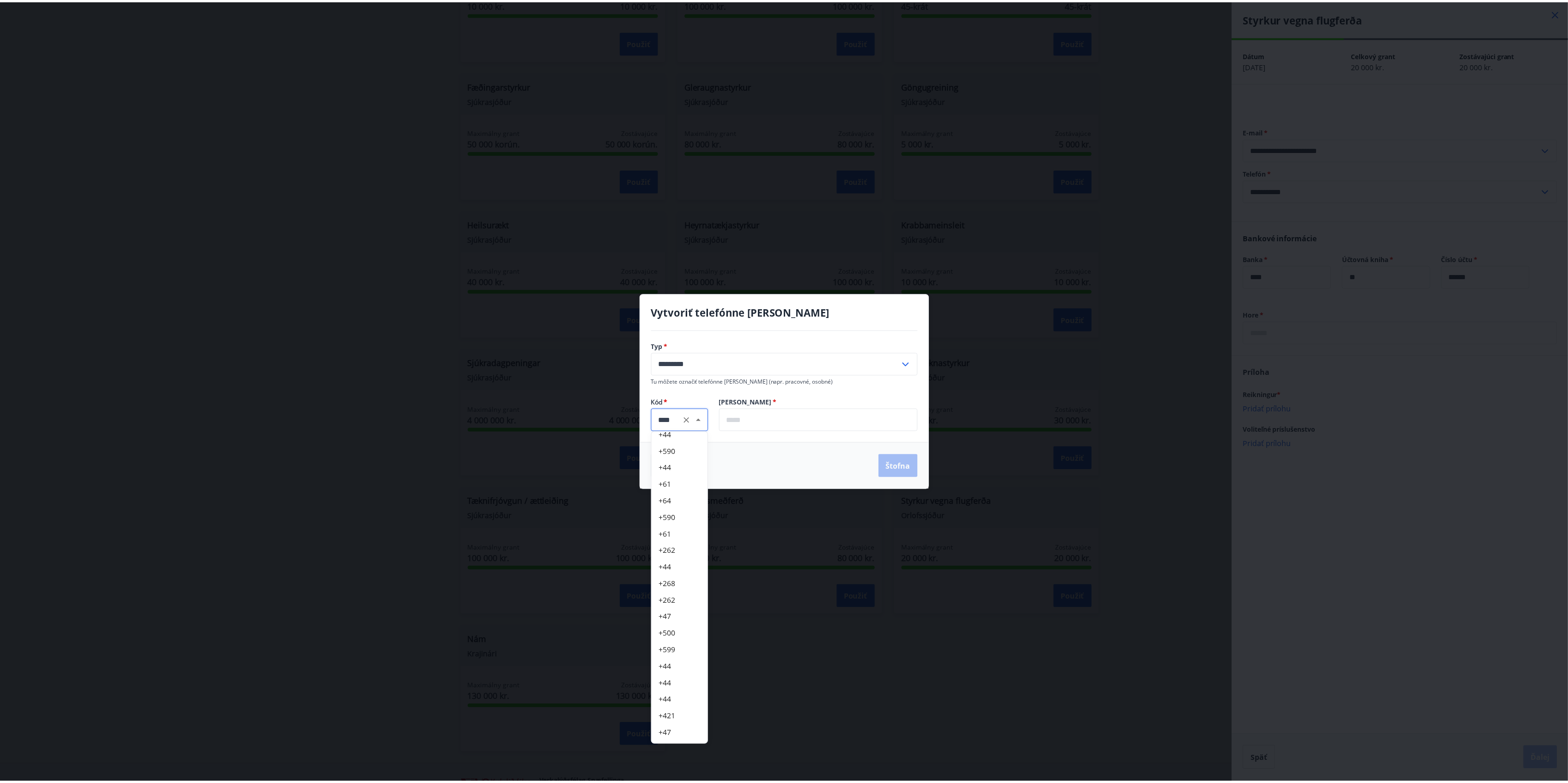
scroll to position [10, 0]
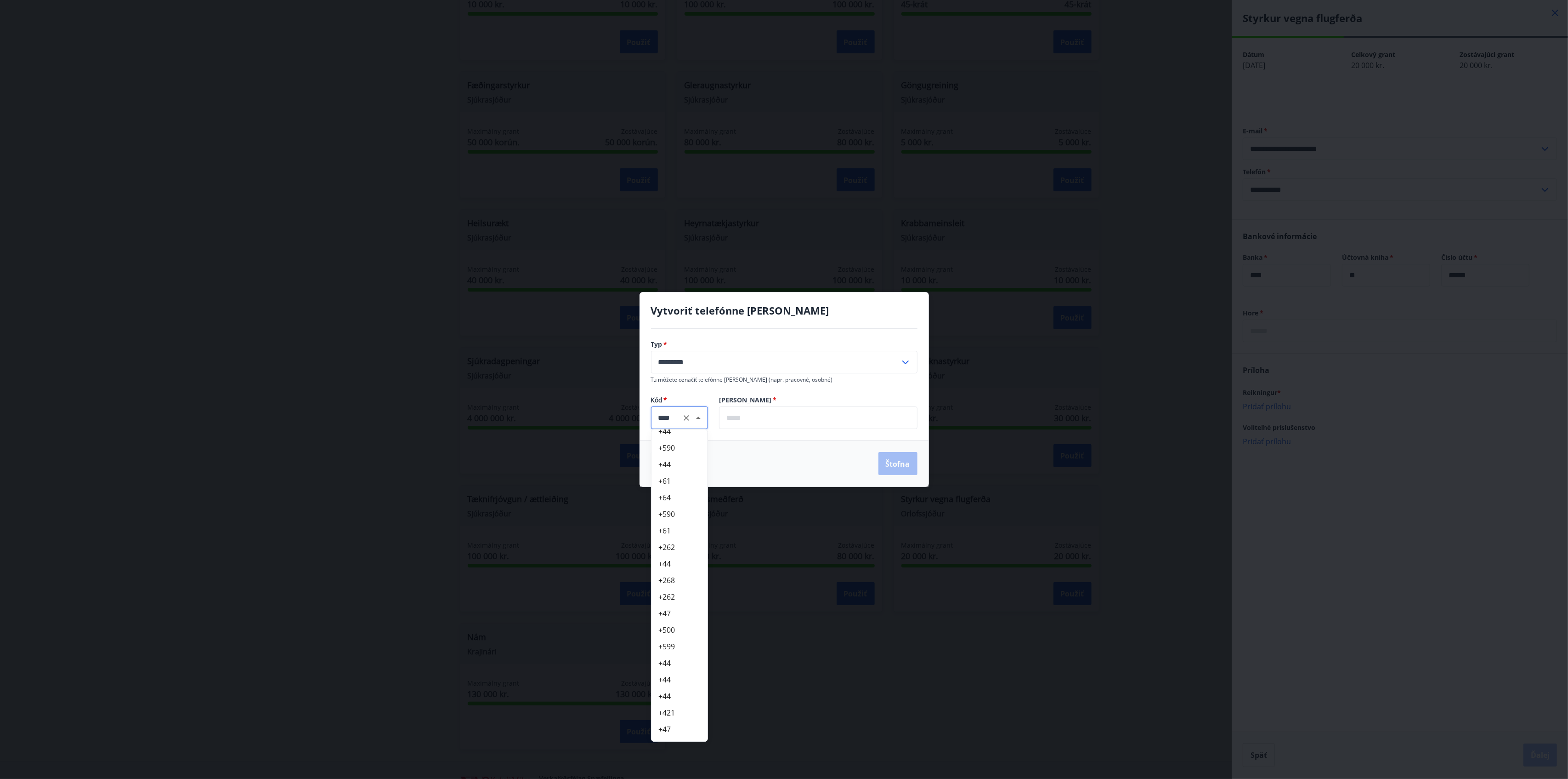
click at [664, 584] on font "+421" at bounding box center [667, 713] width 16 height 10
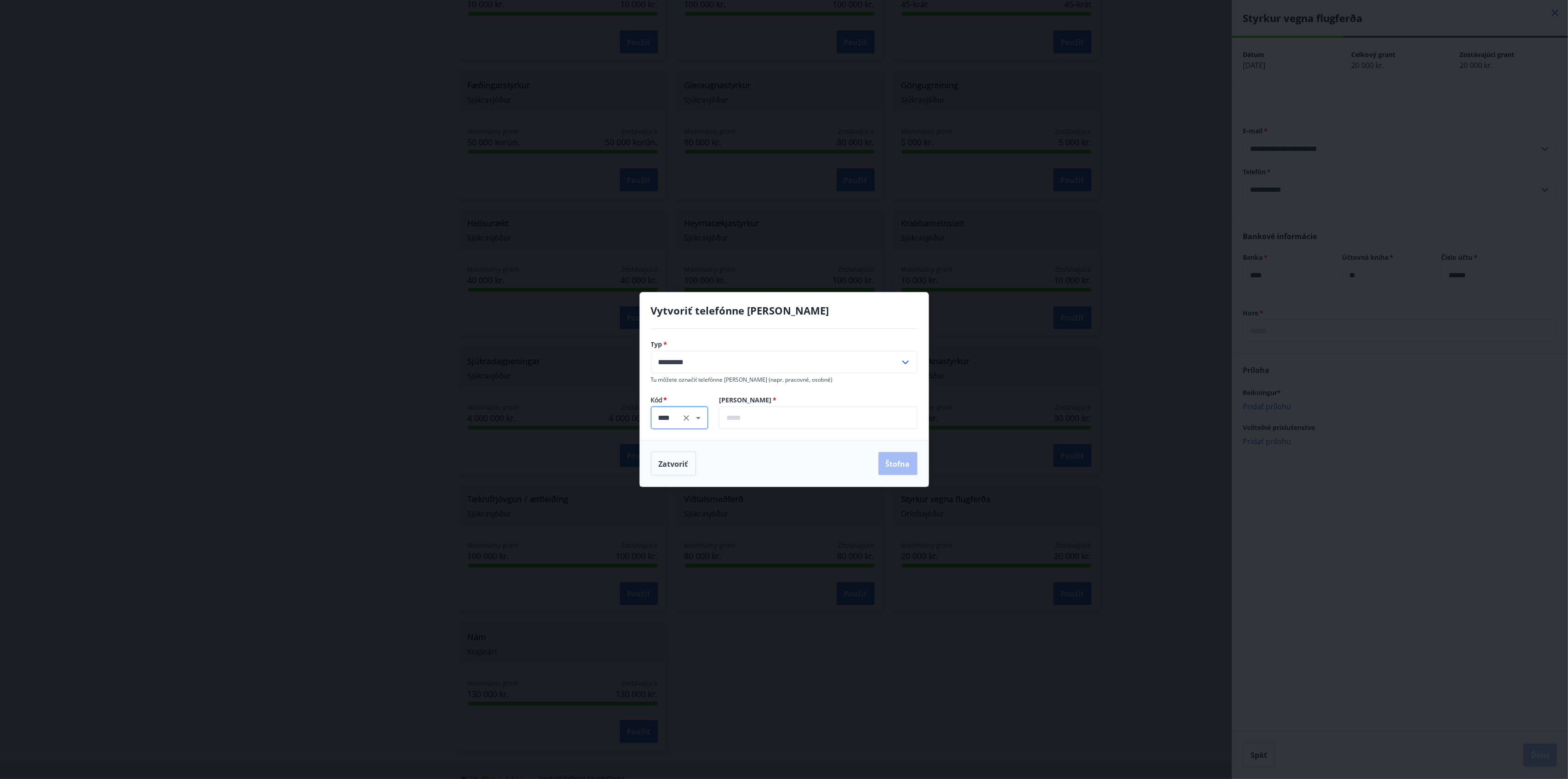
type input "****"
click at [770, 421] on input "text" at bounding box center [818, 417] width 198 height 23
type input "*********"
click at [903, 457] on button "Štofna" at bounding box center [898, 464] width 39 height 23
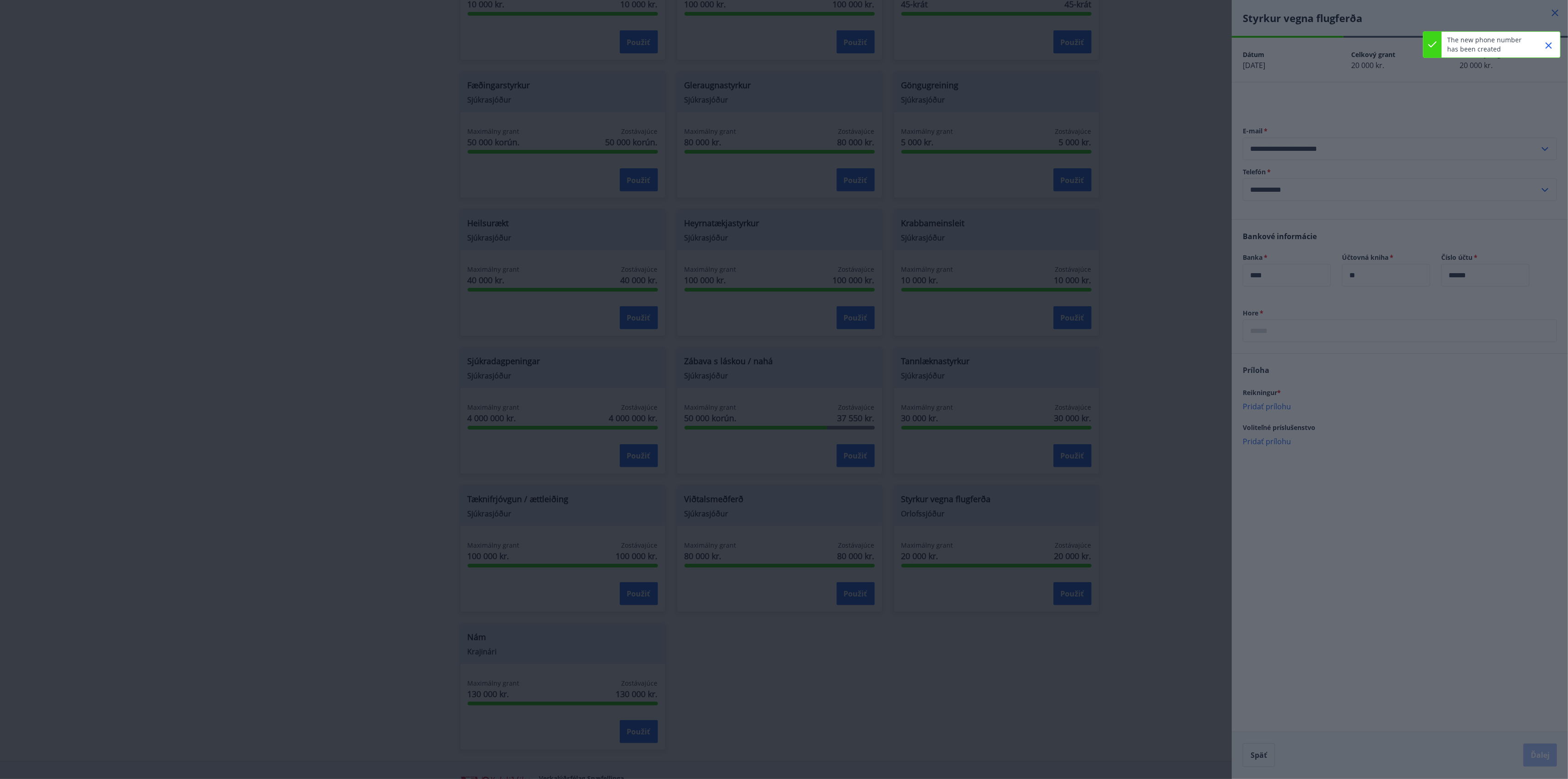
type input "**********"
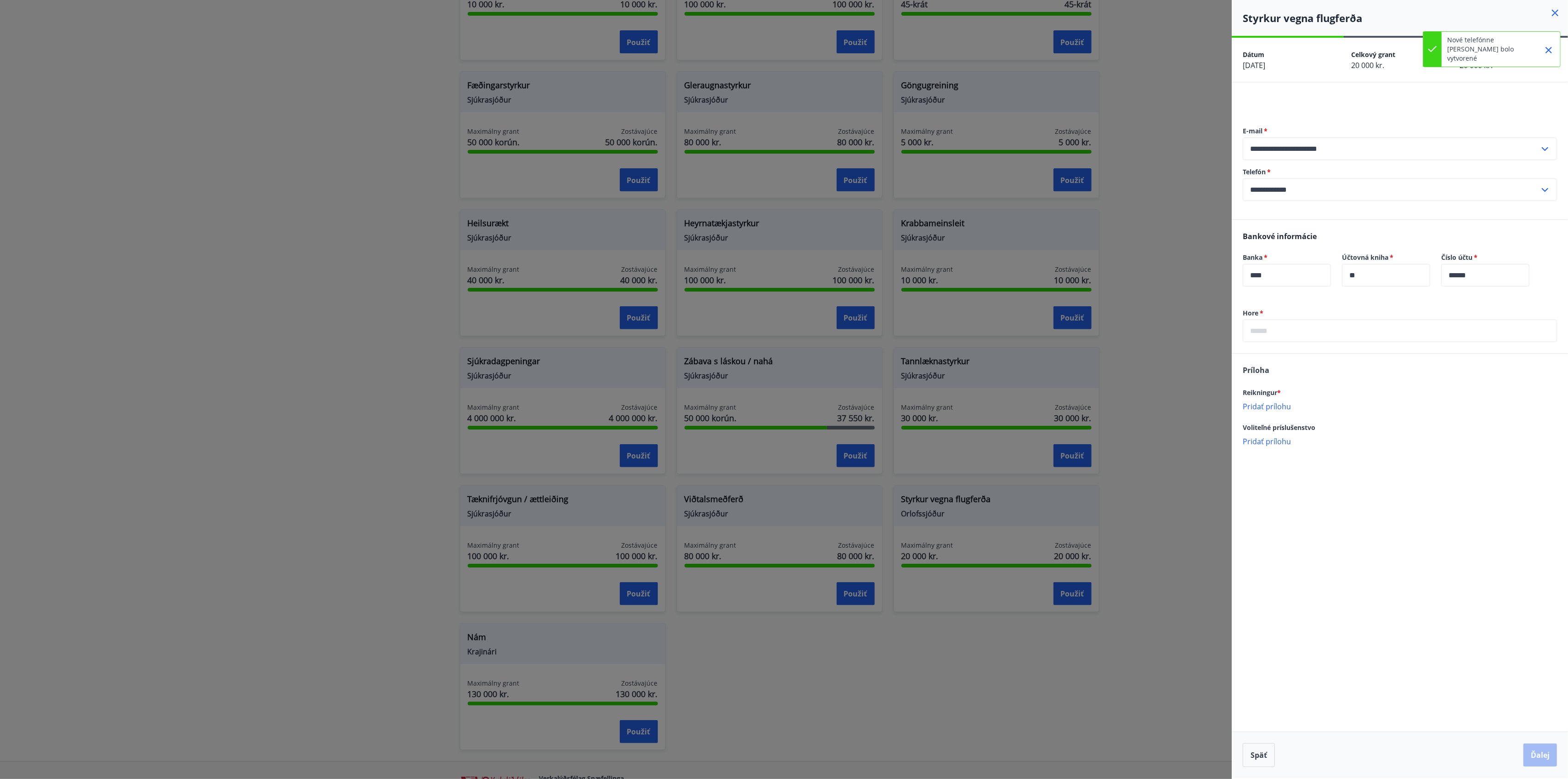
click at [1175, 185] on input "**********" at bounding box center [1391, 189] width 297 height 23
click at [1175, 214] on font "421-911651995" at bounding box center [1276, 210] width 52 height 10
click at [1175, 330] on input "text" at bounding box center [1400, 331] width 314 height 23
click at [1175, 315] on font "Hore" at bounding box center [1251, 312] width 16 height 9
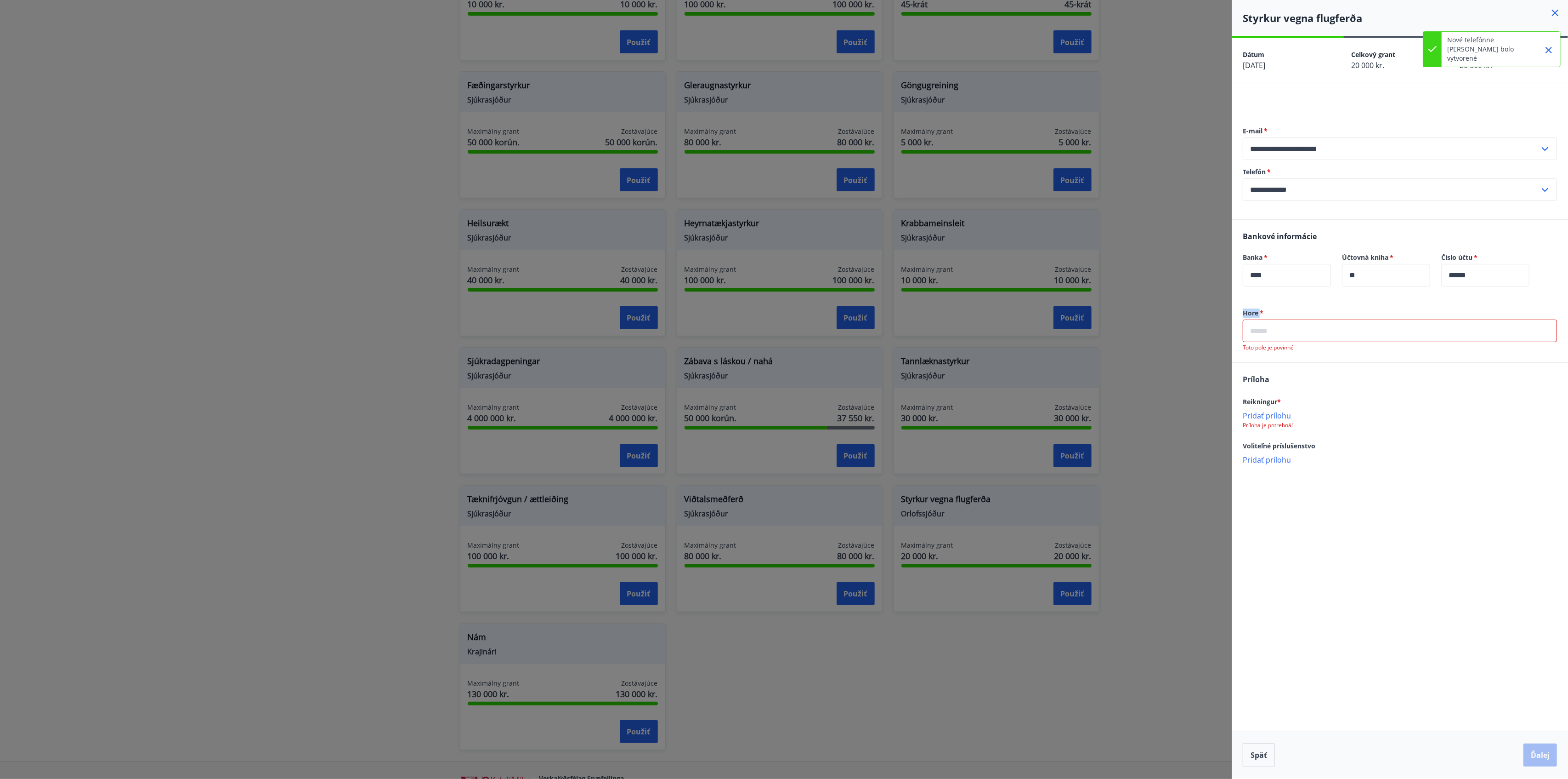
click at [1175, 315] on font "Hore" at bounding box center [1251, 312] width 16 height 9
click at [1175, 416] on p "Pridať prílohu" at bounding box center [1400, 415] width 314 height 9
click at [1175, 308] on font "Hore" at bounding box center [1251, 312] width 16 height 9
click at [1175, 304] on div "Bankové informácie Banka   * **** ​ Účtovná kniha   * ** ​ [PERSON_NAME] účtu  …" at bounding box center [1400, 264] width 336 height 89
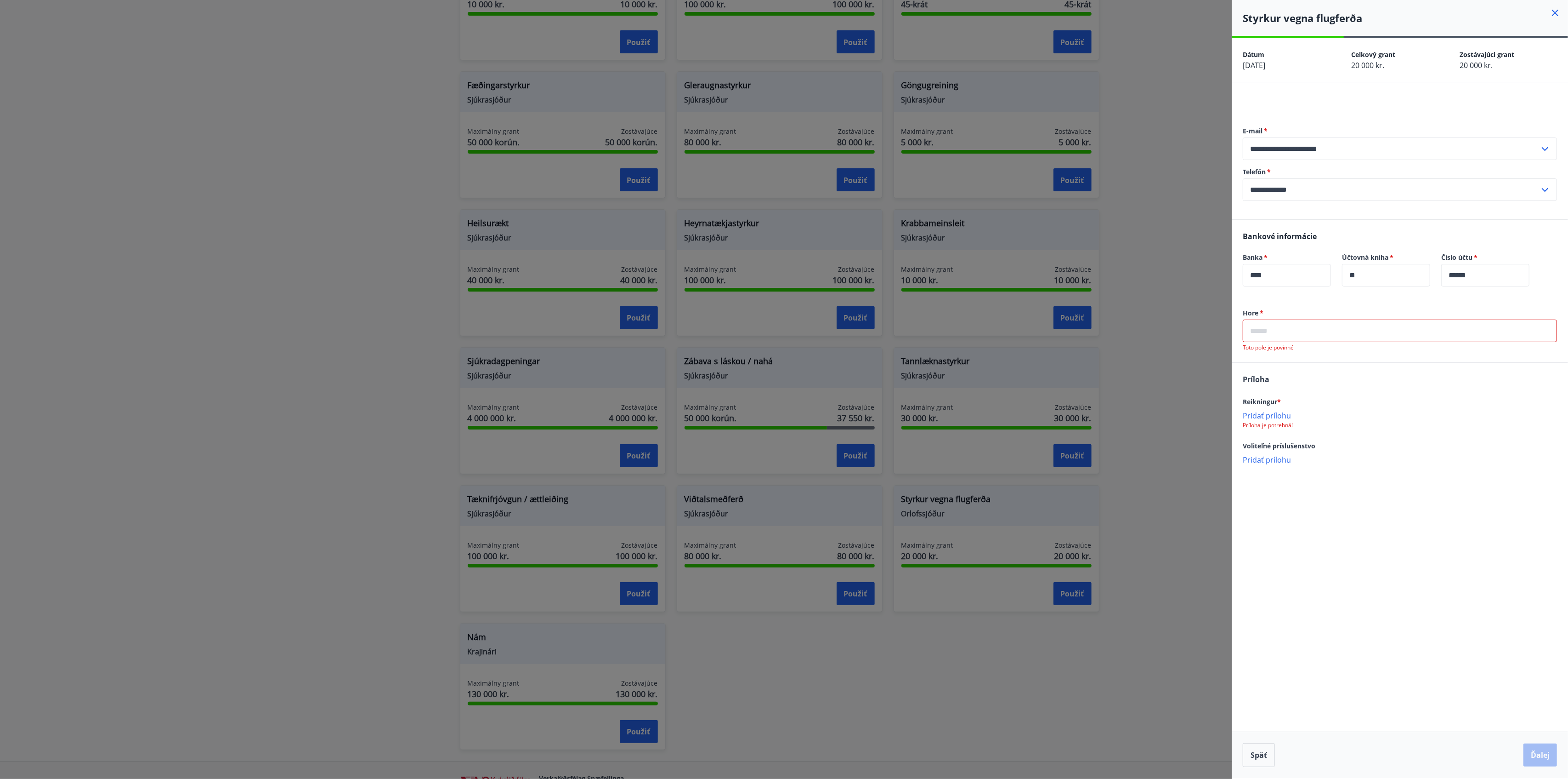
click at [1175, 307] on div "Bankové informácie Banka   * **** ​ Účtovná kniha   * ** ​ [PERSON_NAME] účtu  …" at bounding box center [1400, 264] width 336 height 89
drag, startPoint x: 1421, startPoint y: 501, endPoint x: 1309, endPoint y: 356, distance: 183.2
click at [1175, 501] on div "Upphæð   * ​ The field is required Attachment Reikningur * Add an attachment At…" at bounding box center [1400, 414] width 336 height 213
click at [1175, 315] on label "Upphæð   *" at bounding box center [1400, 312] width 314 height 9
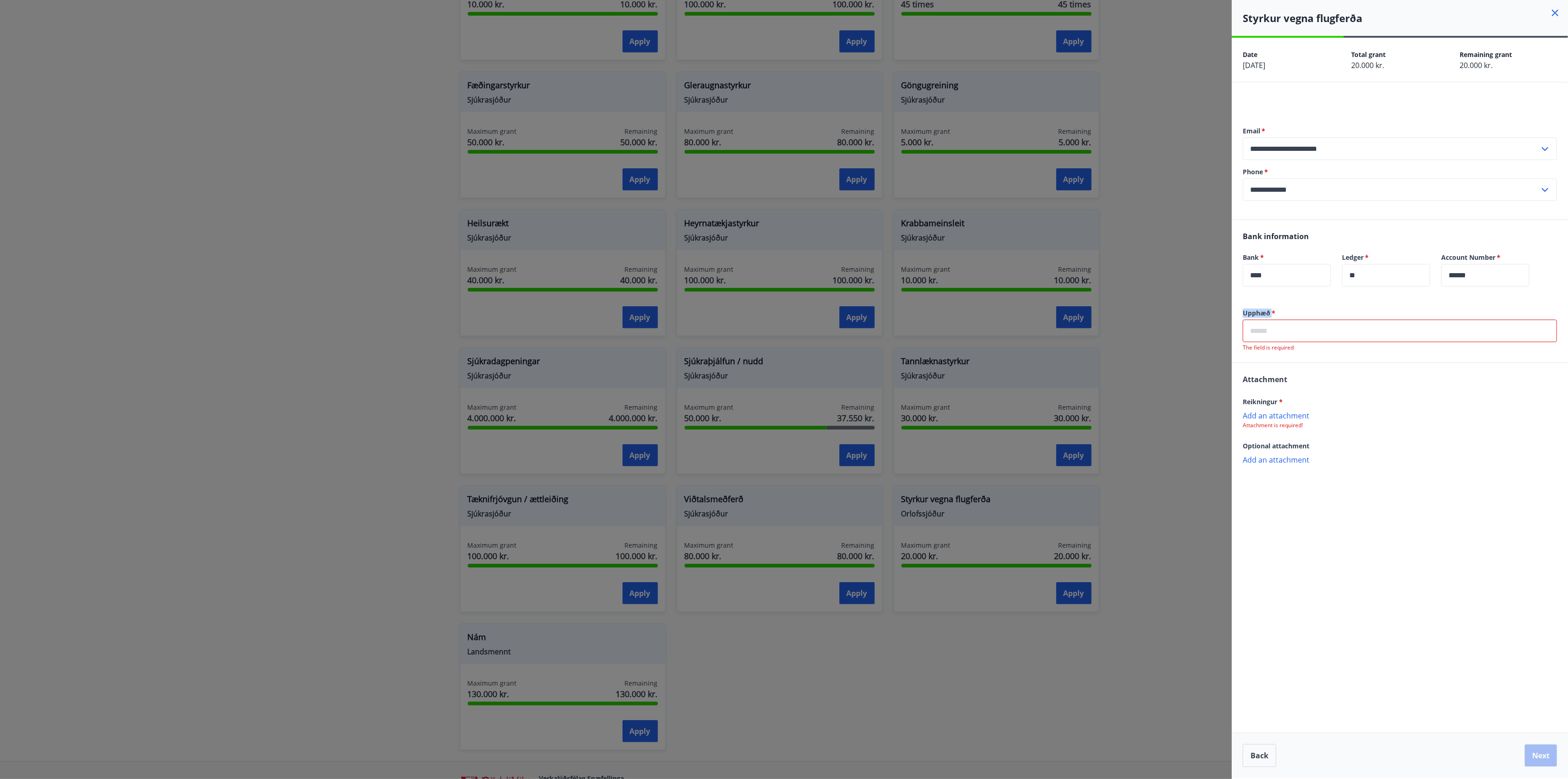
click at [1175, 315] on label "Upphæð   *" at bounding box center [1400, 312] width 314 height 9
copy label "Upphæð"
click at [1175, 315] on label "Upphæð   *" at bounding box center [1400, 312] width 314 height 9
click at [1175, 320] on input "text" at bounding box center [1400, 331] width 314 height 23
paste input "*********"
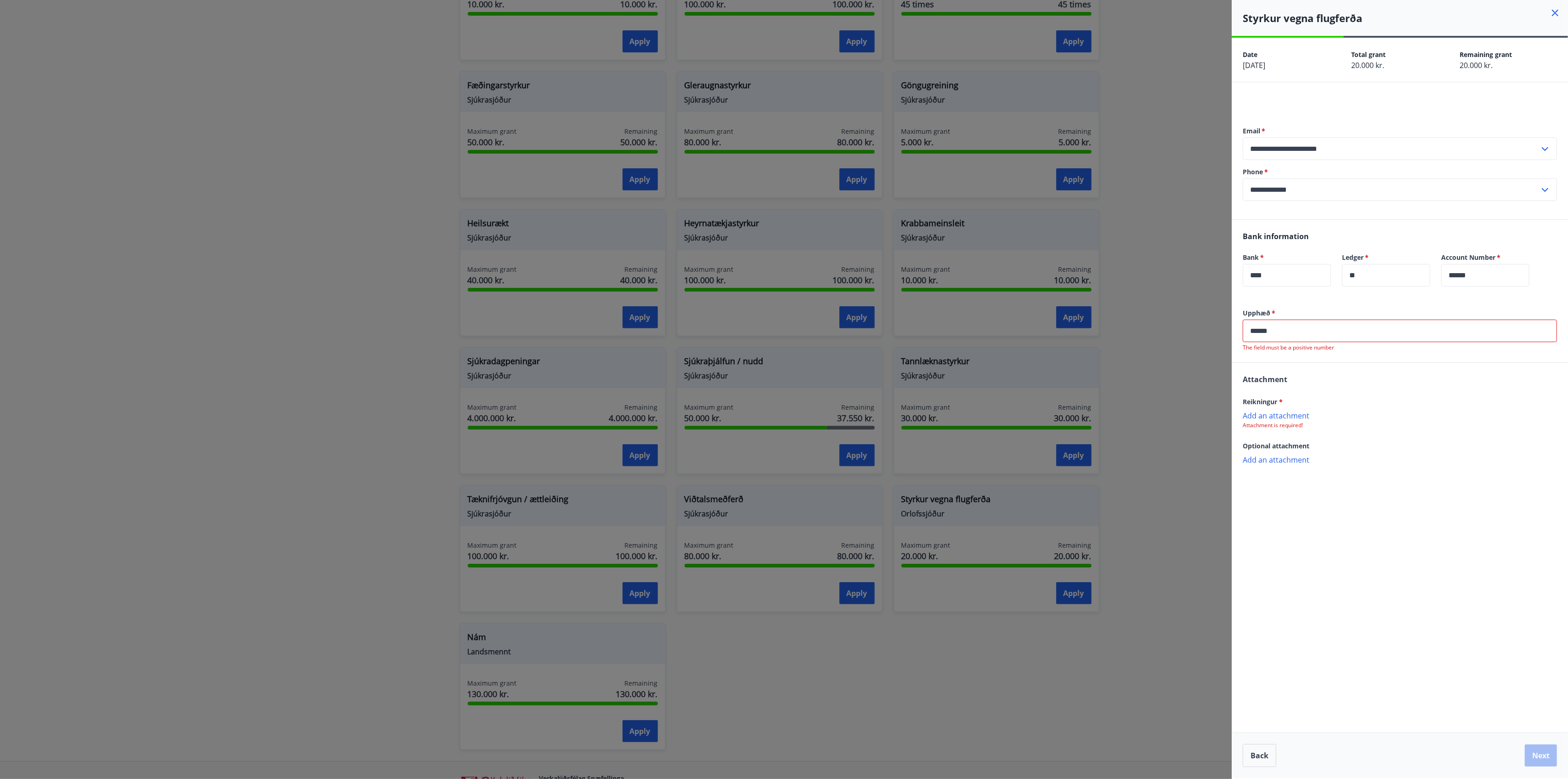
click at [1175, 325] on input "******" at bounding box center [1400, 331] width 314 height 23
click at [1175, 326] on input "******" at bounding box center [1400, 331] width 314 height 23
click at [1175, 386] on div "Attachment Reikningur * Add an attachment Attachment is required! Optional atta…" at bounding box center [1400, 409] width 336 height 112
click at [1175, 333] on input "******" at bounding box center [1400, 331] width 314 height 23
click at [1175, 407] on p "Add an attachment" at bounding box center [1400, 406] width 314 height 9
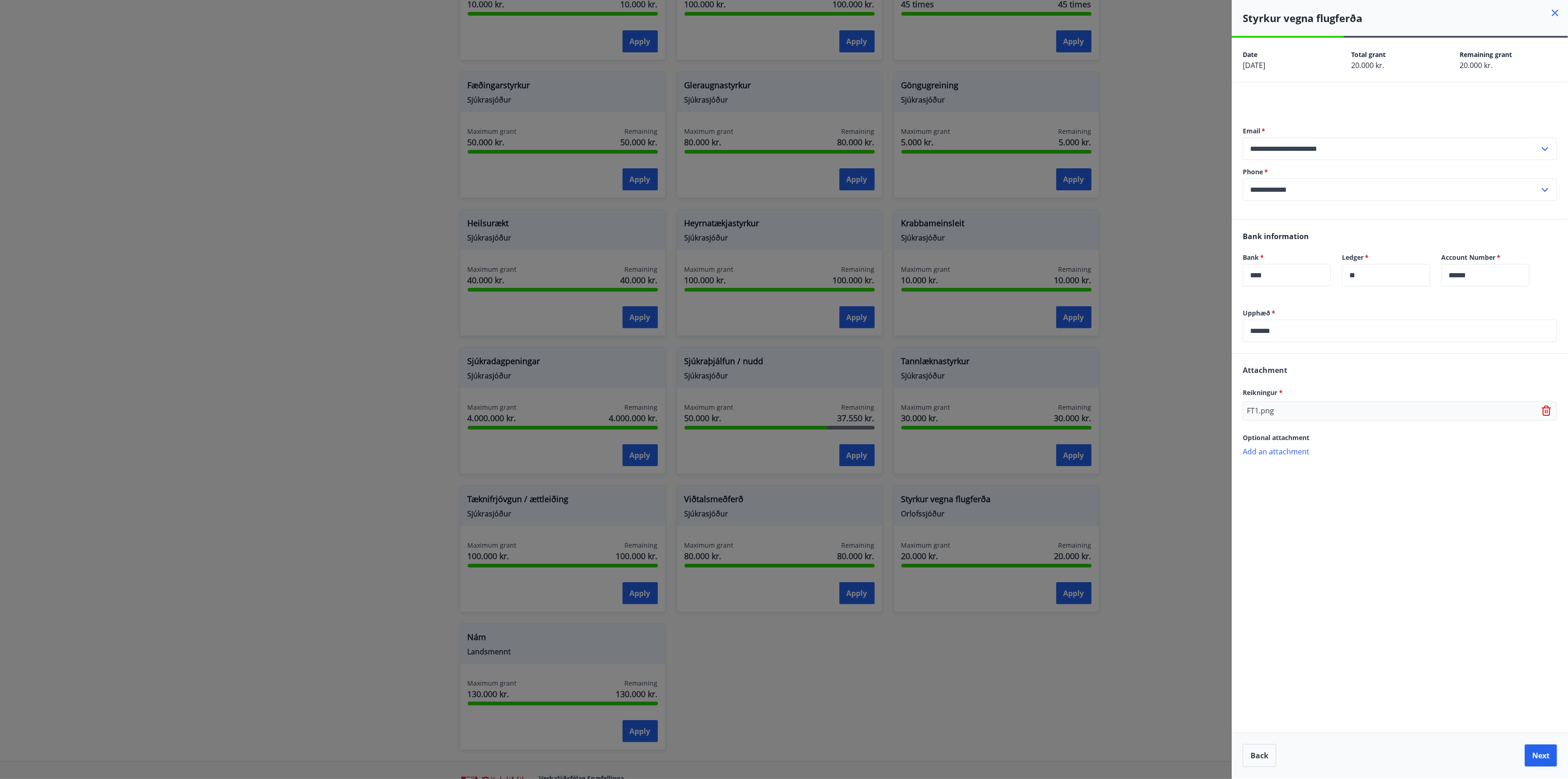
click at [1175, 449] on p "Add an attachment" at bounding box center [1400, 451] width 314 height 9
click at [1175, 513] on div "Upphæð   * ****** ​ Attachment Reikningur * FT1.png Optional attachment FT2.png…" at bounding box center [1400, 420] width 336 height 224
drag, startPoint x: 1254, startPoint y: 334, endPoint x: 1334, endPoint y: 314, distance: 82.5
click at [1175, 334] on input "******" at bounding box center [1400, 331] width 314 height 23
type input "*****"
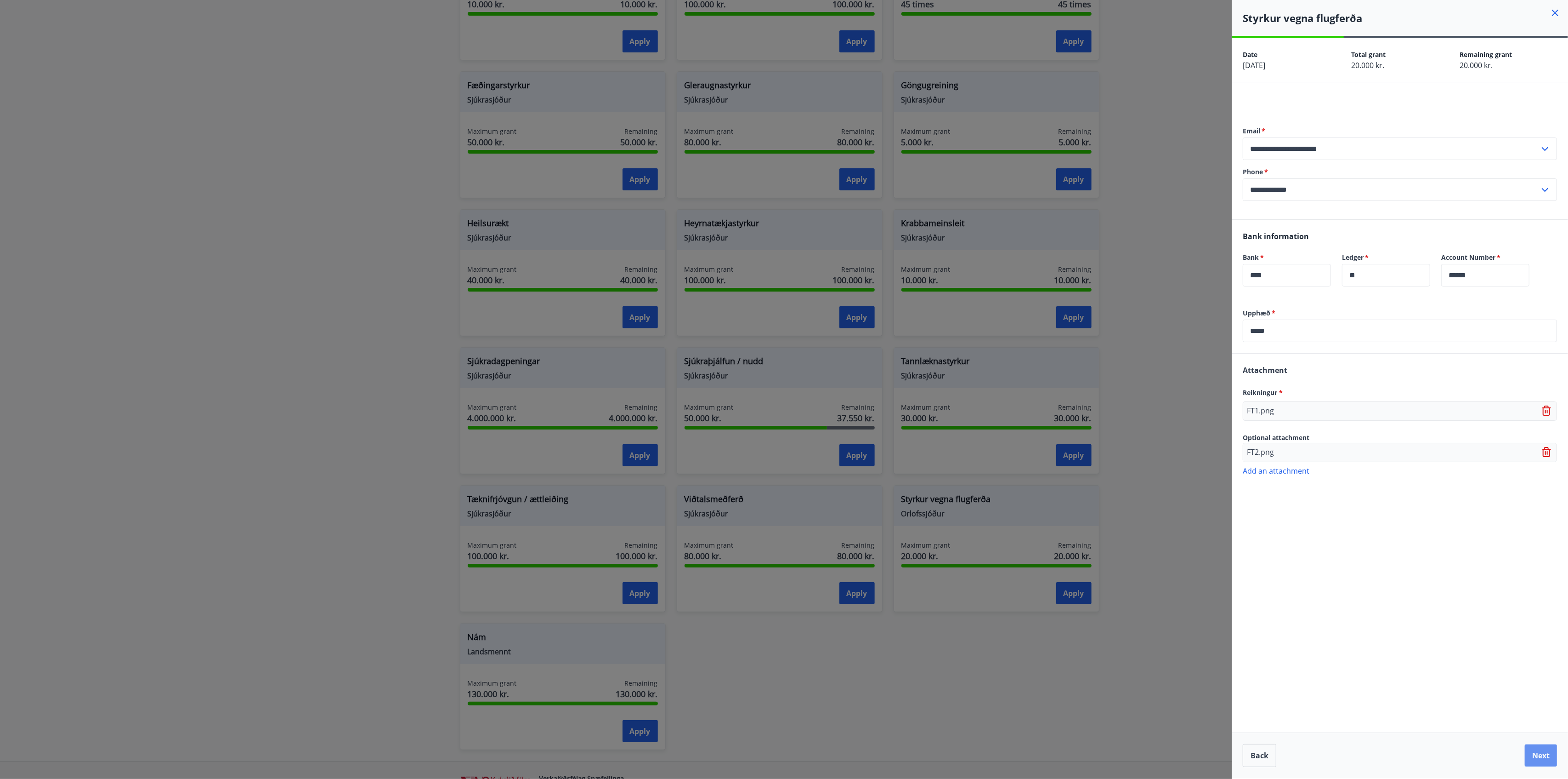
drag, startPoint x: 1552, startPoint y: 756, endPoint x: 1429, endPoint y: 650, distance: 162.4
click at [1175, 584] on div "**********" at bounding box center [1400, 407] width 336 height 740
click at [1175, 12] on h4 "Styrkur vegna flugferða" at bounding box center [1405, 18] width 325 height 14
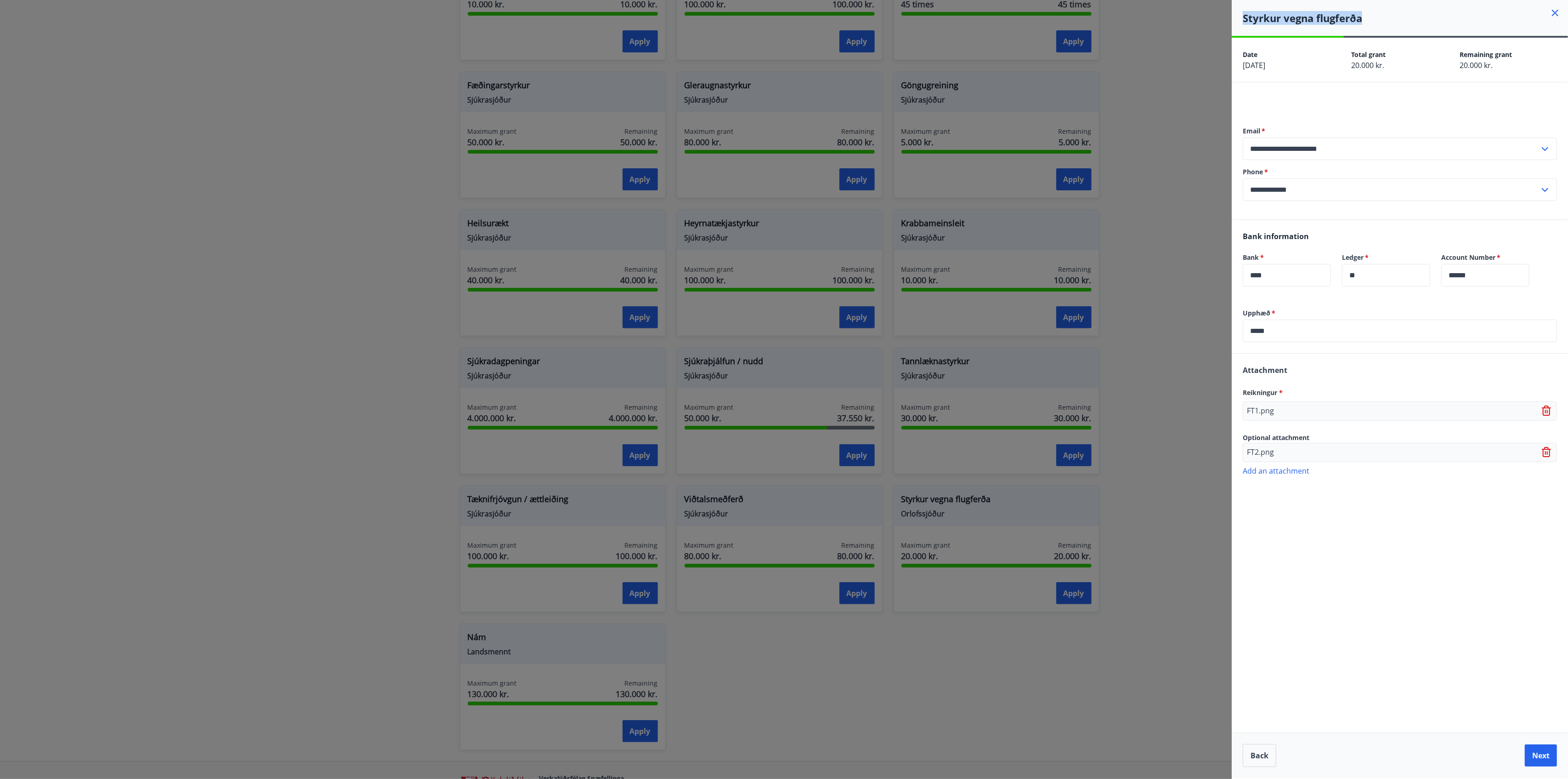
copy div "Styrkur vegna flugferða"
click at [1175, 584] on button "Next" at bounding box center [1541, 755] width 32 height 22
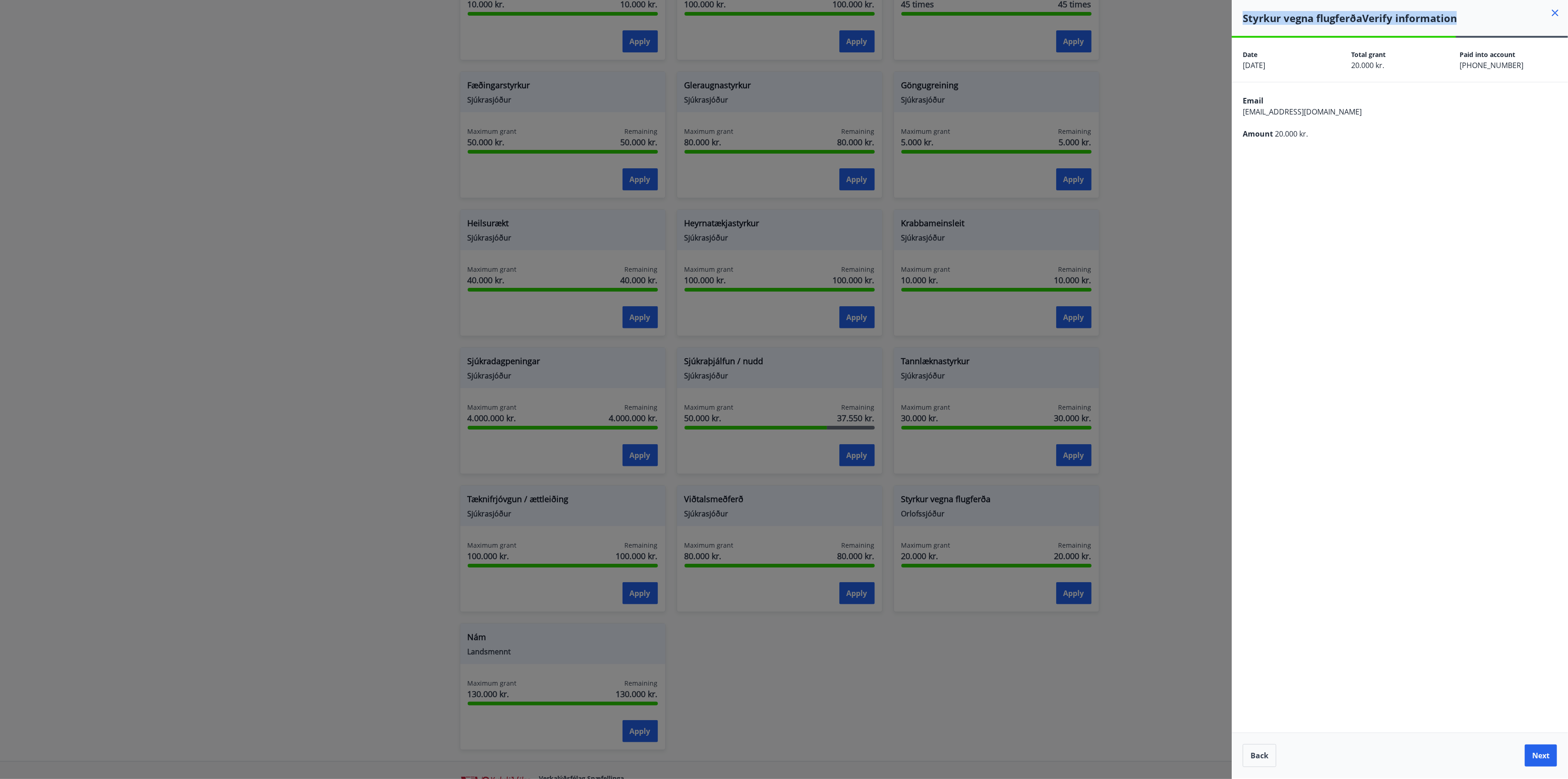
click at [1175, 584] on button "Next" at bounding box center [1541, 755] width 32 height 22
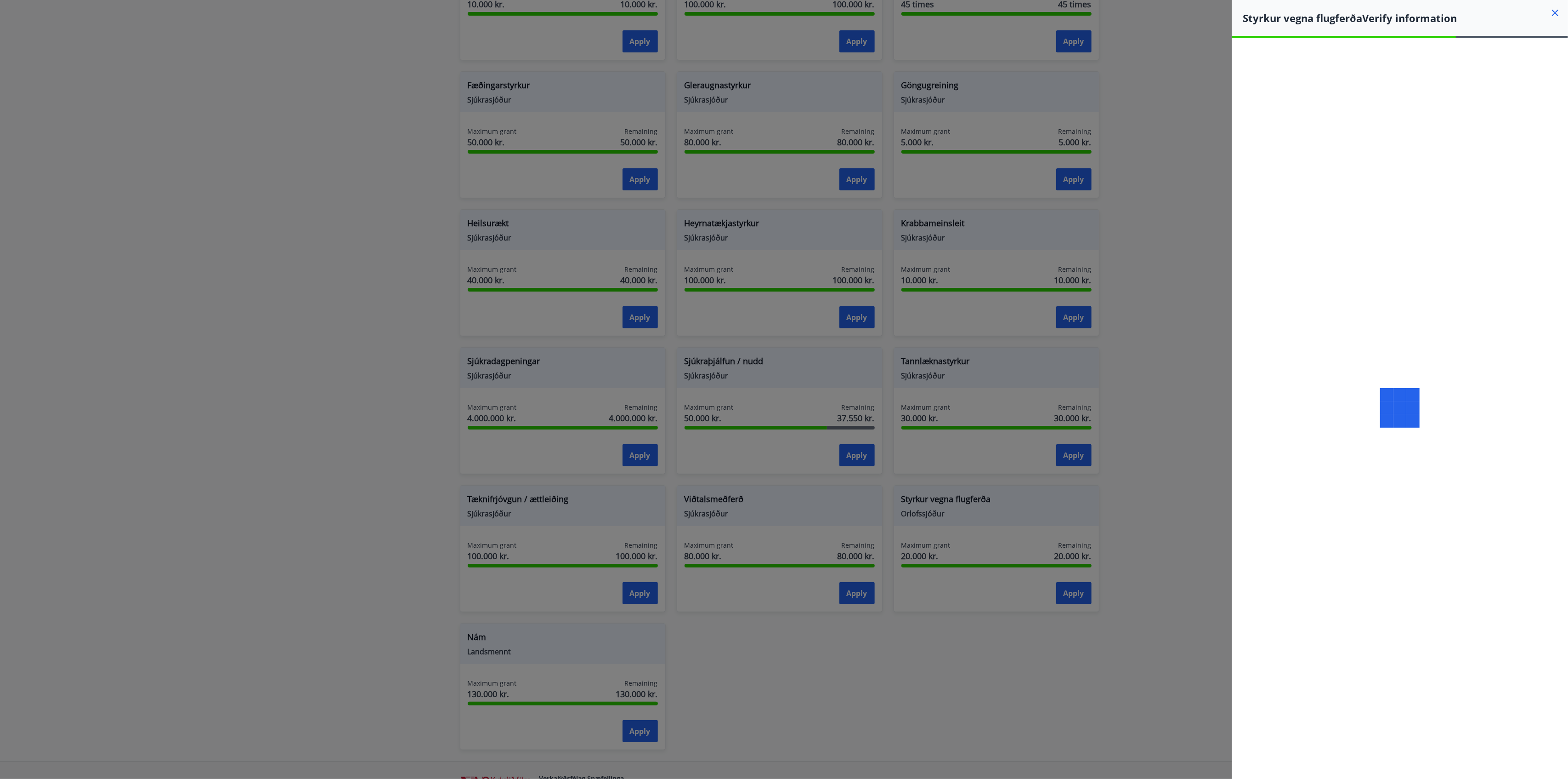
click at [1175, 276] on div at bounding box center [1400, 407] width 336 height 740
drag, startPoint x: 1307, startPoint y: 70, endPoint x: 1239, endPoint y: 44, distance: 72.8
click at [1175, 44] on div "Umsókn númer 8976 hefur verið móttekin Umsókn móttekin" at bounding box center [1400, 68] width 336 height 62
copy div "Umsókn númer 8976 hefur verið móttekin Umsókn móttekin"
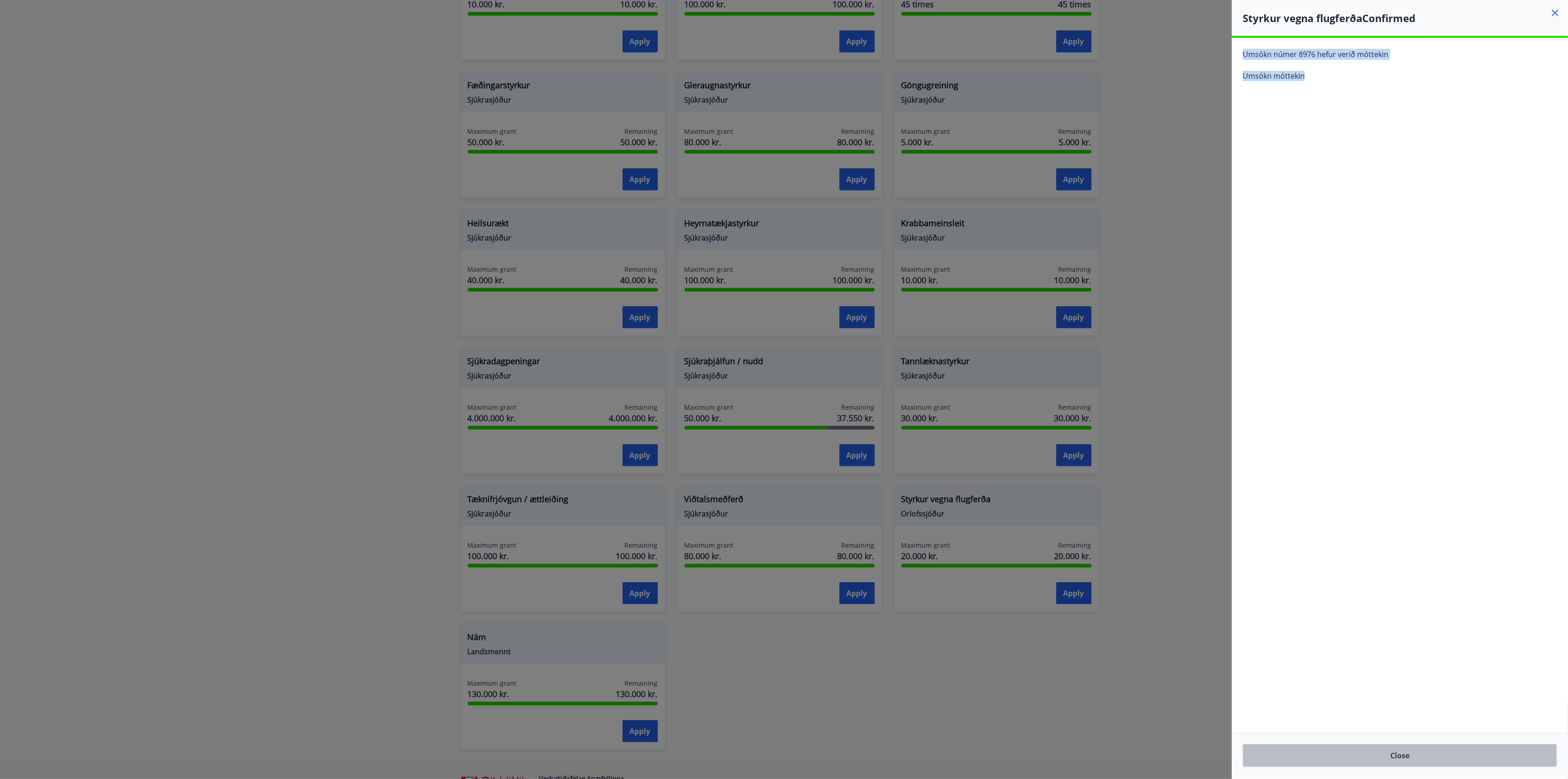
click at [1175, 584] on button "Close" at bounding box center [1400, 755] width 314 height 23
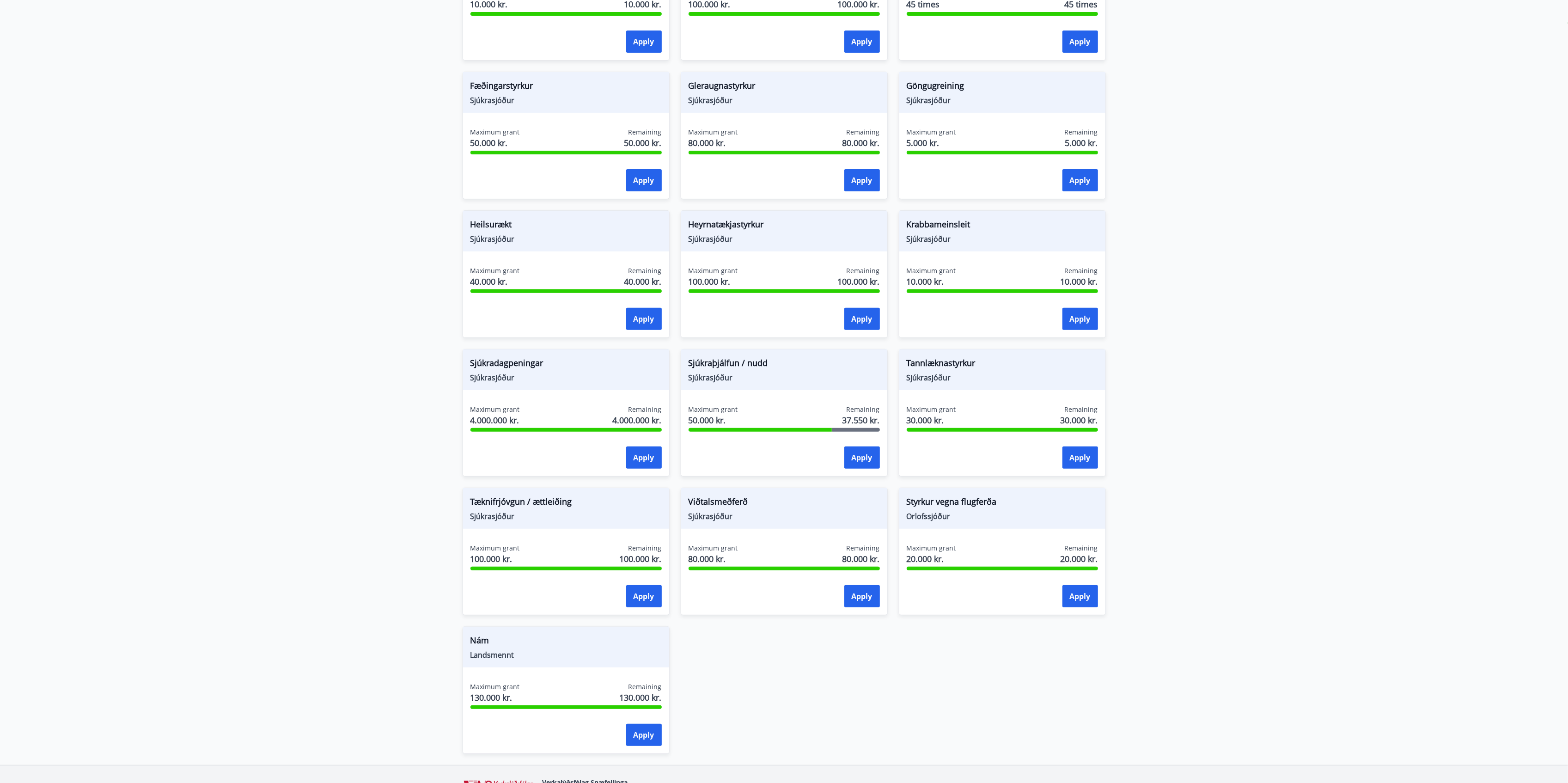
click at [1182, 587] on main "Grants Styrkir eru einungis greiddir til félaga sem greitt hafa í félagið í 6 m…" at bounding box center [784, 249] width 1568 height 1031
click at [707, 495] on div "Viðtalsmeðferð Sjúkrasjóður" at bounding box center [784, 508] width 206 height 40
click at [708, 496] on span "Viðtalsmeðferð" at bounding box center [784, 503] width 191 height 16
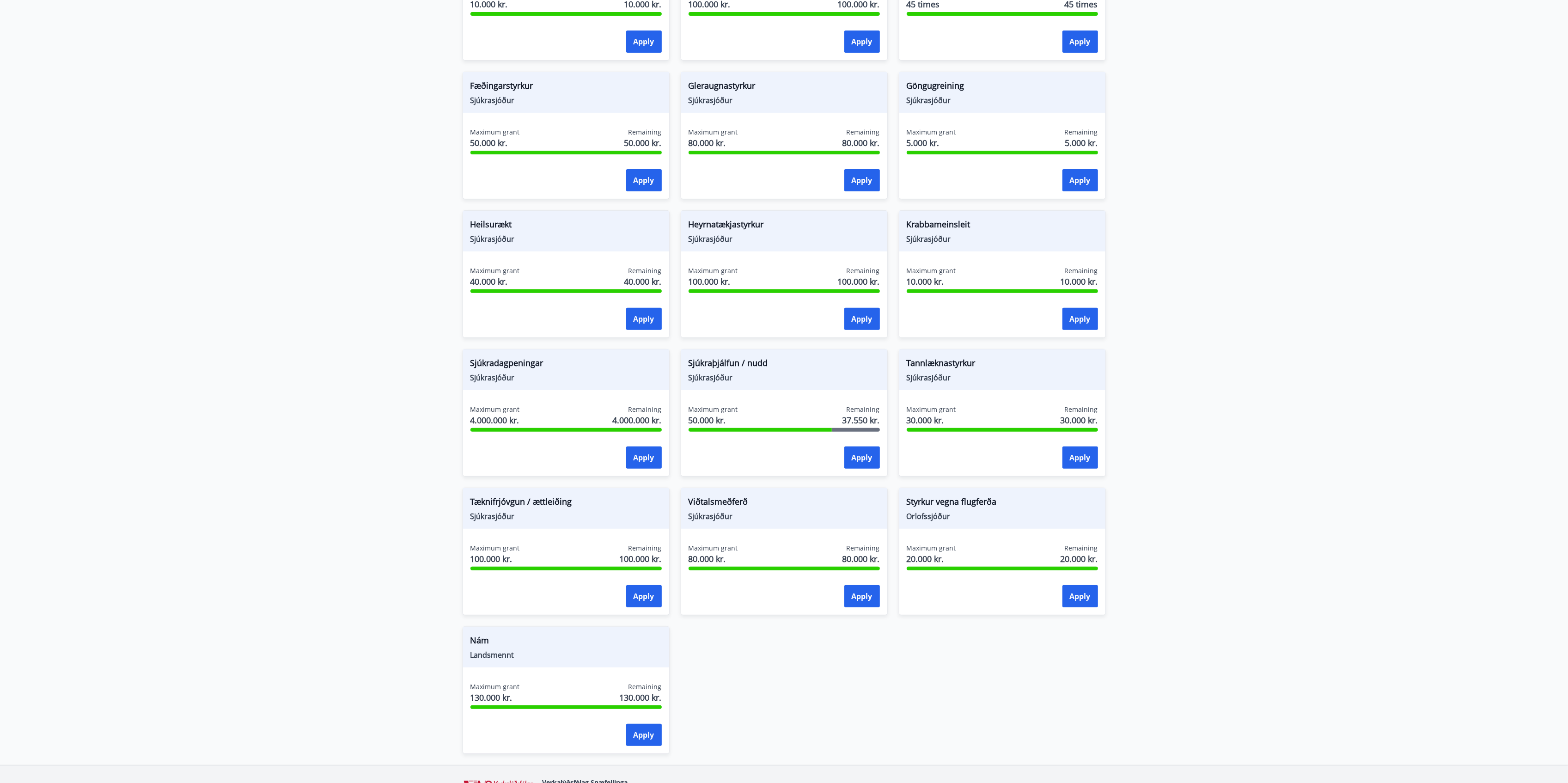
click at [1182, 171] on main "Grants Styrkir eru einungis greiddir til félaga sem greitt hafa í félagið í 6 m…" at bounding box center [784, 249] width 1568 height 1031
click at [484, 587] on div "Nám Landsmennt" at bounding box center [566, 646] width 206 height 40
click at [487, 587] on span "Nám" at bounding box center [566, 642] width 191 height 16
copy span "Nám"
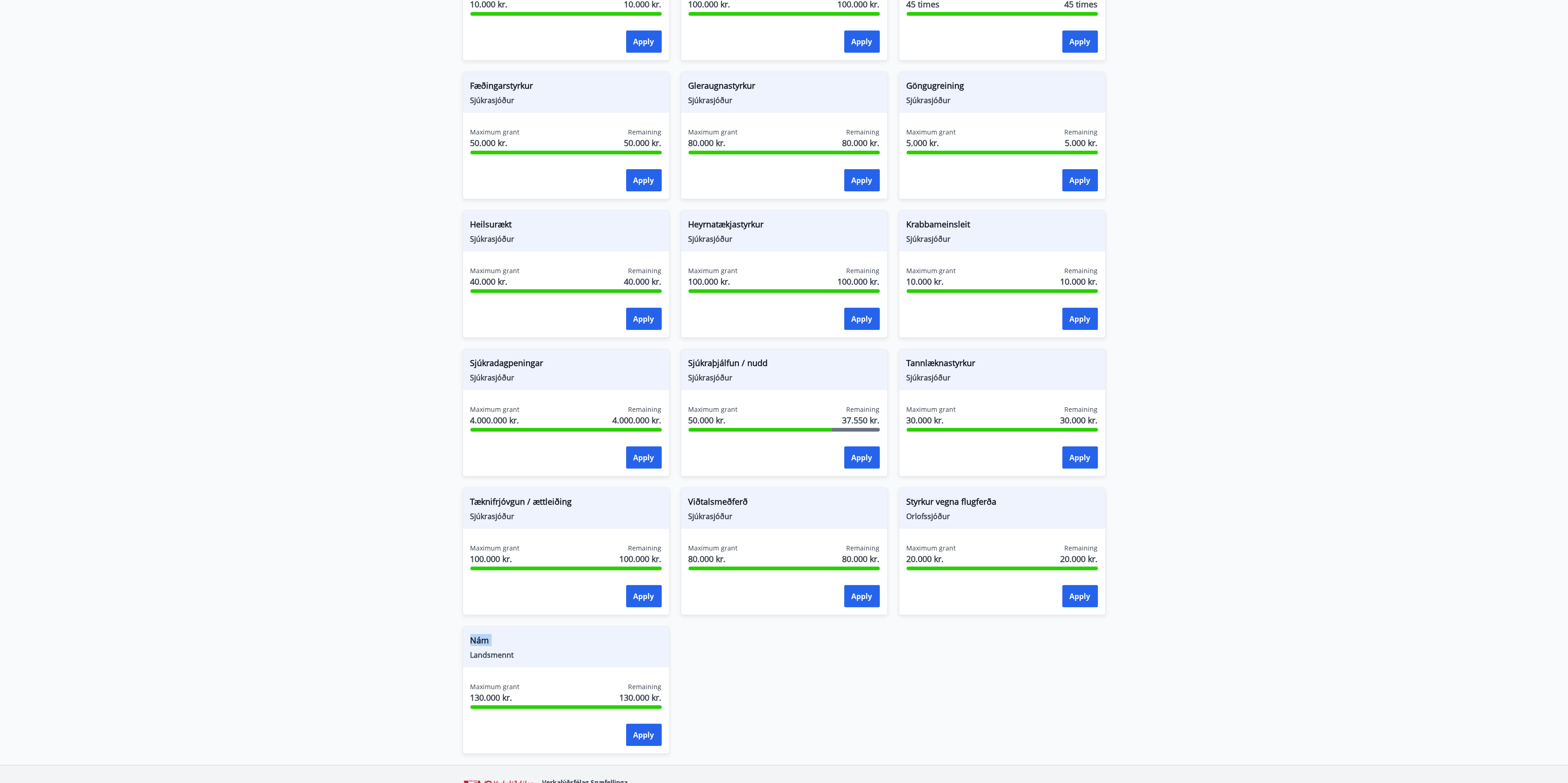
click at [487, 587] on span "Nám" at bounding box center [566, 642] width 191 height 16
copy span "Nám"
click at [738, 501] on span "Viðtalsmeðferð" at bounding box center [784, 503] width 191 height 16
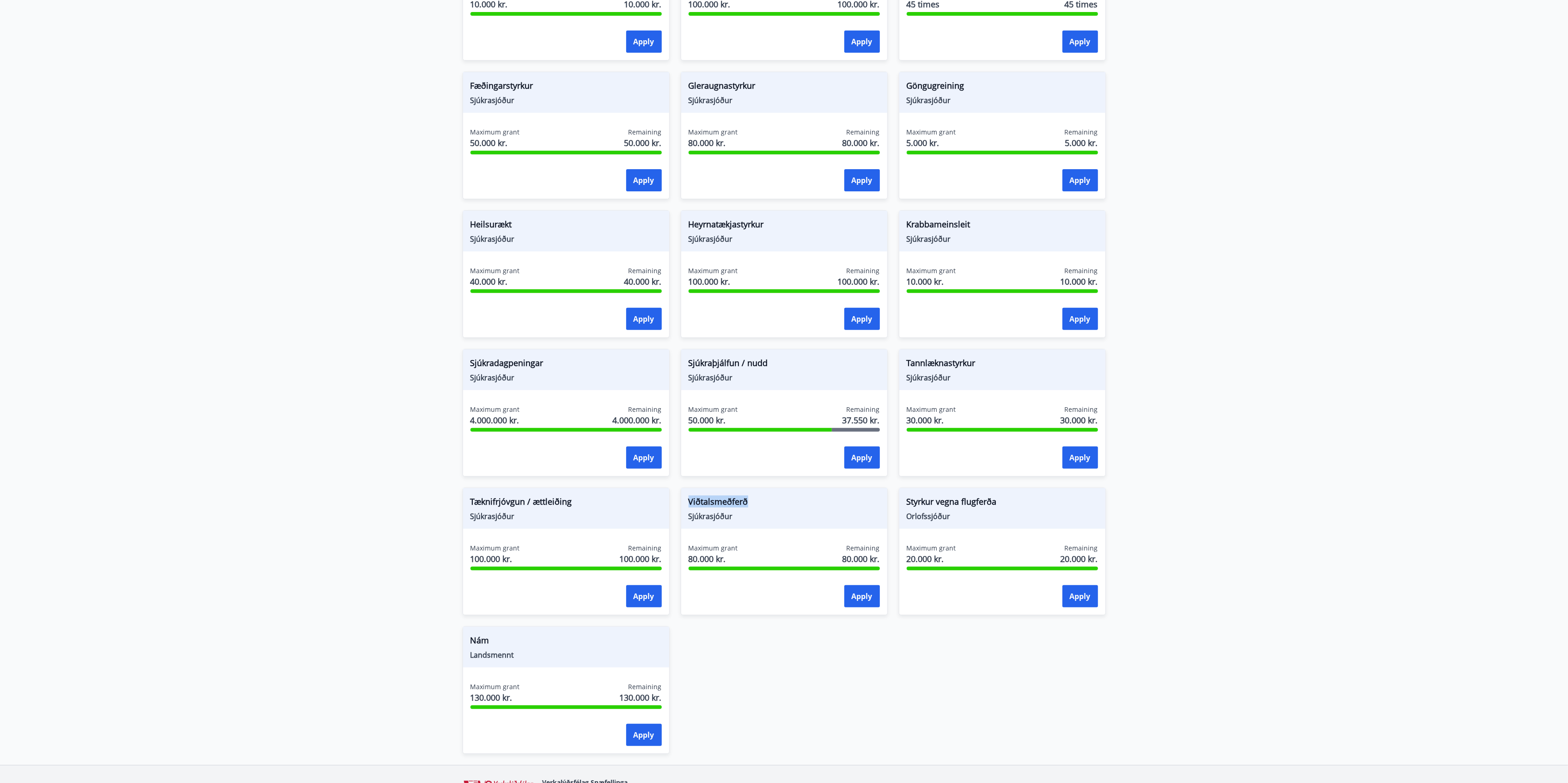
copy span "Viðtalsmeðferð"
click at [760, 368] on span "Sjúkraþjálfun / nudd" at bounding box center [784, 365] width 191 height 16
copy span "Sjúkraþjálfun / nudd"
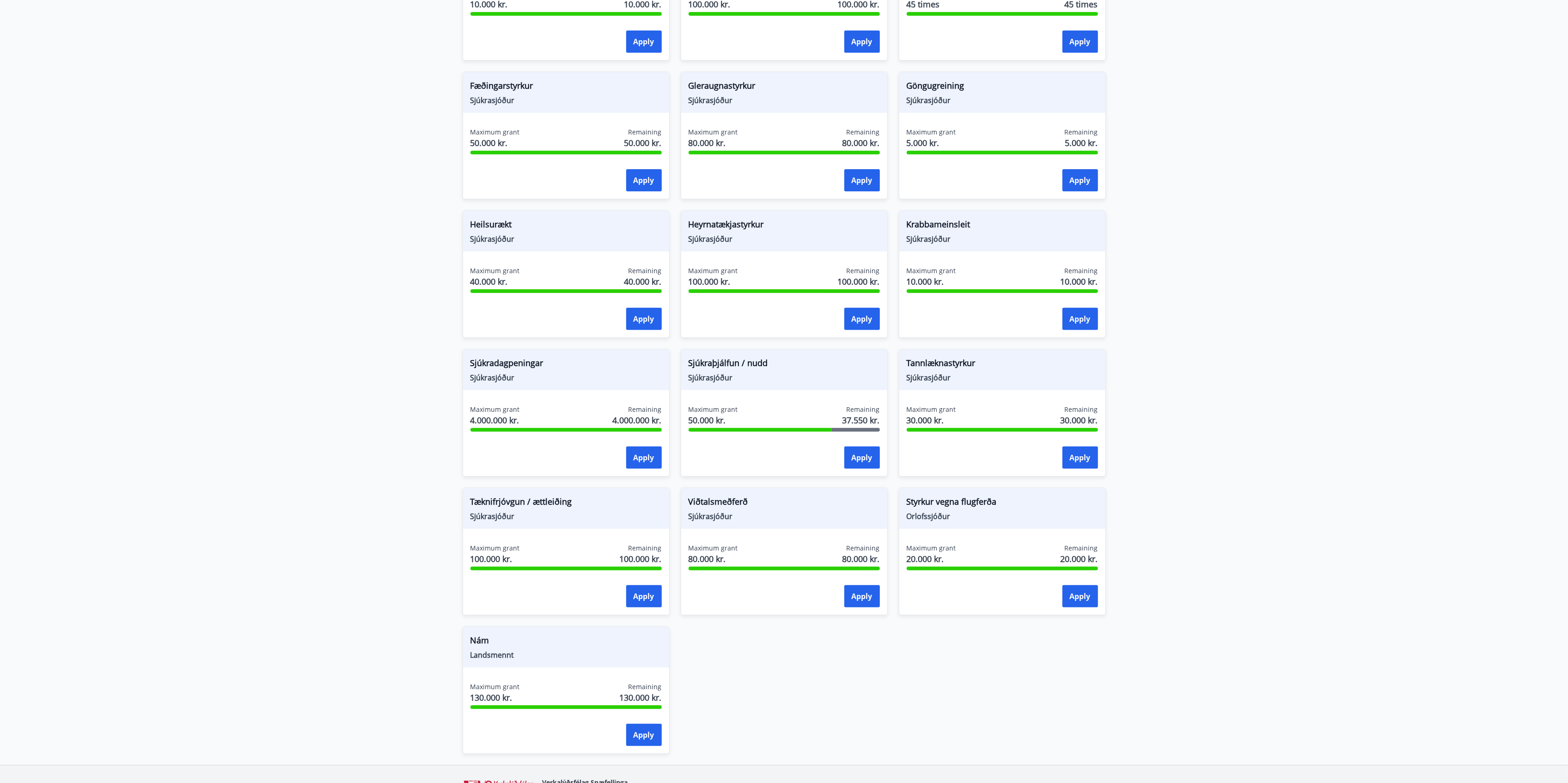
click at [231, 326] on main "Grants Styrkir eru einungis greiddir til félaga sem greitt hafa í félagið í 6 m…" at bounding box center [784, 249] width 1568 height 1031
click at [868, 448] on button "Apply" at bounding box center [862, 457] width 36 height 22
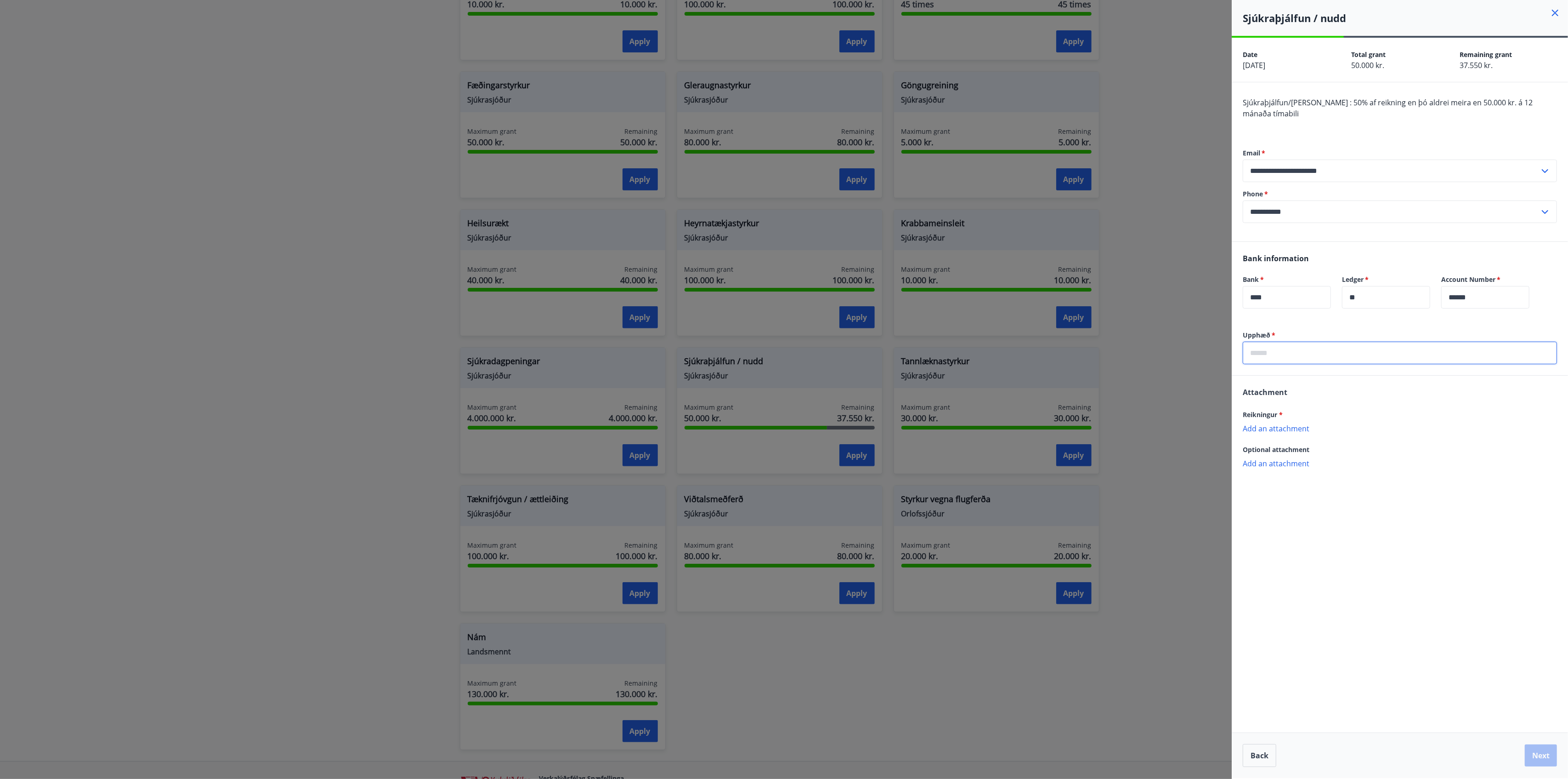
click at [1175, 342] on input "text" at bounding box center [1400, 353] width 314 height 23
click at [1175, 432] on p "Add an attachment" at bounding box center [1400, 437] width 314 height 9
click at [1175, 342] on input "text" at bounding box center [1400, 353] width 314 height 23
type input "****"
click at [1175, 412] on div "Reikningur * Add an attachment Attachment is required!" at bounding box center [1400, 425] width 314 height 33
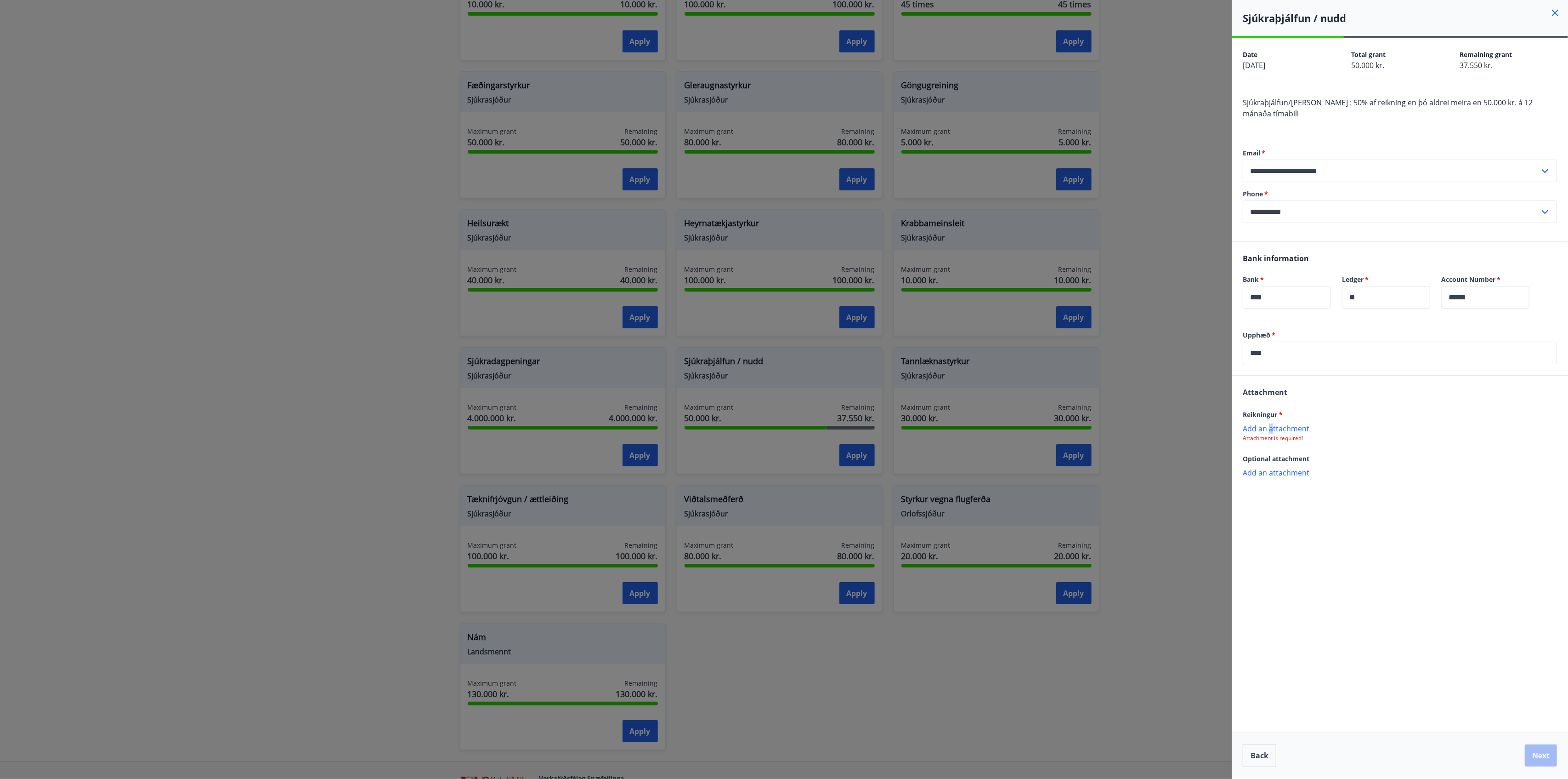
click at [1175, 423] on p "Add an attachment" at bounding box center [1400, 428] width 314 height 9
click at [1175, 428] on p "Screenshot_20250915_200554_Tatra_banka.webp" at bounding box center [1331, 433] width 170 height 11
click at [1175, 502] on div "Upphæð   * **** ​ Attachment Reikningur * Screenshot_20250915_200554_Tatra_bank…" at bounding box center [1400, 432] width 336 height 204
click at [1175, 468] on p "Add an attachment" at bounding box center [1400, 473] width 314 height 9
click at [1175, 200] on input "**********" at bounding box center [1391, 211] width 297 height 23
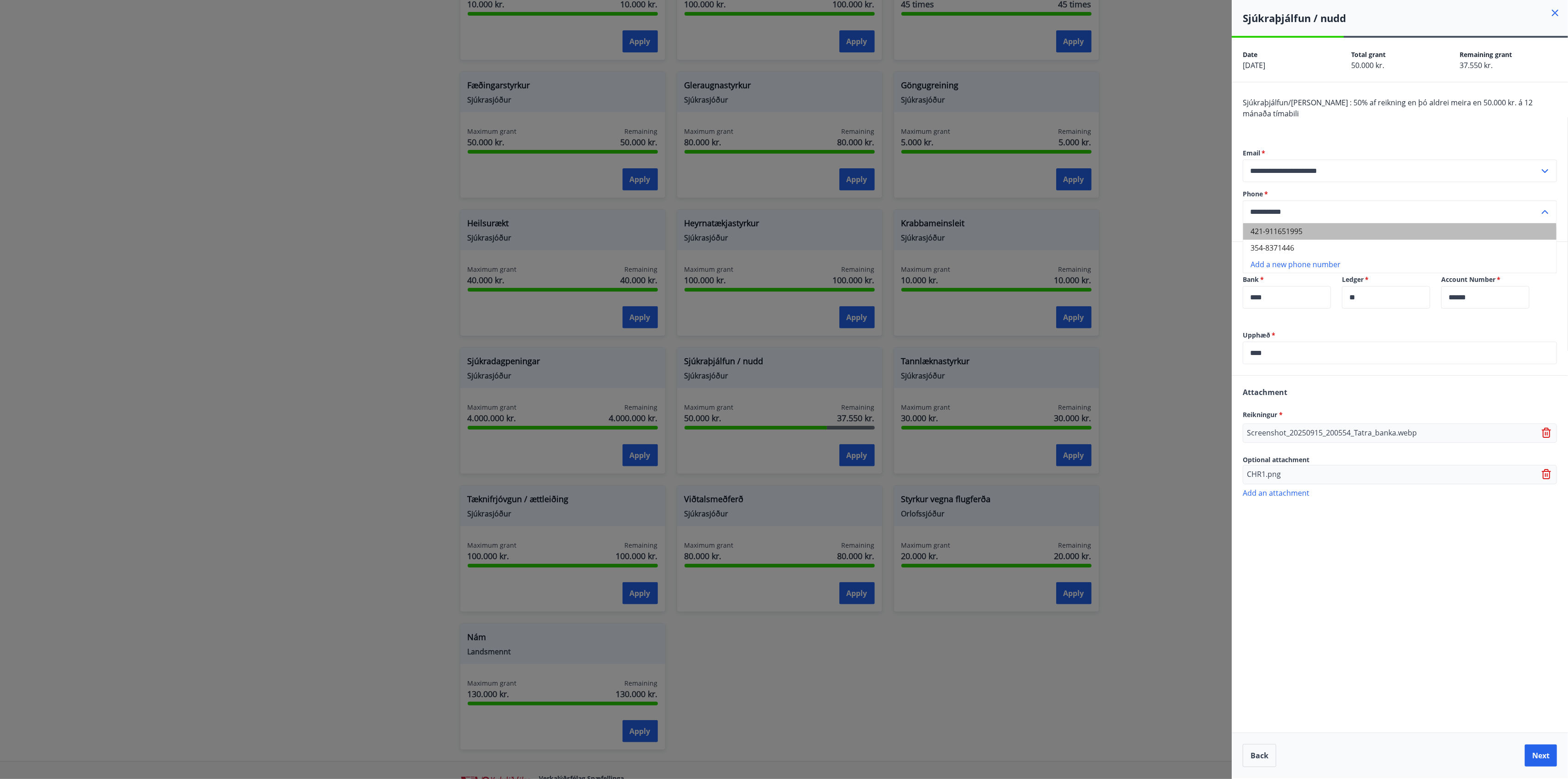
click at [1175, 223] on li "421-911651995" at bounding box center [1399, 231] width 313 height 16
type input "**********"
click at [1175, 584] on button "Next" at bounding box center [1541, 755] width 32 height 22
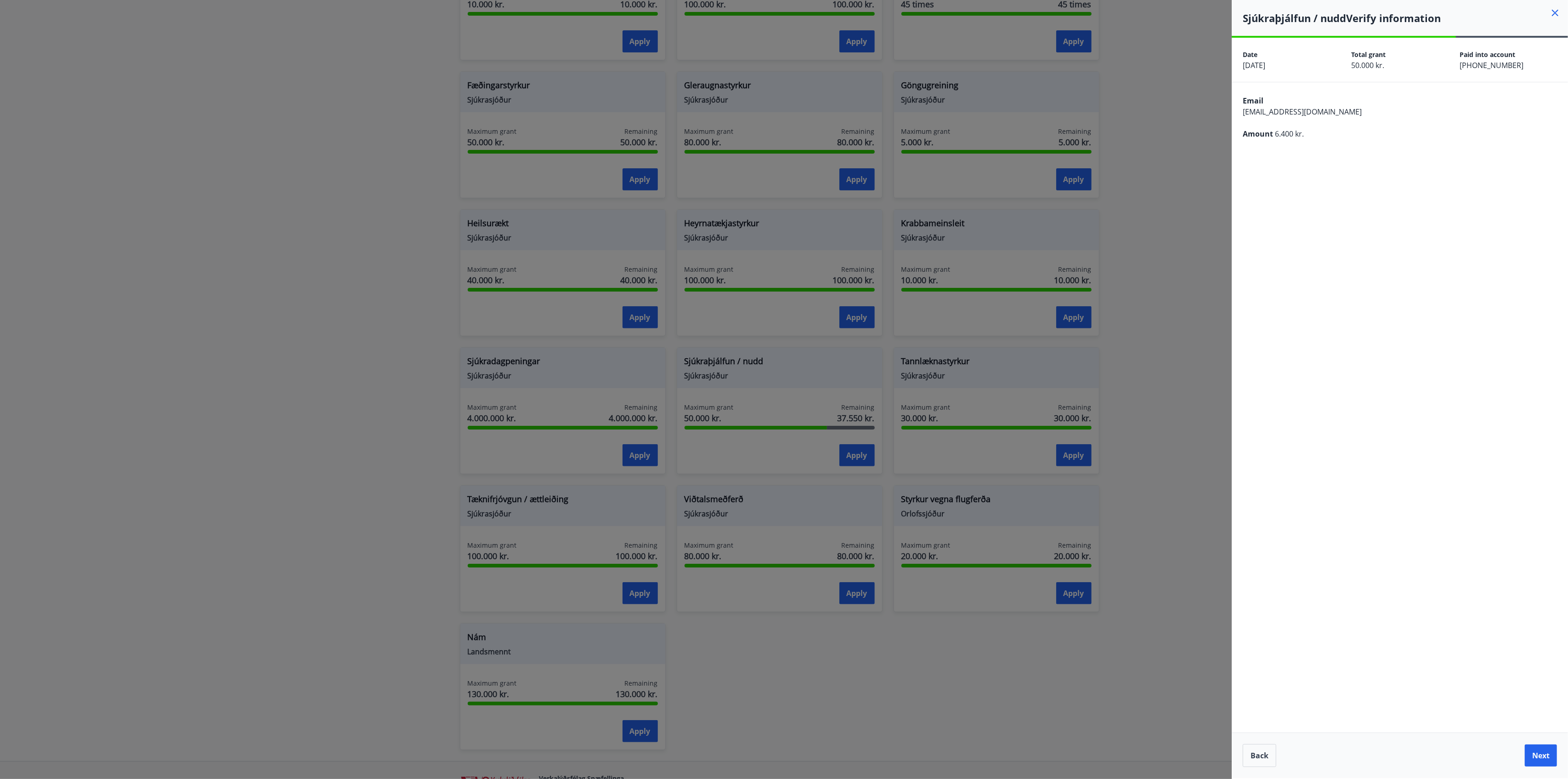
click at [1175, 584] on button "Next" at bounding box center [1541, 755] width 32 height 22
click at [1175, 584] on button "Back" at bounding box center [1259, 755] width 33 height 23
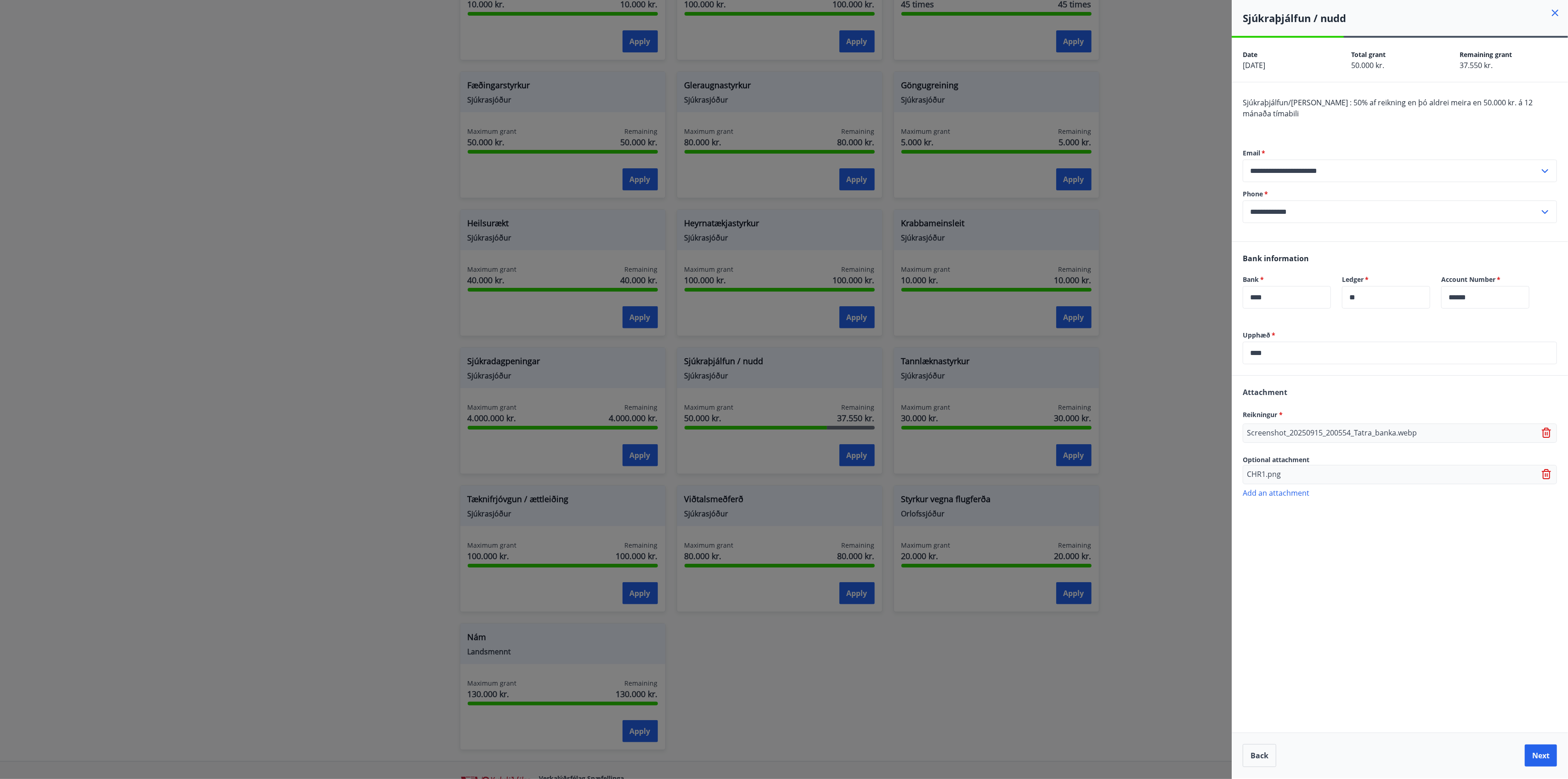
click at [1175, 469] on p "CHR1.png" at bounding box center [1264, 474] width 34 height 11
click at [1175, 469] on icon at bounding box center [1547, 474] width 11 height 11
click at [1175, 468] on p "Add an attachment" at bounding box center [1400, 473] width 314 height 9
click at [1175, 456] on div "Attachment Reikningur * Screenshot_20250915_200554_Tatra_banka.webp Optional at…" at bounding box center [1400, 432] width 336 height 113
click at [1175, 468] on p "Add an attachment" at bounding box center [1400, 473] width 314 height 9
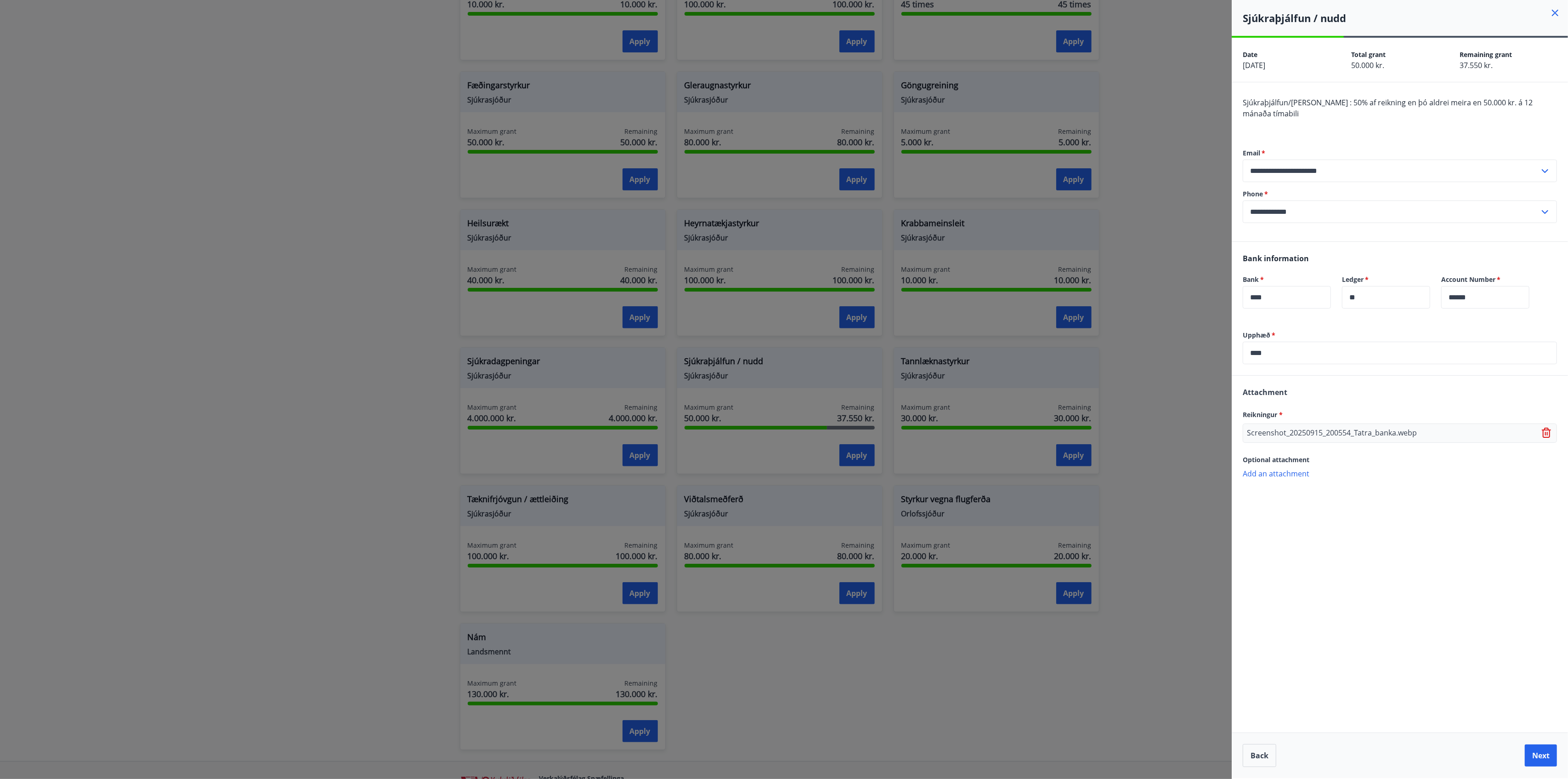
click at [1175, 429] on icon at bounding box center [1546, 430] width 7 height 1
click at [1175, 423] on p "Add an attachment" at bounding box center [1400, 428] width 314 height 9
click at [1175, 468] on p "Add an attachment" at bounding box center [1400, 473] width 314 height 9
click at [1175, 584] on button "Next" at bounding box center [1541, 755] width 32 height 22
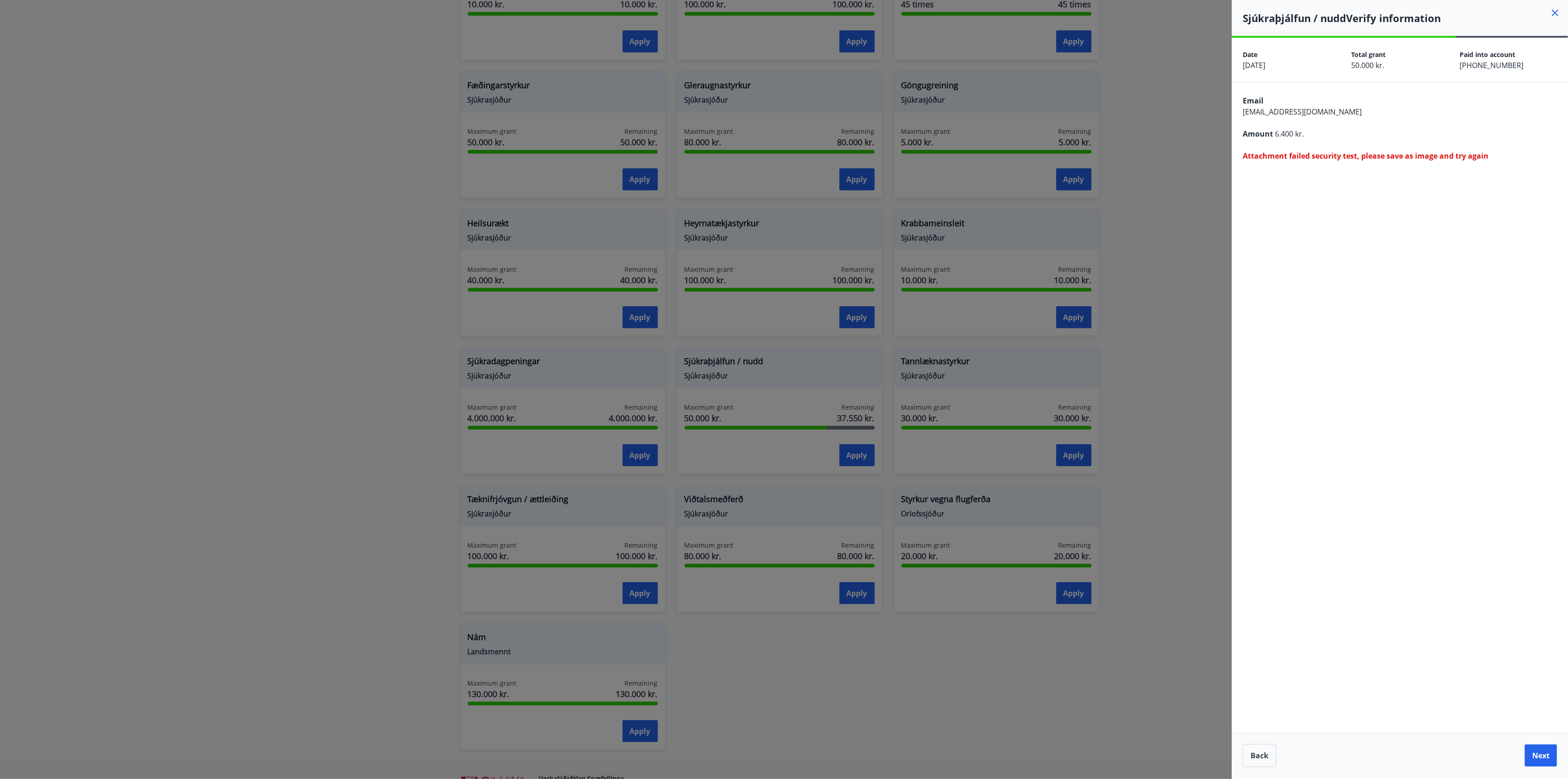
click at [1175, 584] on div "Back Next" at bounding box center [1400, 755] width 314 height 23
click at [1175, 584] on button "Back" at bounding box center [1259, 755] width 33 height 23
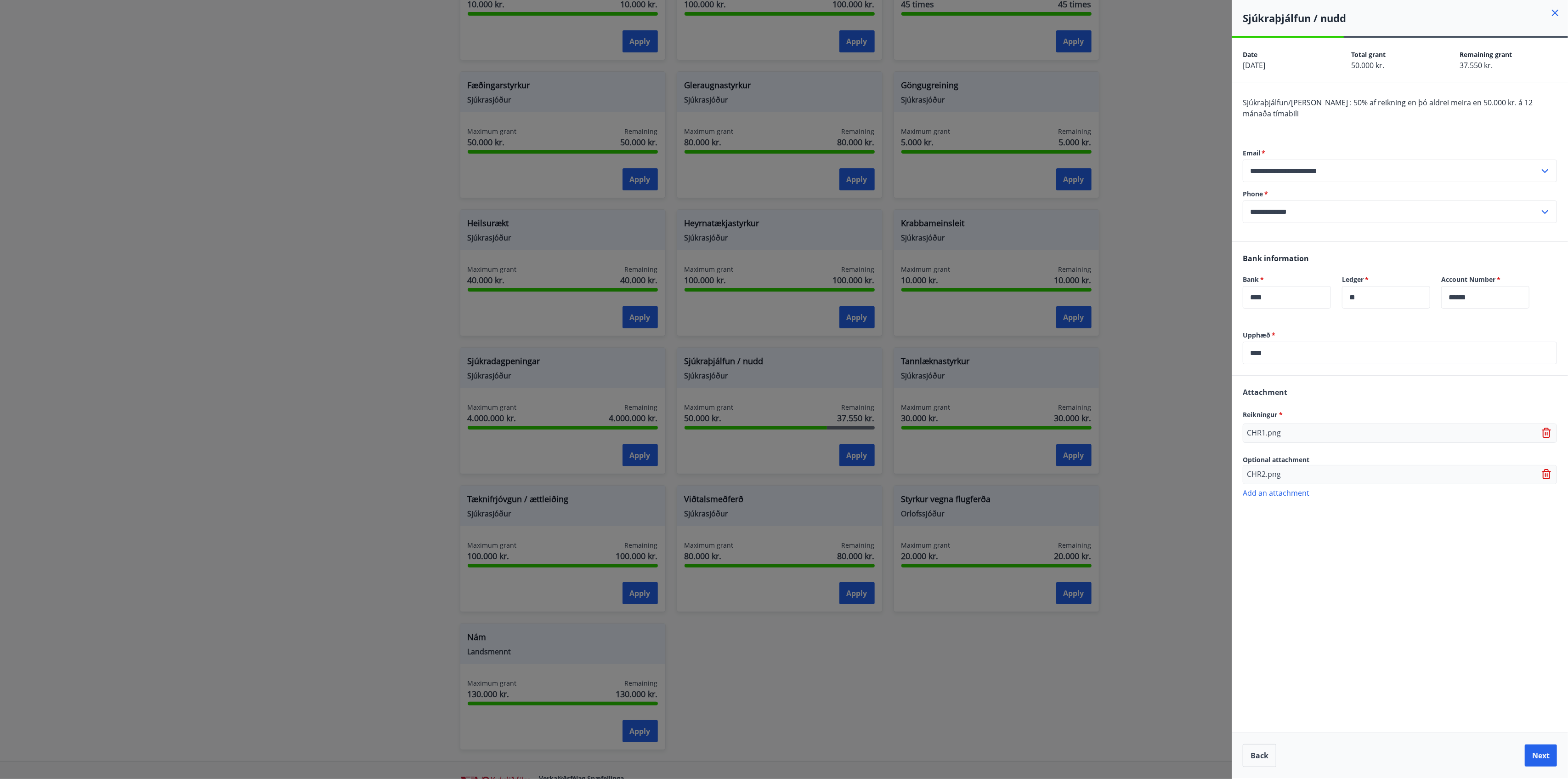
click at [1175, 519] on div "Upphæð   * **** ​ Attachment Reikningur * CHR1.png Optional attachment CHR2.png…" at bounding box center [1400, 442] width 336 height 224
click at [1175, 342] on input "****" at bounding box center [1400, 353] width 314 height 23
click at [1175, 584] on div "**********" at bounding box center [1400, 407] width 336 height 740
click at [1175, 584] on button "Next" at bounding box center [1541, 755] width 32 height 22
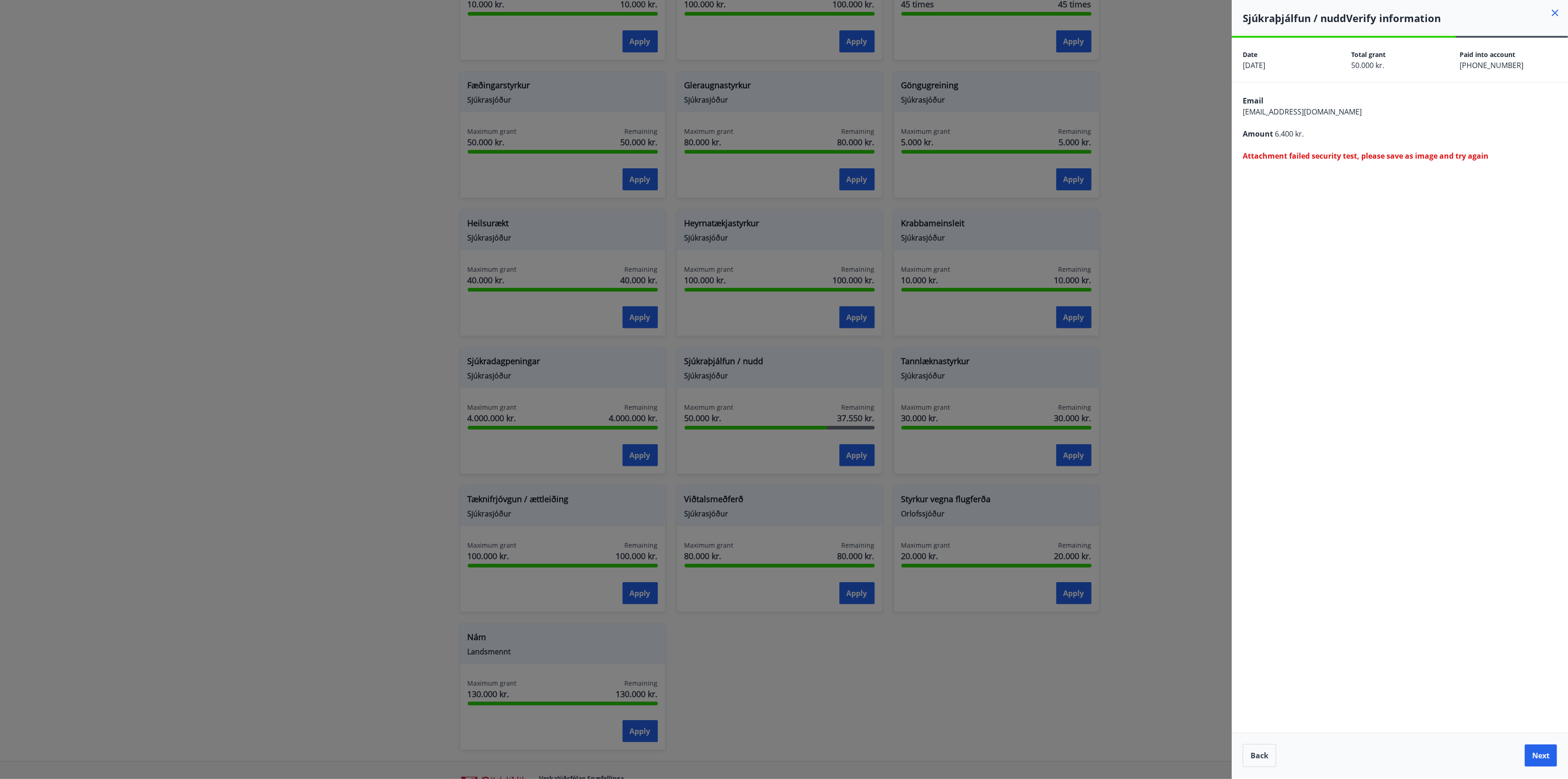
click at [1175, 149] on div "Email [EMAIL_ADDRESS][DOMAIN_NAME] Amount 6.400 kr. Attachment failed security …" at bounding box center [1400, 127] width 336 height 90
click at [1175, 157] on span "Attachment failed security test, please save as image and try again" at bounding box center [1366, 156] width 246 height 10
click at [1175, 584] on button "Next" at bounding box center [1541, 755] width 32 height 22
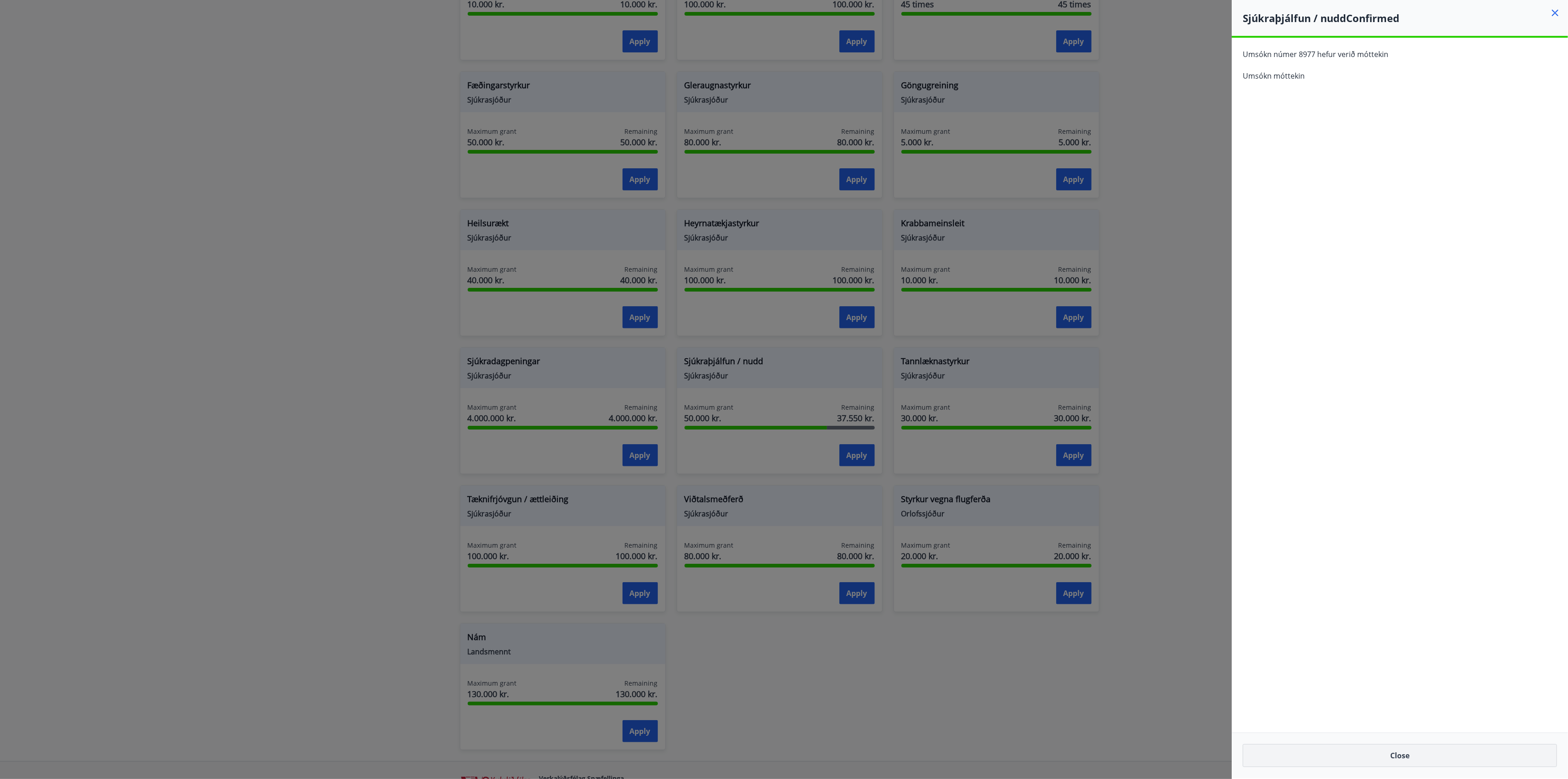
click at [1175, 584] on button "Close" at bounding box center [1400, 755] width 314 height 23
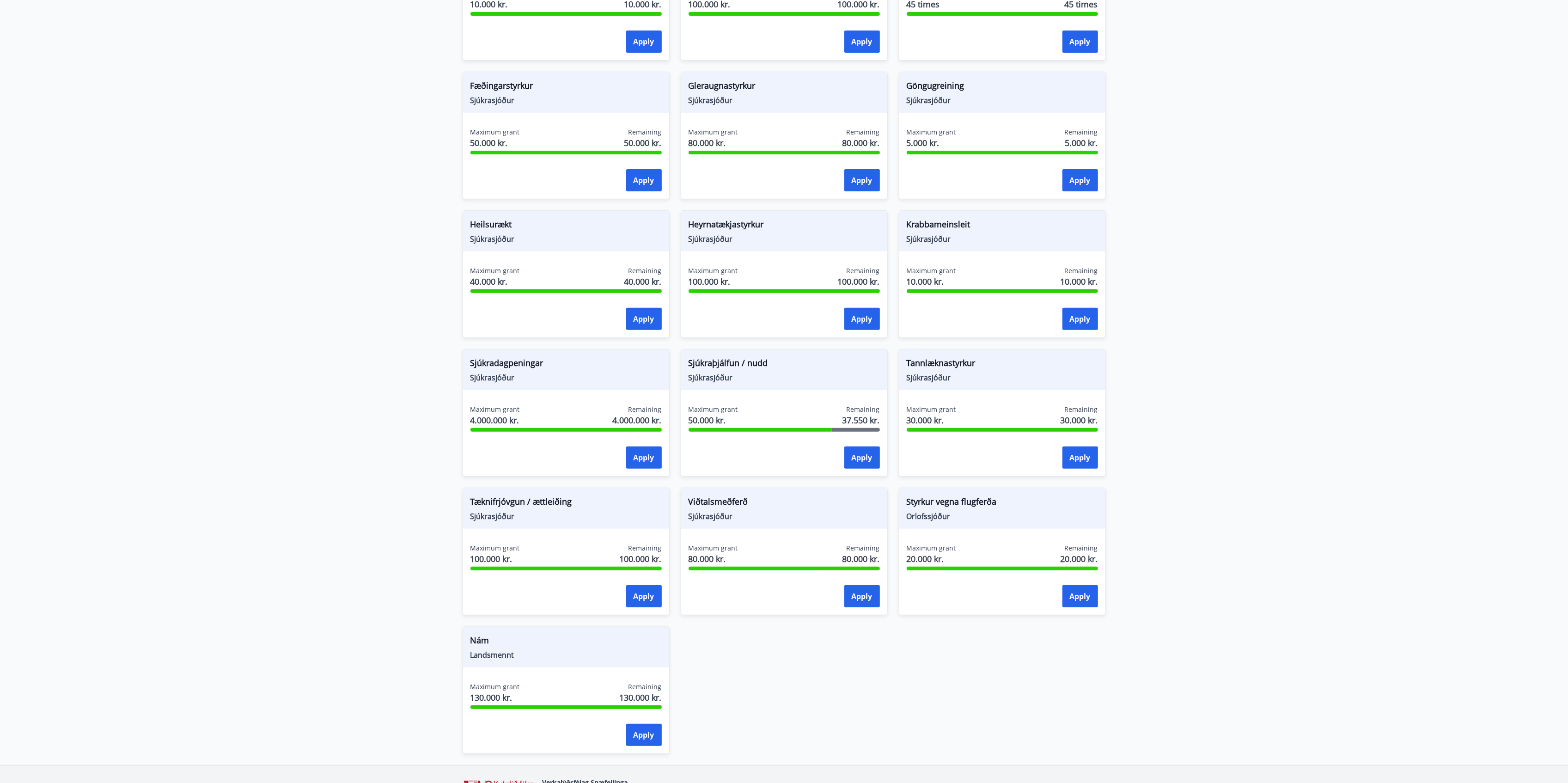
click at [1182, 512] on main "Grants Styrkir eru einungis greiddir til félaga sem greitt hafa í félagið í 6 m…" at bounding box center [784, 249] width 1568 height 1031
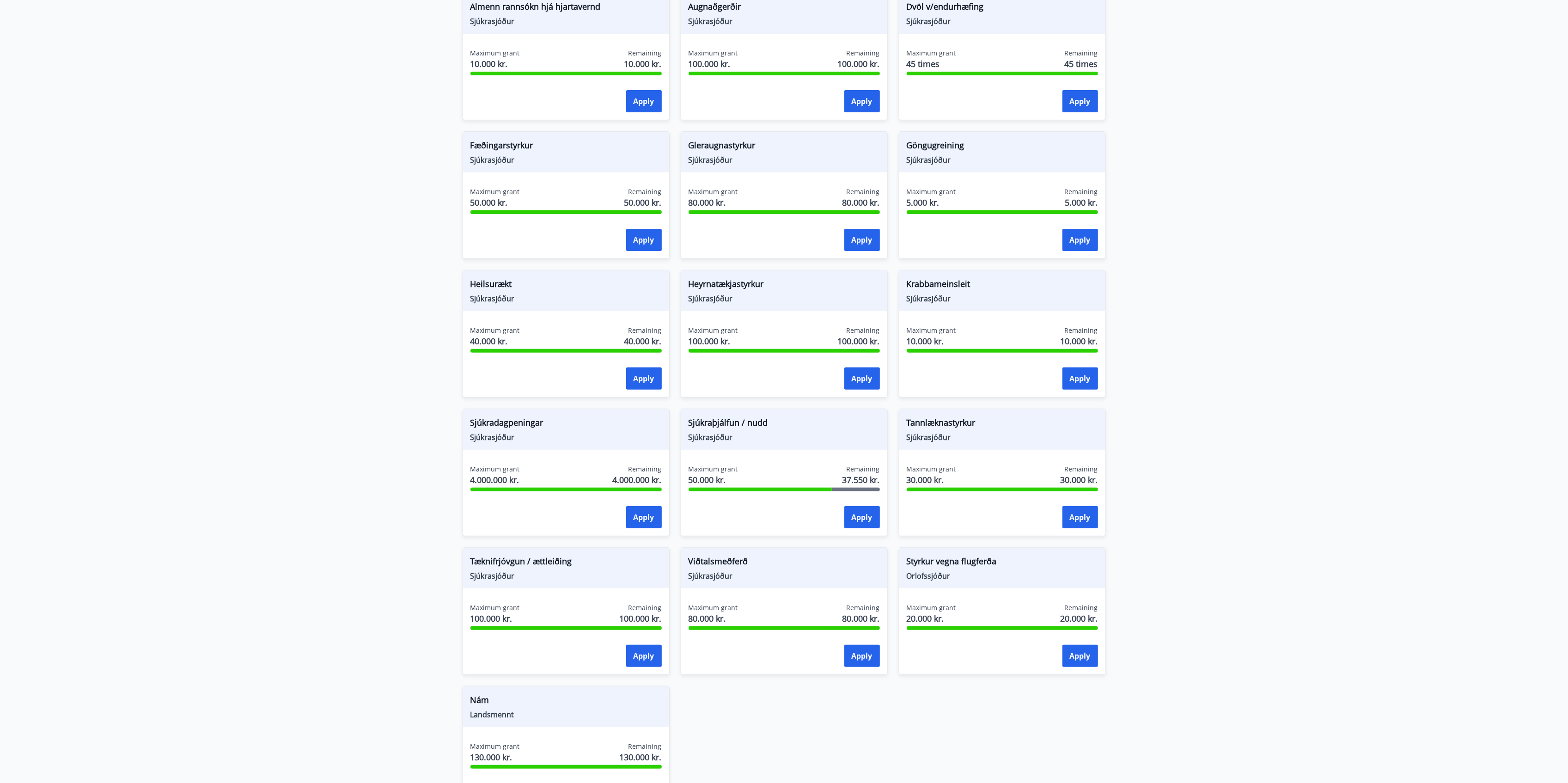
scroll to position [242, 0]
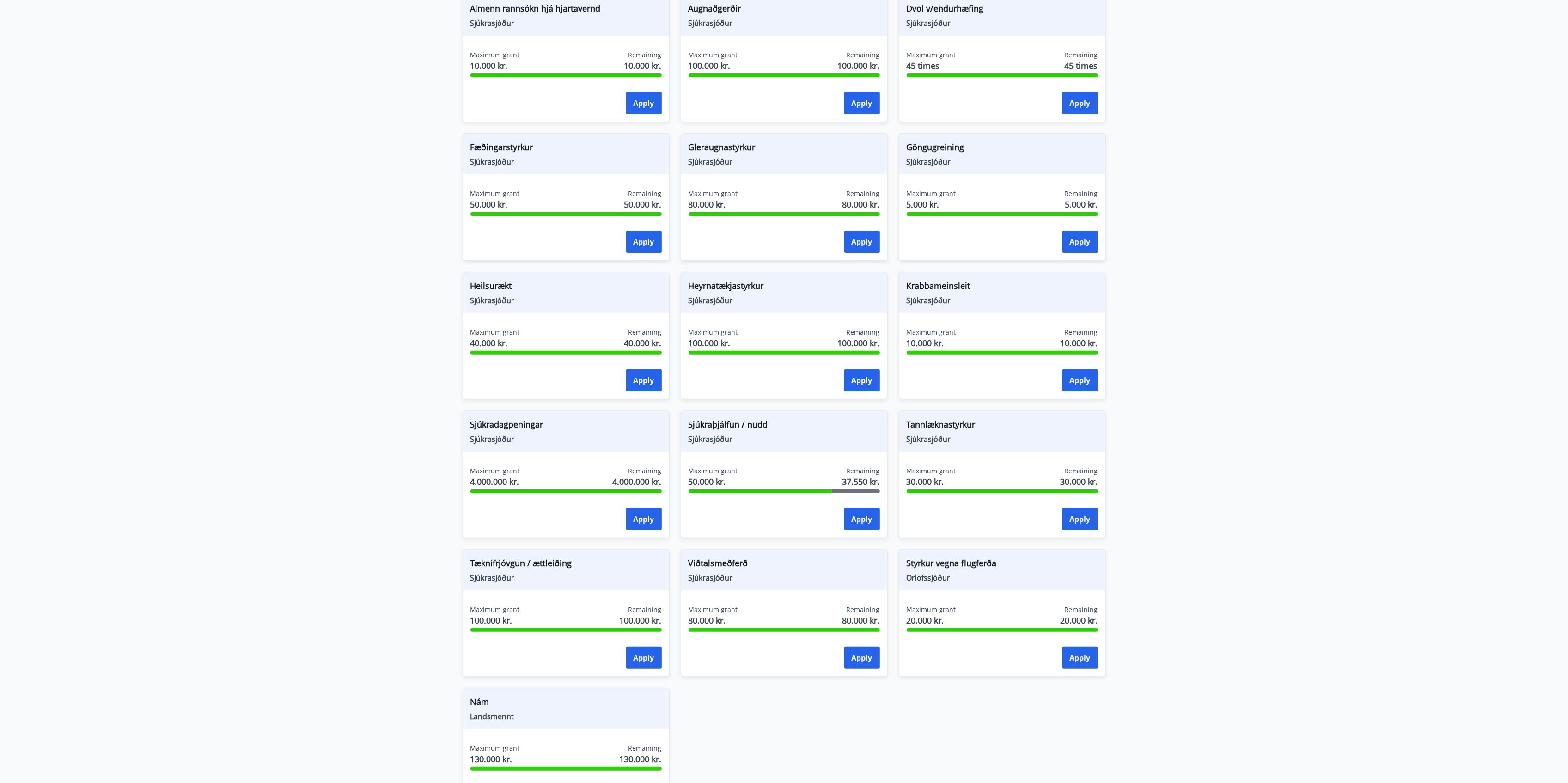
click at [494, 293] on span "Heilsurækt" at bounding box center [566, 288] width 191 height 16
click at [494, 285] on span "Heilsurækt" at bounding box center [566, 288] width 191 height 16
copy span "Heilsurækt"
click at [642, 381] on button "Apply" at bounding box center [644, 380] width 36 height 22
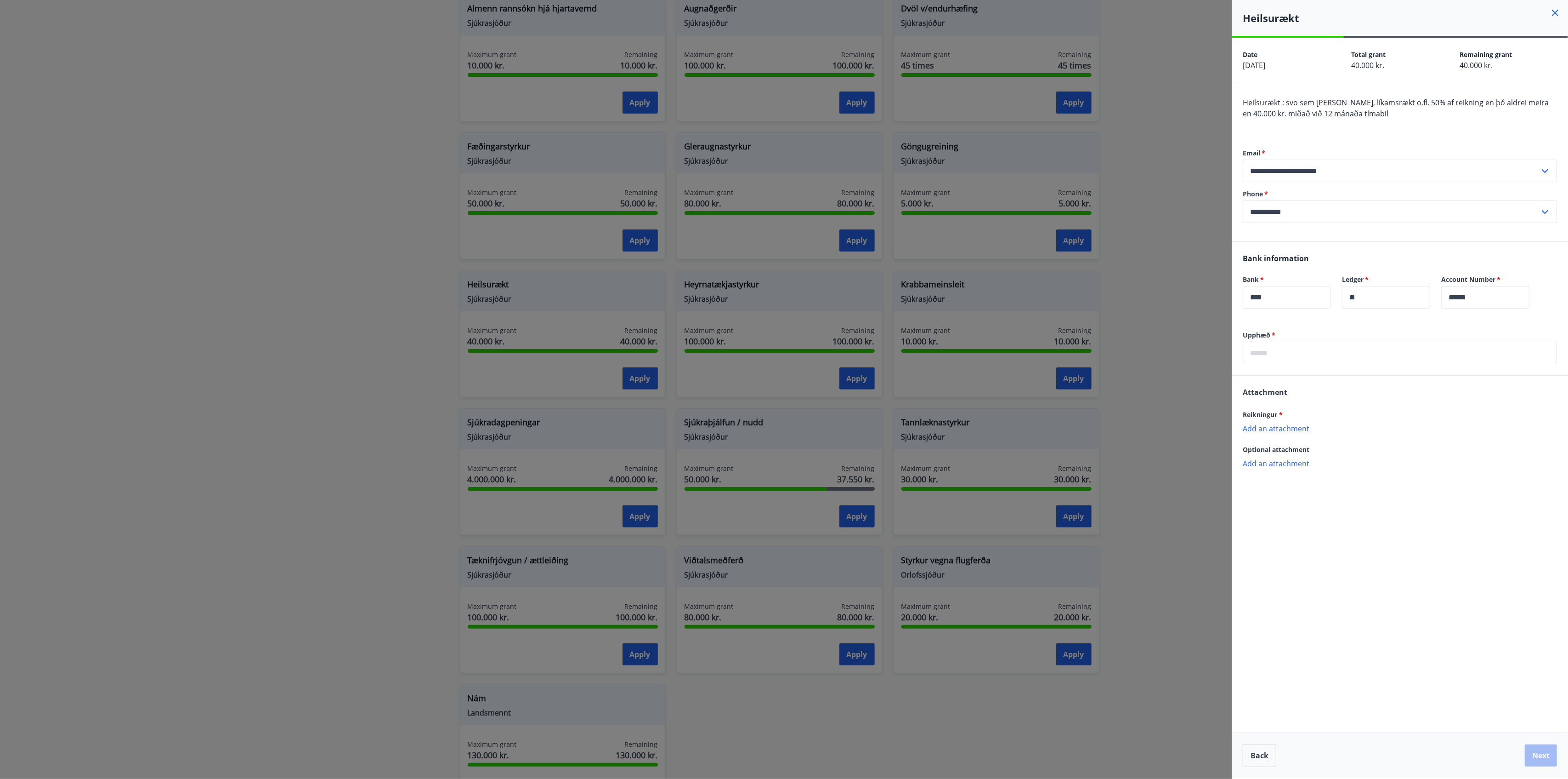
click at [1175, 205] on input "**********" at bounding box center [1391, 211] width 297 height 23
click at [1175, 233] on li "421-911651995" at bounding box center [1399, 231] width 313 height 16
type input "**********"
click at [1175, 346] on input "text" at bounding box center [1400, 353] width 314 height 23
click at [1175, 358] on input "text" at bounding box center [1400, 353] width 314 height 23
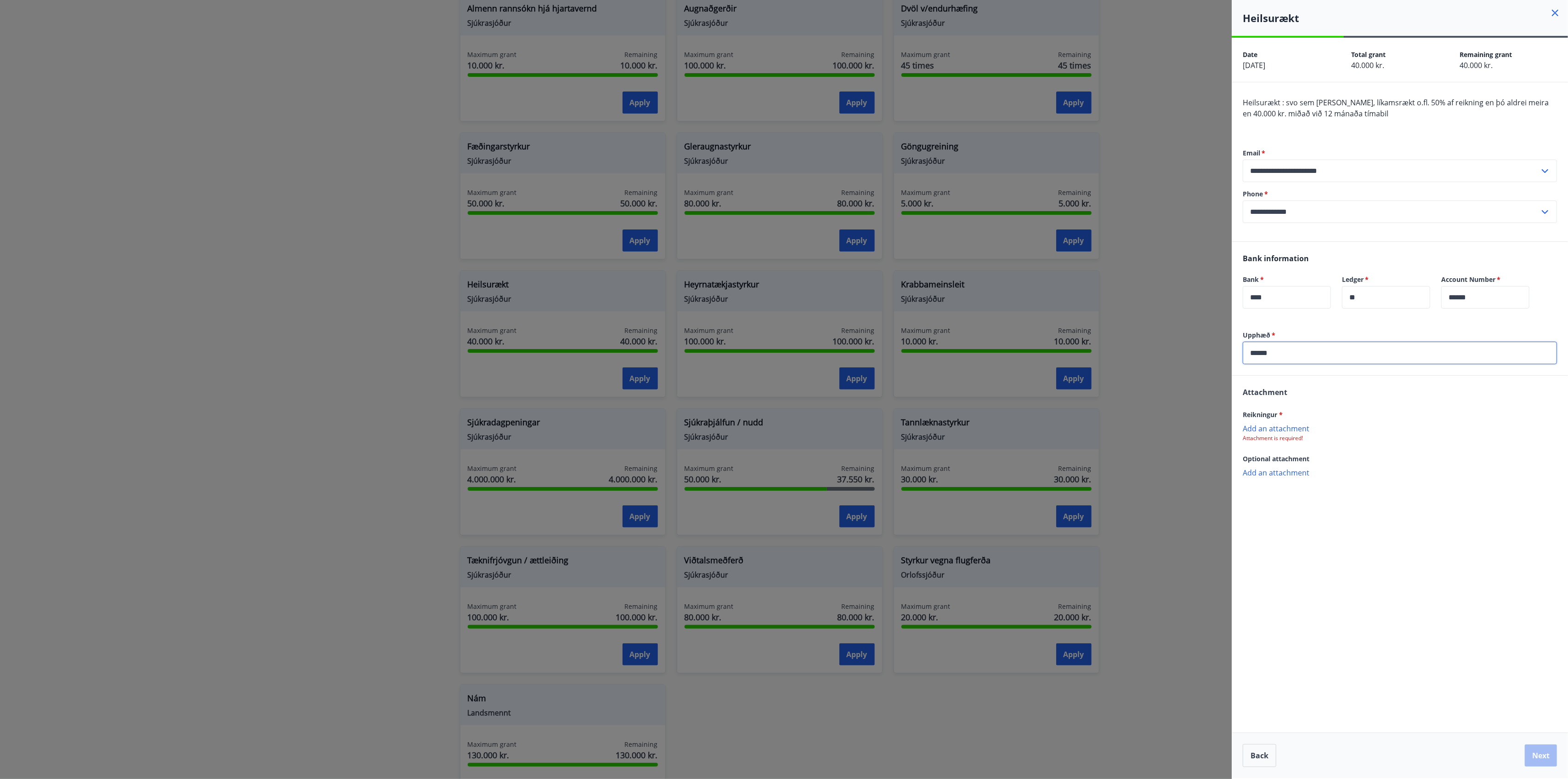
click at [1175, 426] on p "Add an attachment" at bounding box center [1400, 428] width 314 height 9
click at [1175, 584] on button "Next" at bounding box center [1541, 755] width 32 height 22
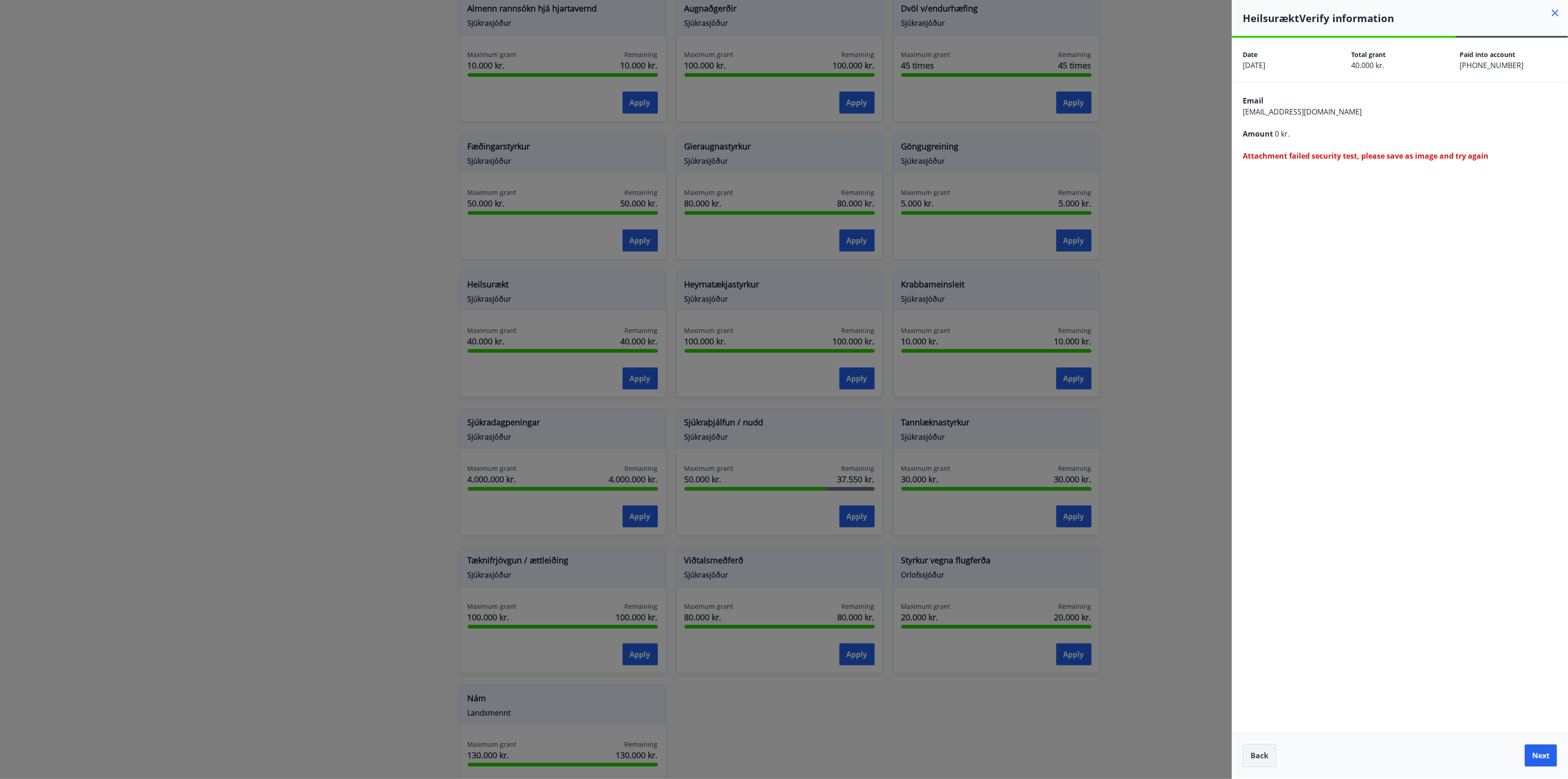
click at [1175, 584] on button "Back" at bounding box center [1259, 755] width 33 height 23
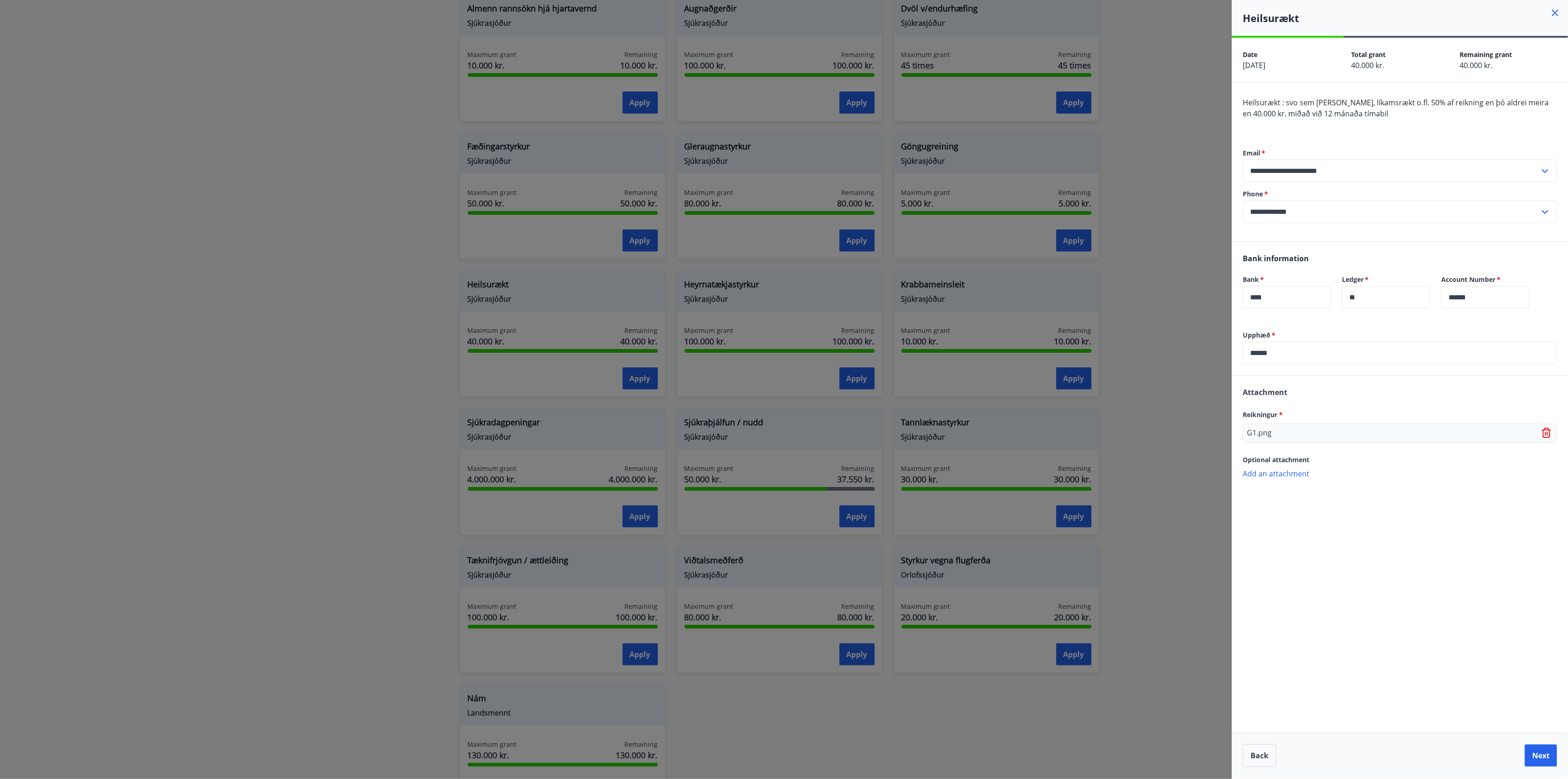
click at [1175, 354] on input "******" at bounding box center [1400, 353] width 314 height 23
click at [1175, 584] on button "Next" at bounding box center [1541, 755] width 32 height 22
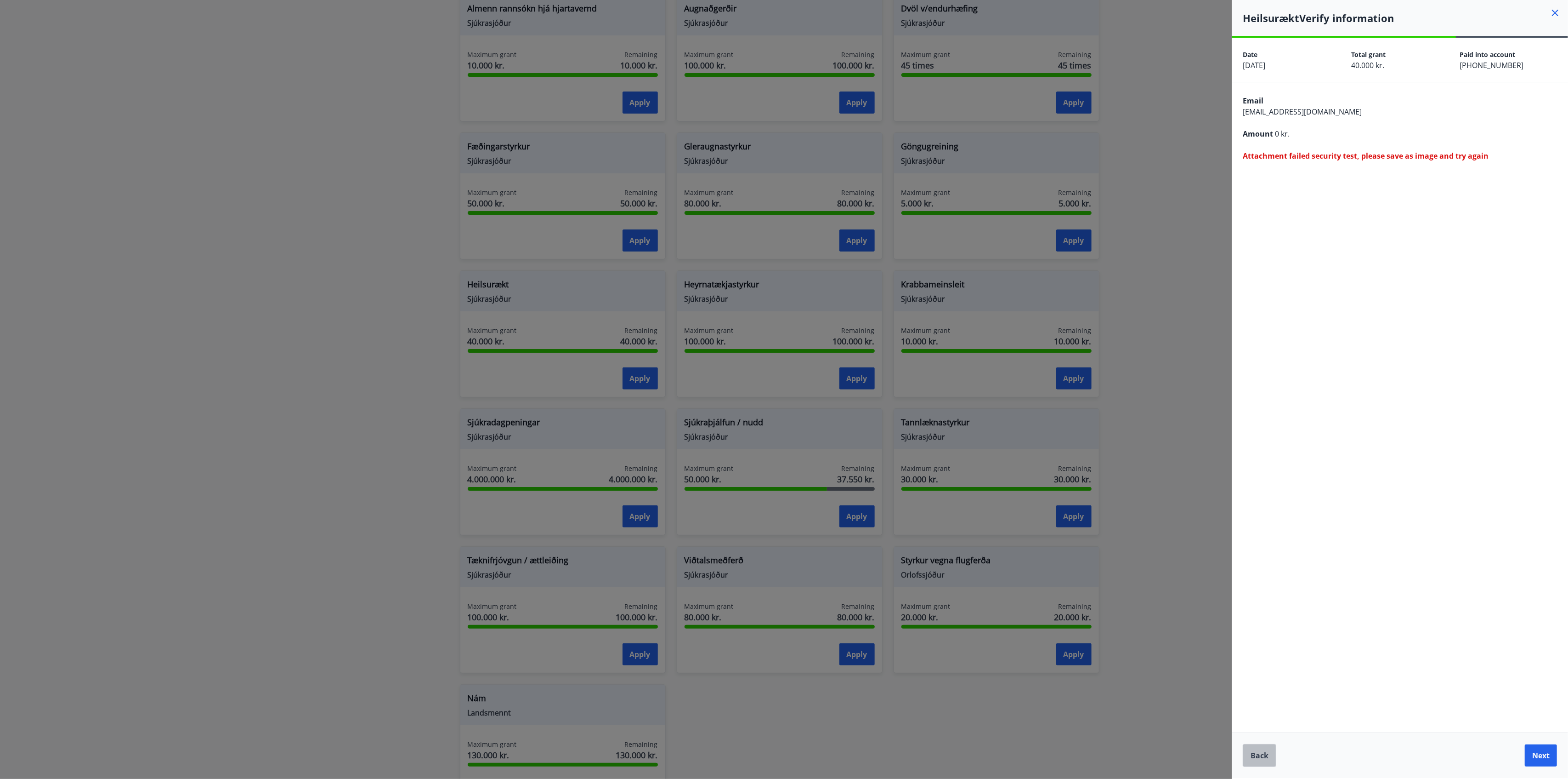
click at [1175, 584] on button "Back" at bounding box center [1259, 755] width 33 height 23
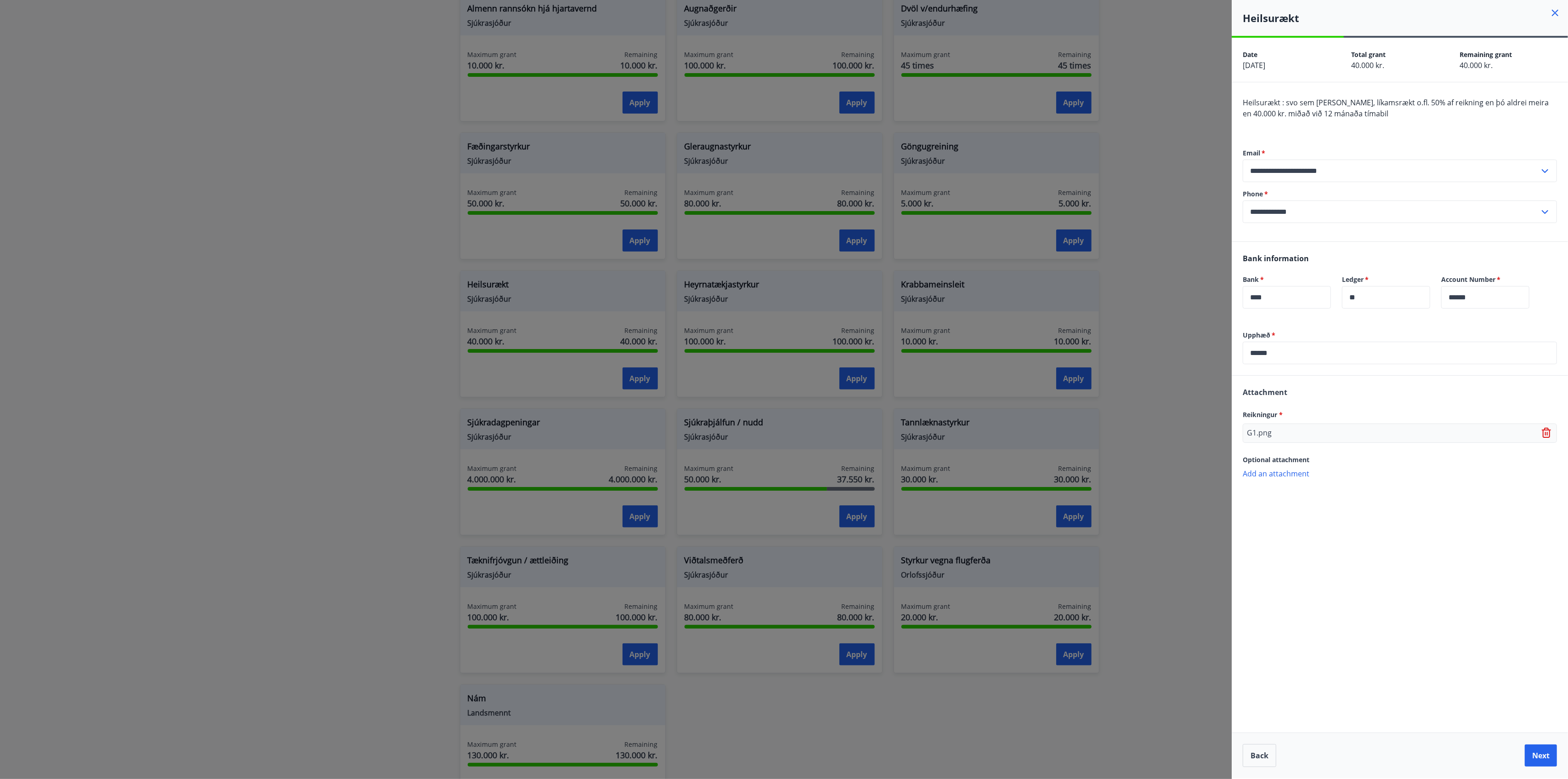
click at [1175, 344] on input "******" at bounding box center [1400, 353] width 314 height 23
type input "*****"
click at [1175, 584] on button "Next" at bounding box center [1541, 755] width 32 height 22
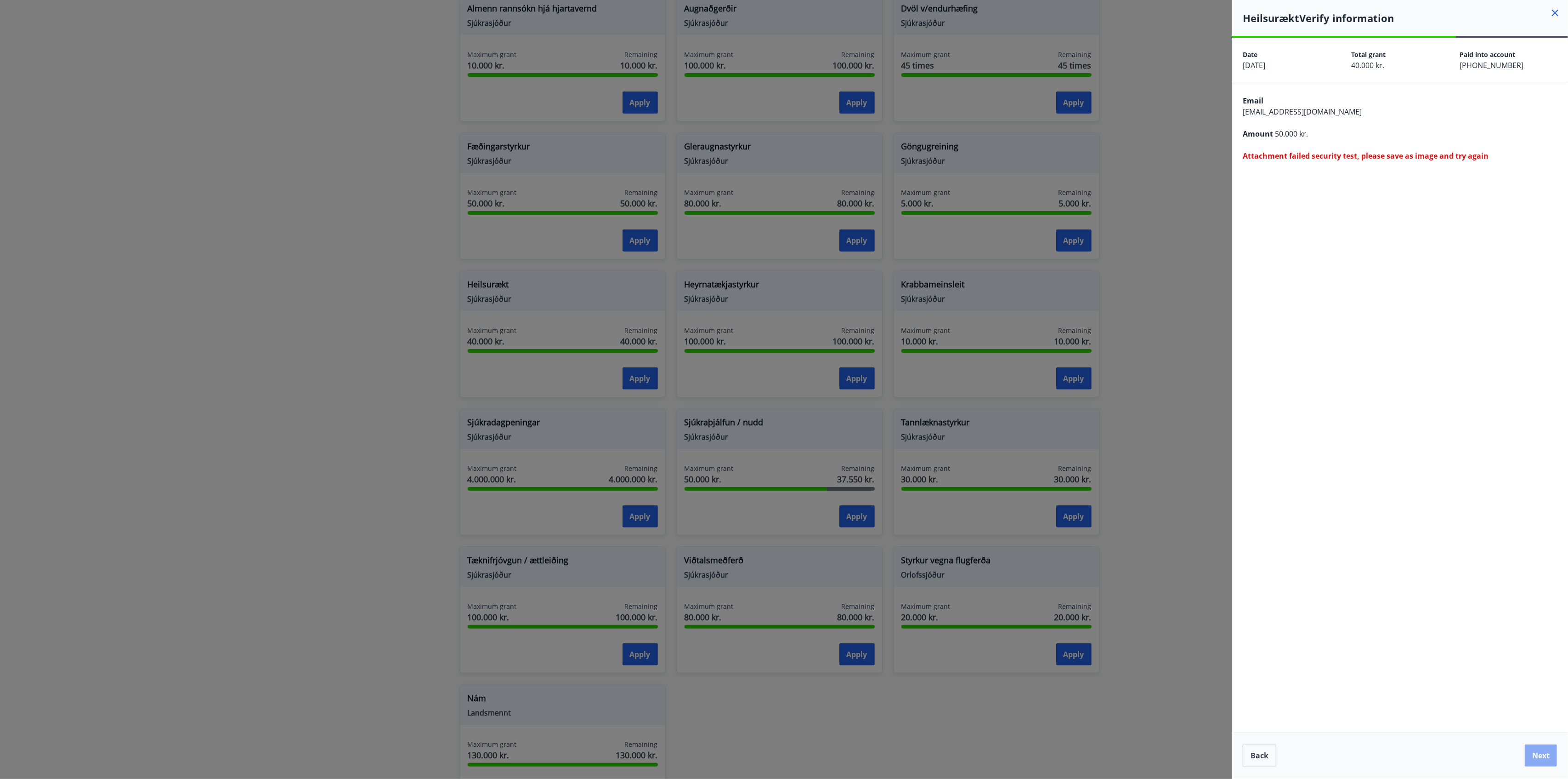
click at [1175, 584] on button "Next" at bounding box center [1541, 755] width 32 height 22
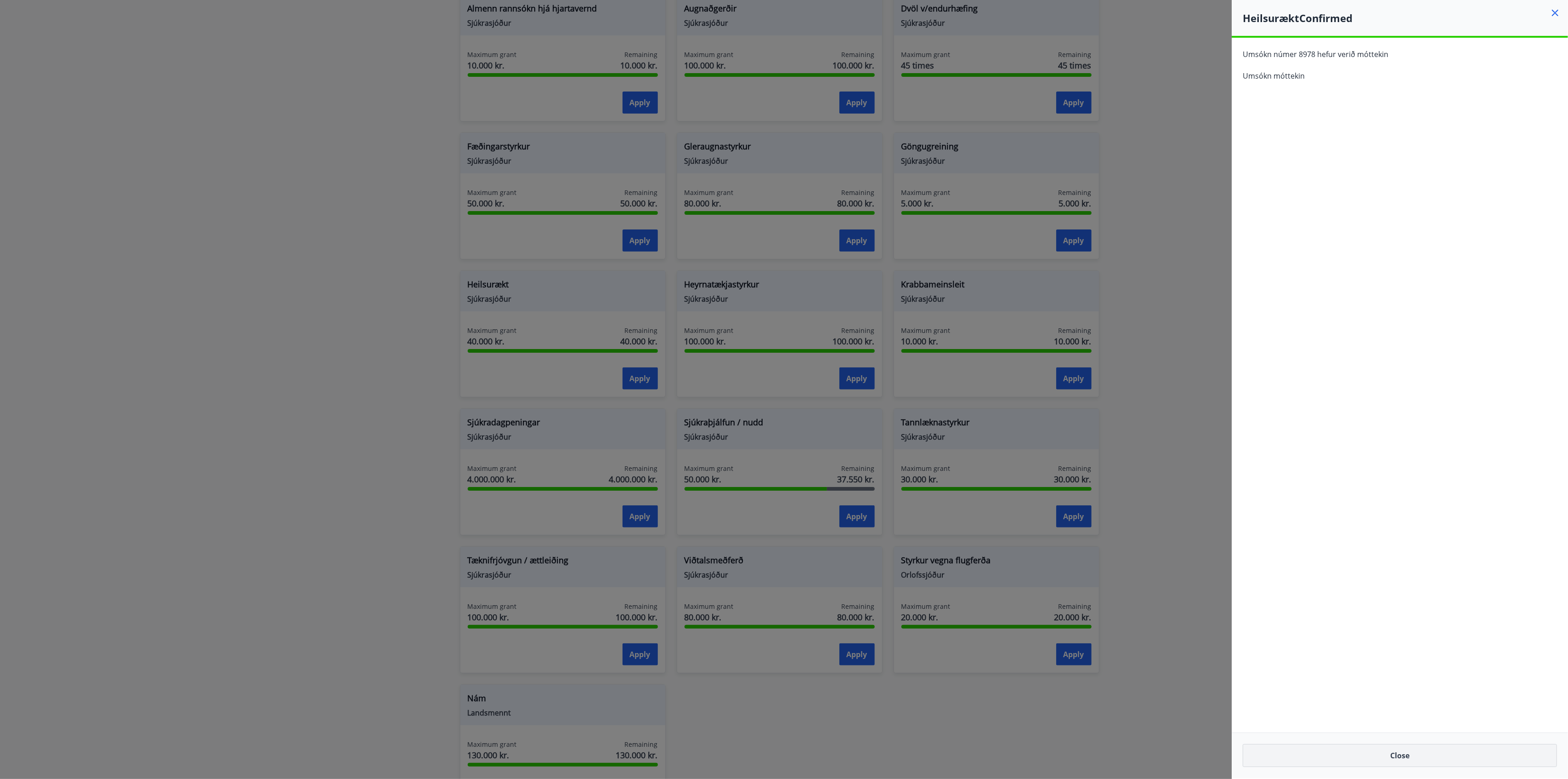
click at [1175, 584] on button "Close" at bounding box center [1400, 755] width 314 height 23
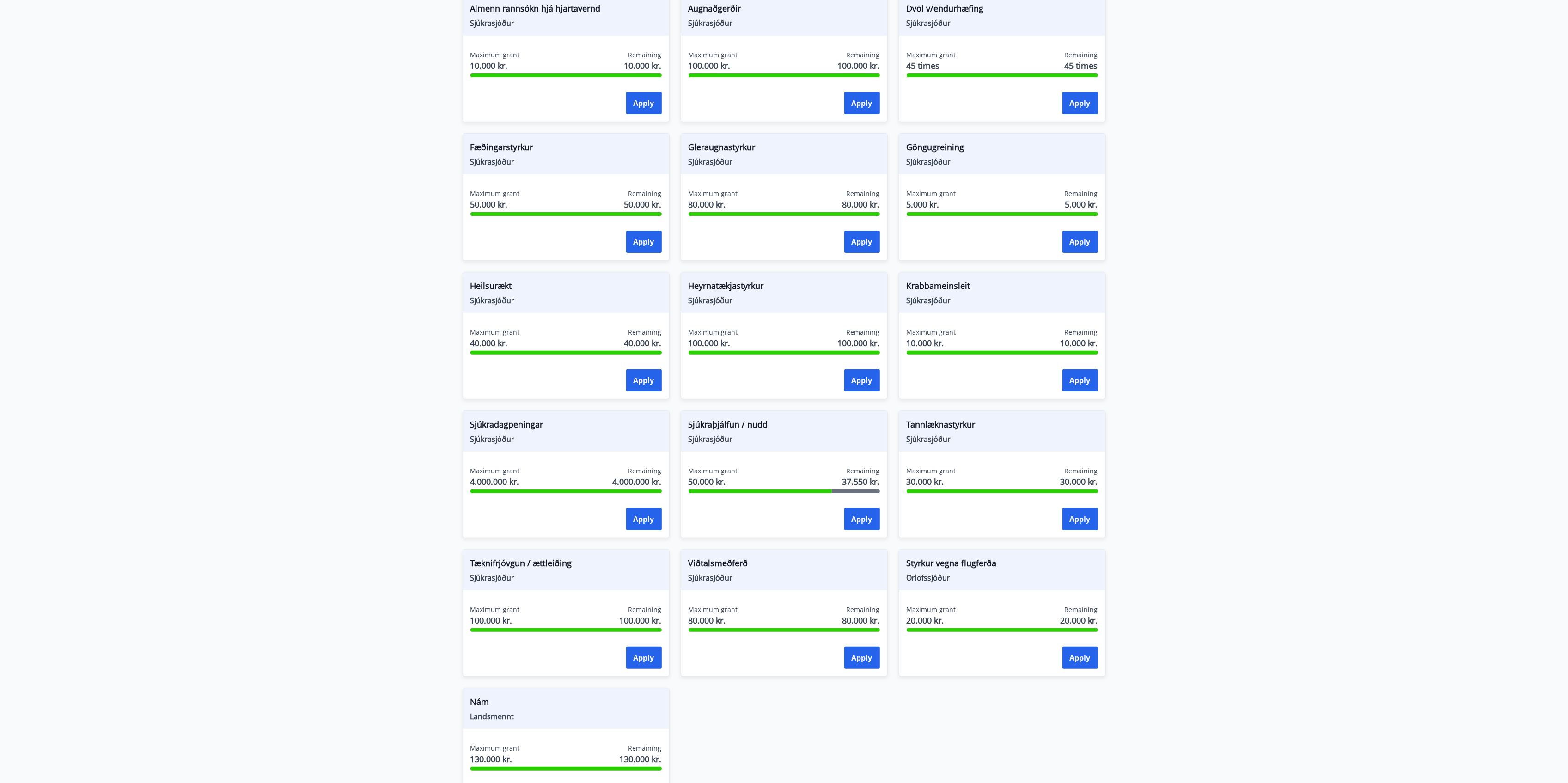
click at [1182, 481] on main "Grants Styrkir eru einungis greiddir til félaga sem greitt hafa í félagið í 6 m…" at bounding box center [784, 311] width 1568 height 1031
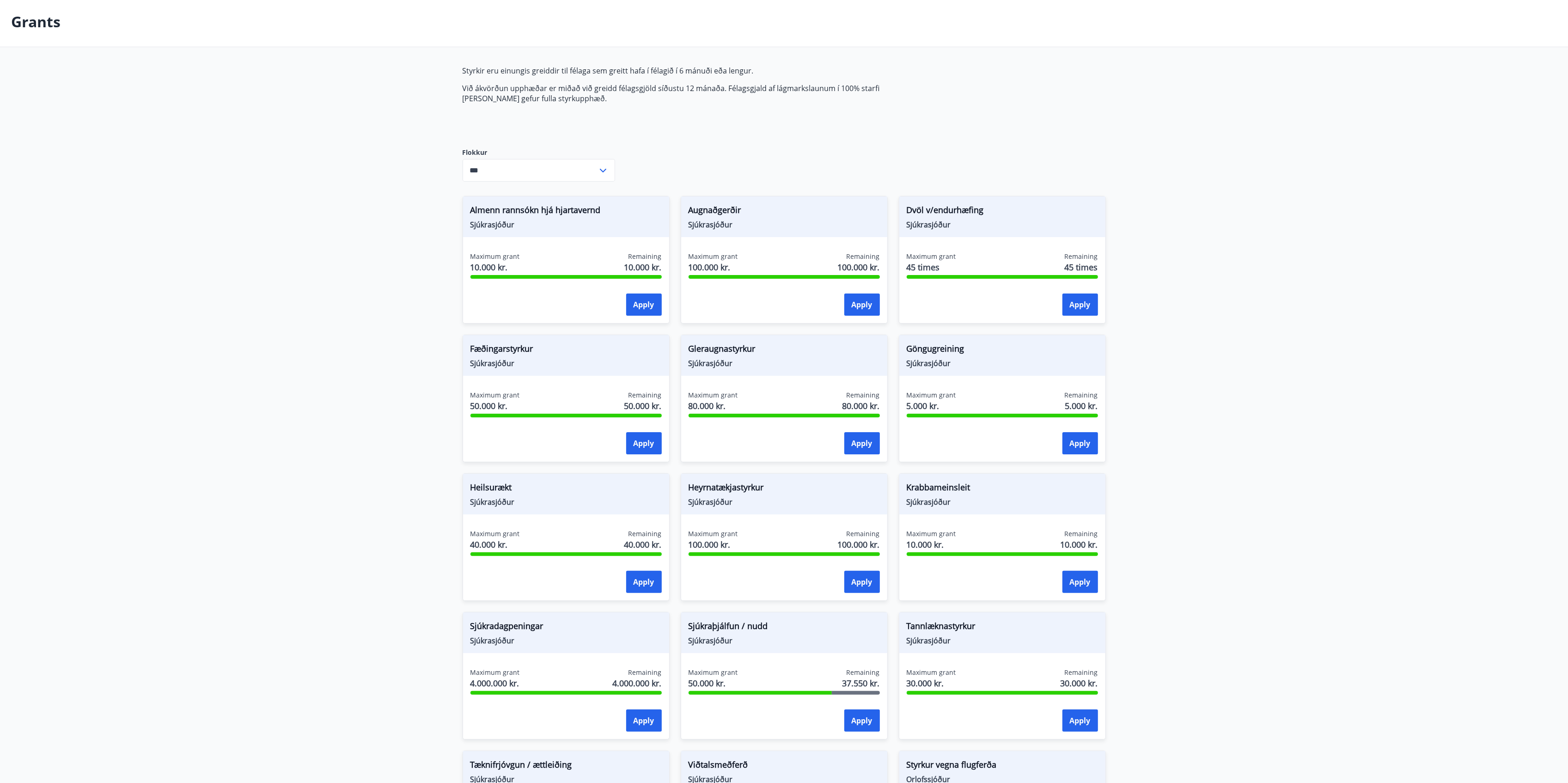
scroll to position [0, 0]
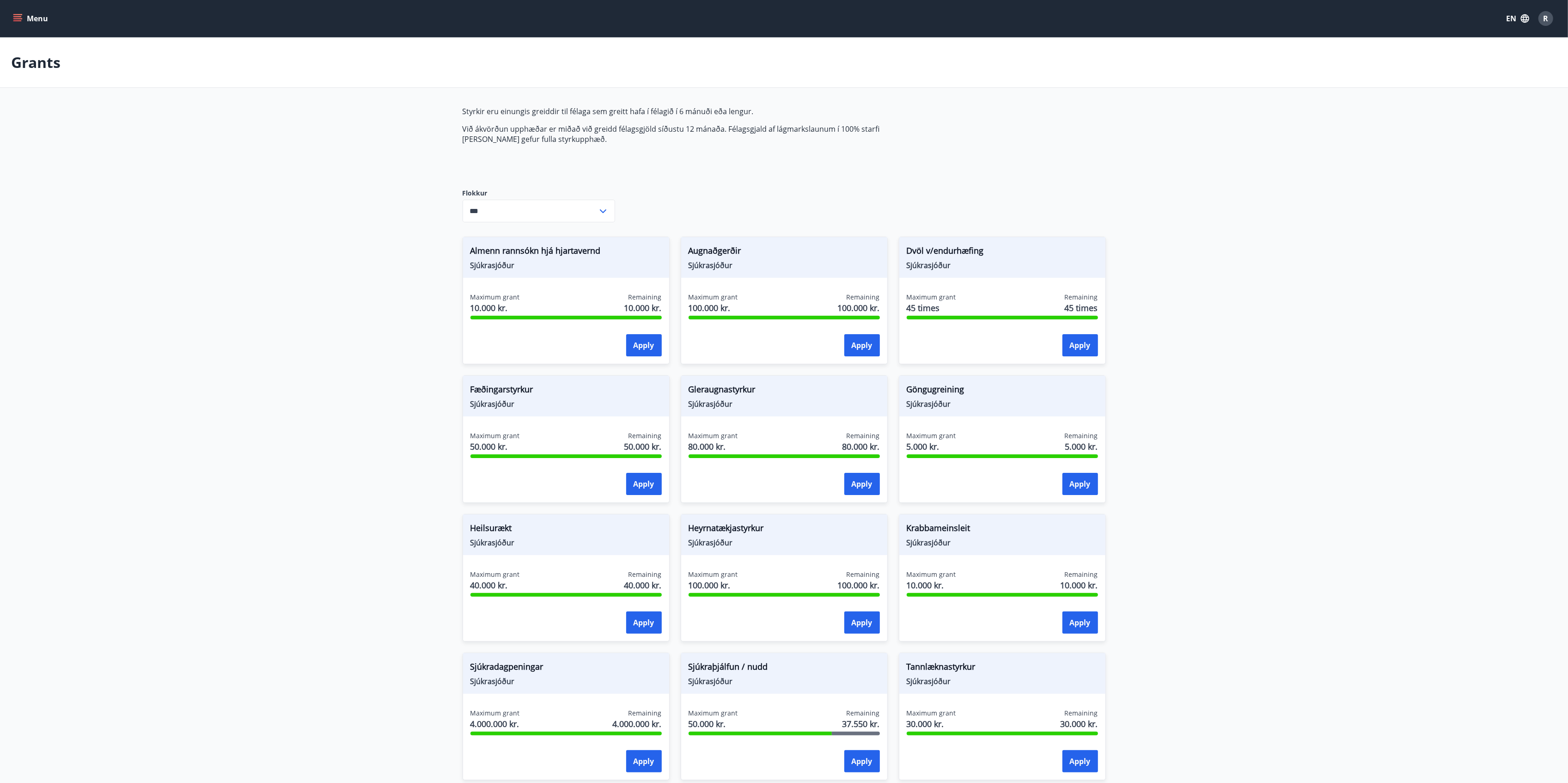
click at [601, 212] on icon at bounding box center [603, 211] width 11 height 11
click at [588, 200] on input "***" at bounding box center [530, 211] width 135 height 23
click at [732, 252] on span "Augnaðgerðir" at bounding box center [784, 252] width 191 height 16
copy span "Augnaðgerðir"
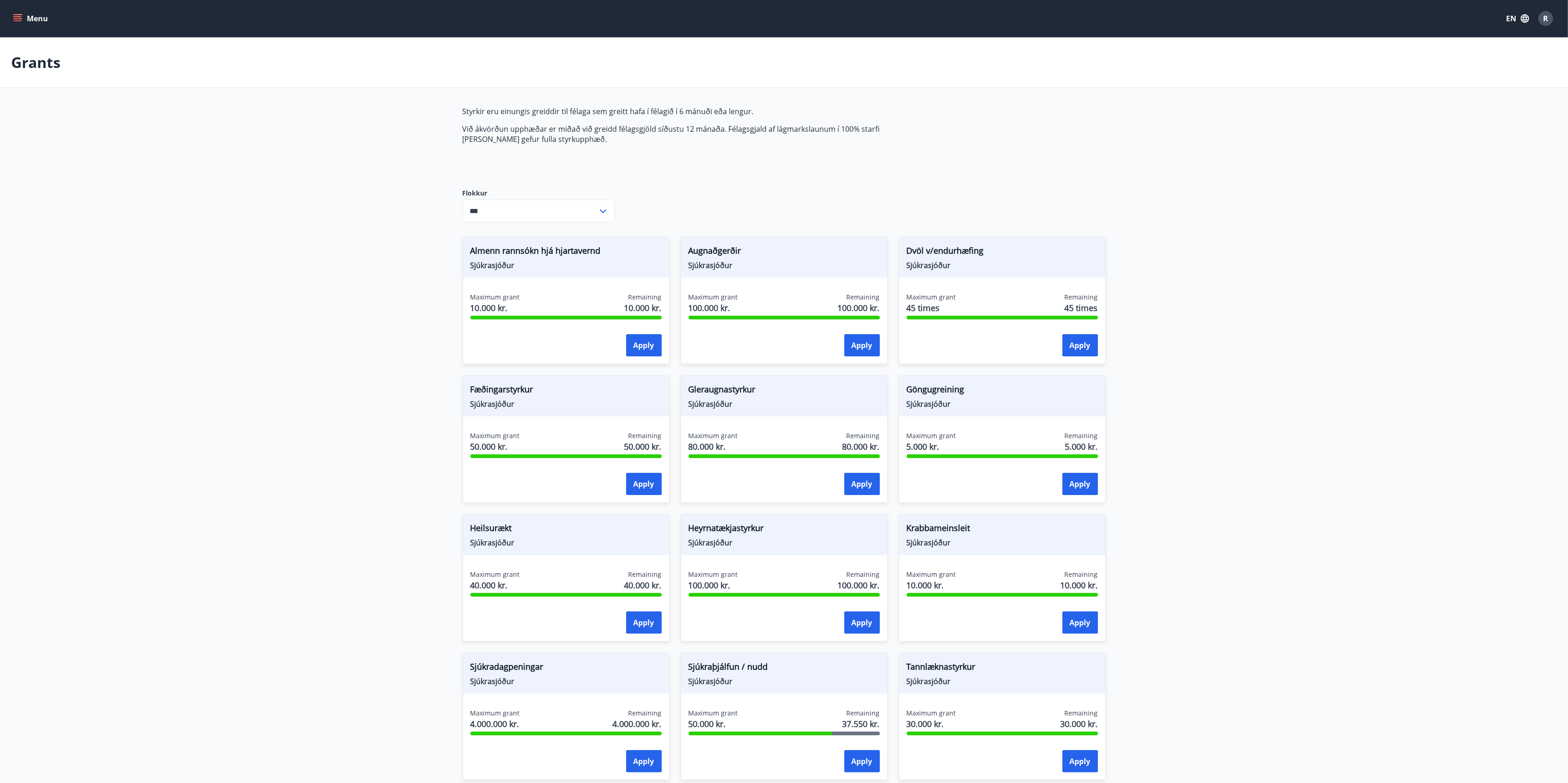
click at [213, 355] on main "Grants Styrkir eru einungis greiddir til félaga sem greitt hafa í félagið í 6 m…" at bounding box center [784, 553] width 1568 height 1031
click at [964, 248] on span "Dvöl v/endurhæfing" at bounding box center [1002, 252] width 191 height 16
copy span "endurhæfing"
click at [964, 248] on span "Dvöl v/endurhæfing" at bounding box center [1002, 252] width 191 height 16
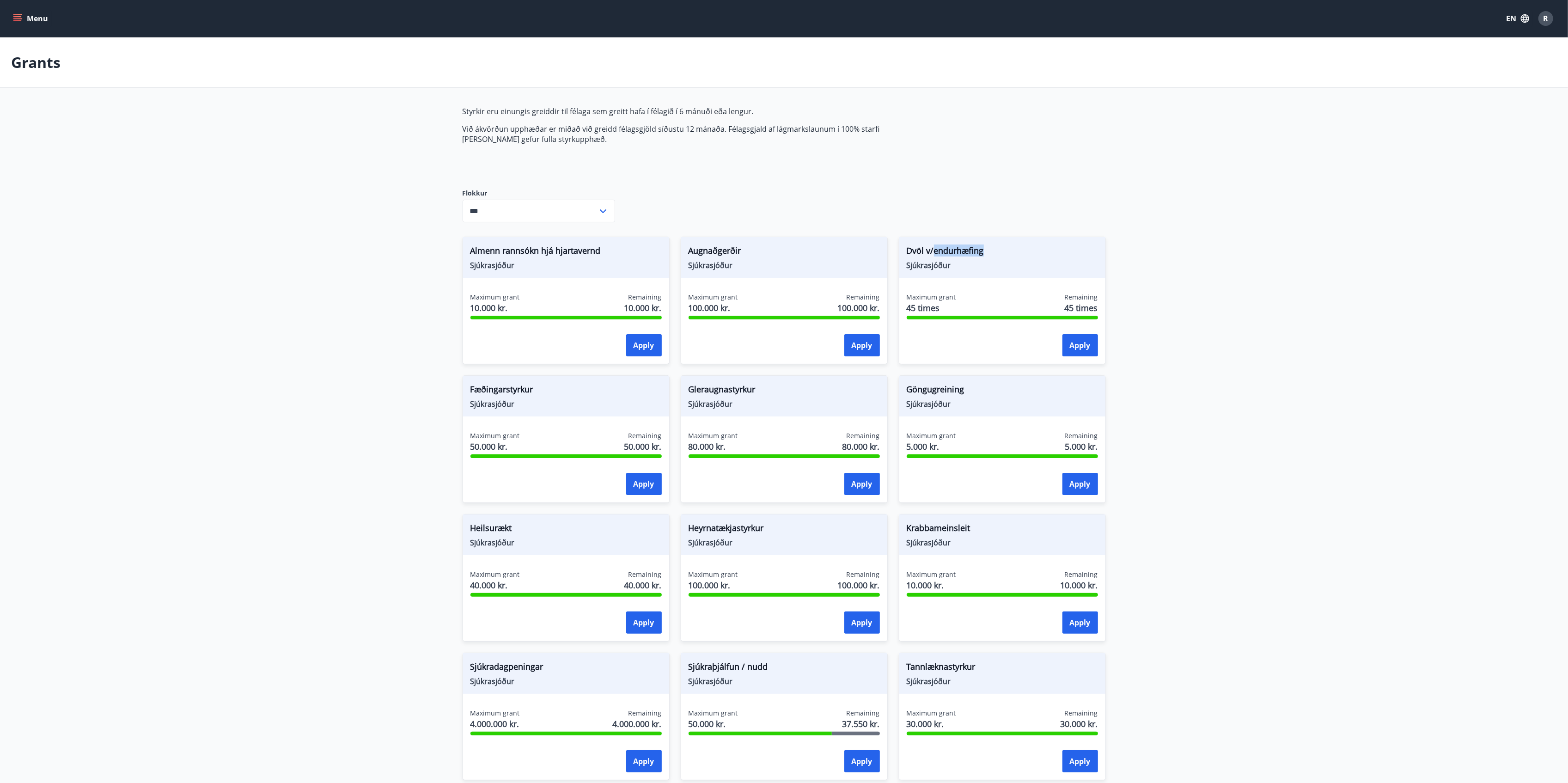
click at [964, 248] on span "Dvöl v/endurhæfing" at bounding box center [1002, 252] width 191 height 16
click at [346, 320] on main "Grants Styrkir eru einungis greiddir til félaga sem greitt hafa í félagið í 6 m…" at bounding box center [784, 553] width 1568 height 1031
